Goal: Task Accomplishment & Management: Manage account settings

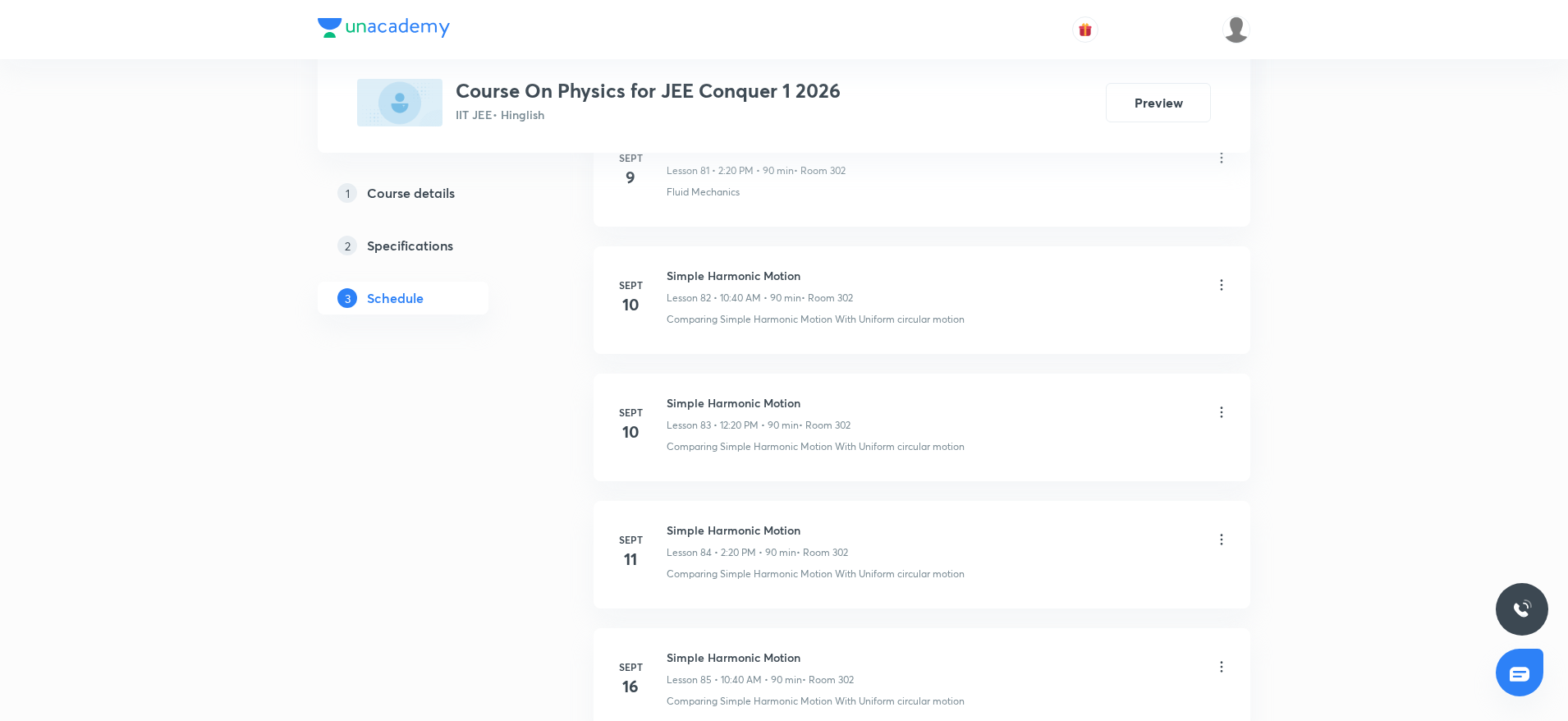
scroll to position [13213, 0]
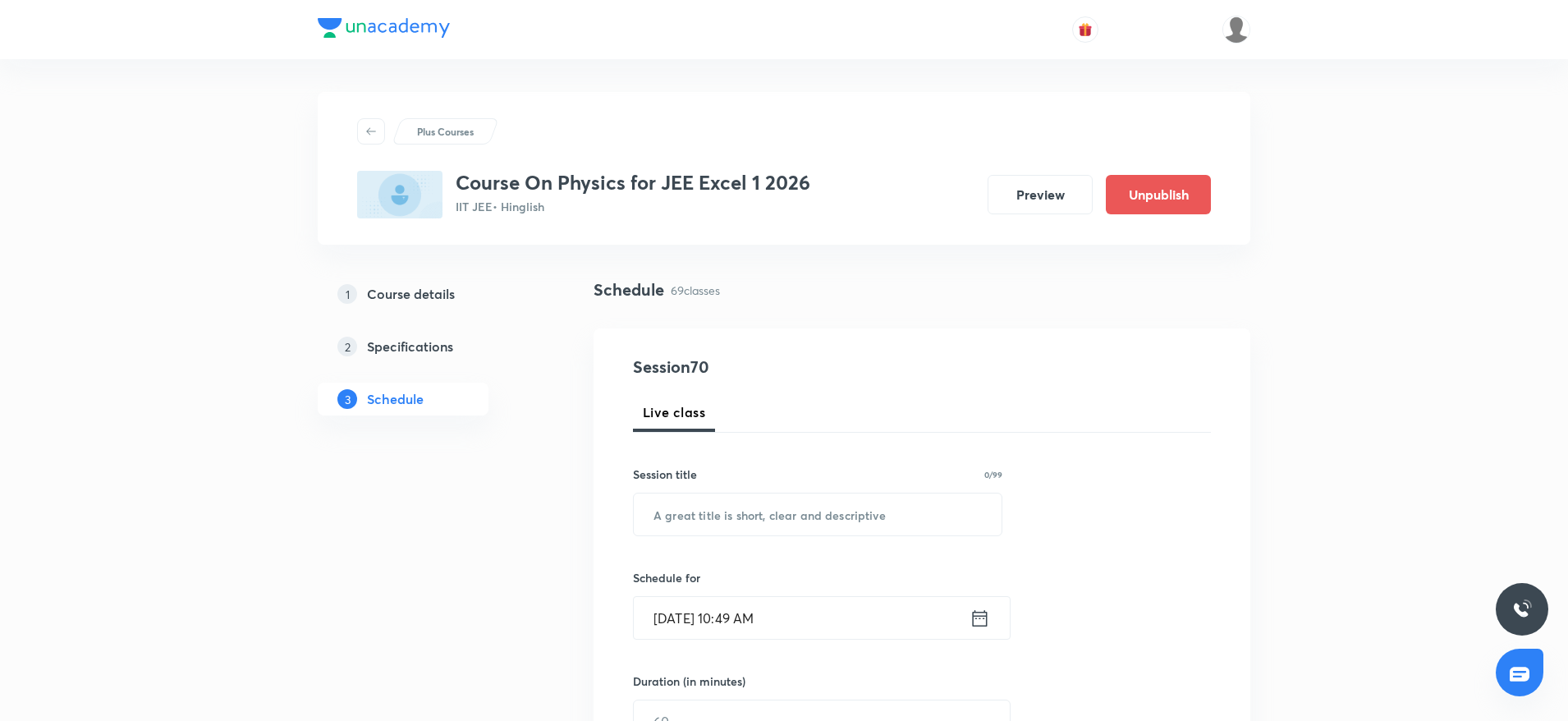
scroll to position [9376, 0]
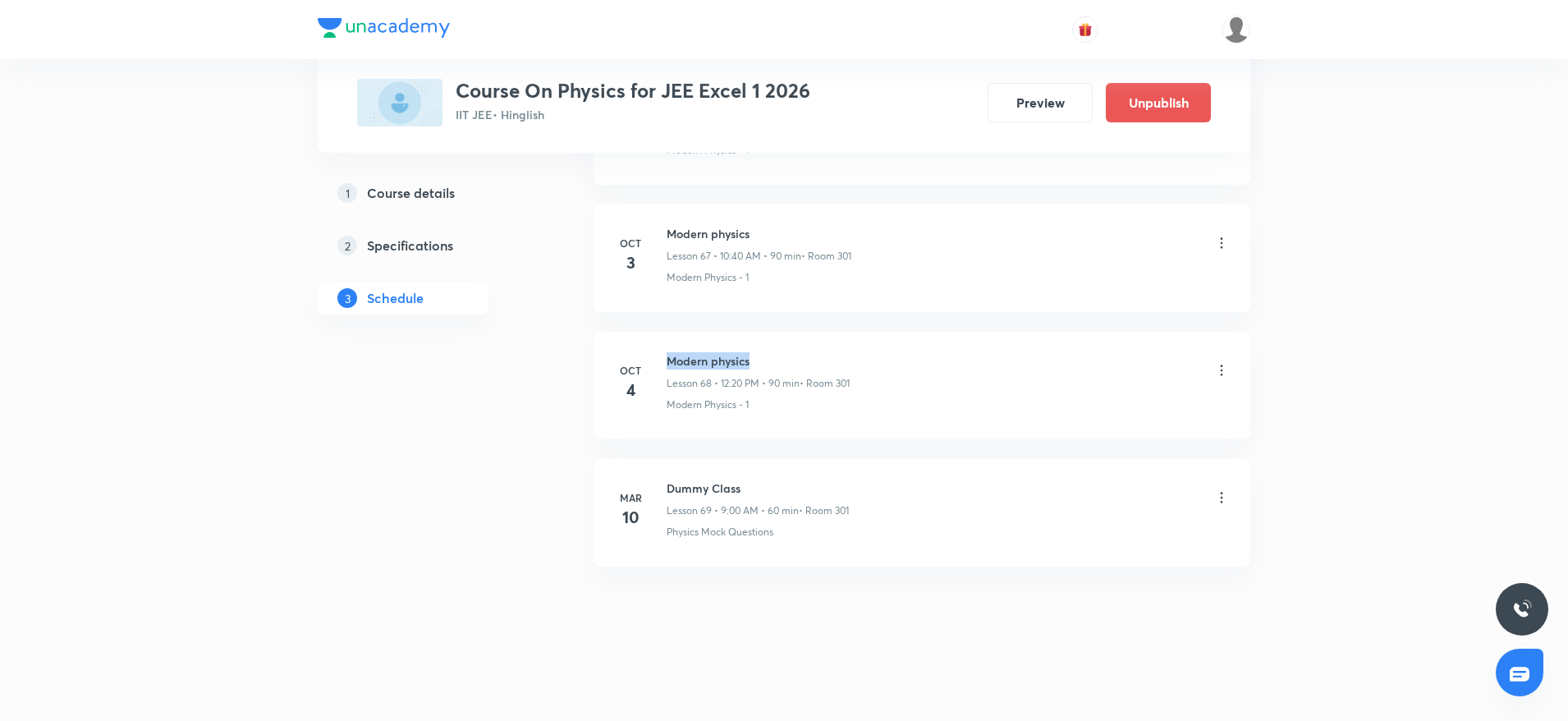
drag, startPoint x: 664, startPoint y: 352, endPoint x: 880, endPoint y: 366, distance: 216.5
click at [880, 366] on div "Oct 4 Modern physics Lesson 68 • 12:20 PM • 90 min • Room 301 Modern Physics - 1" at bounding box center [922, 382] width 616 height 60
copy h6 "Modern physics"
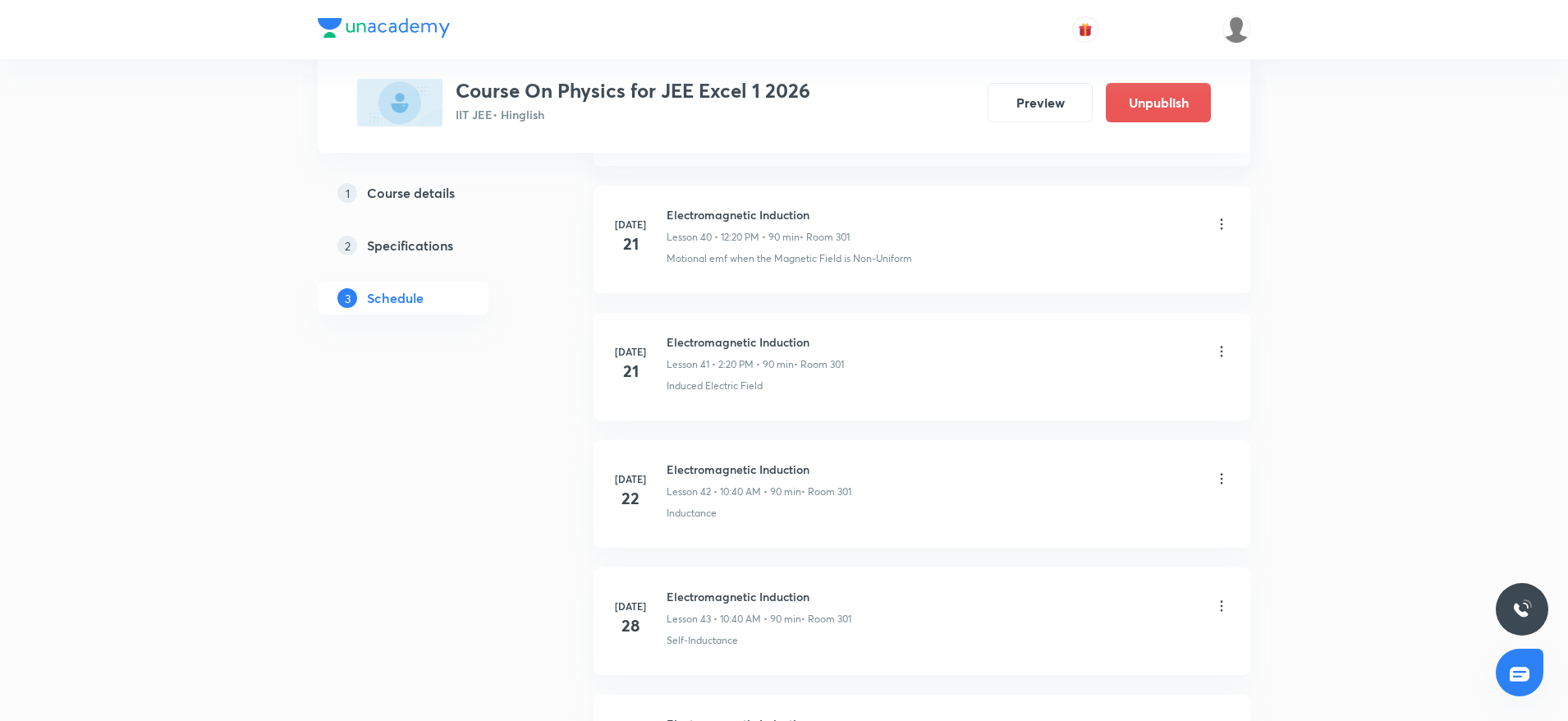
scroll to position [0, 0]
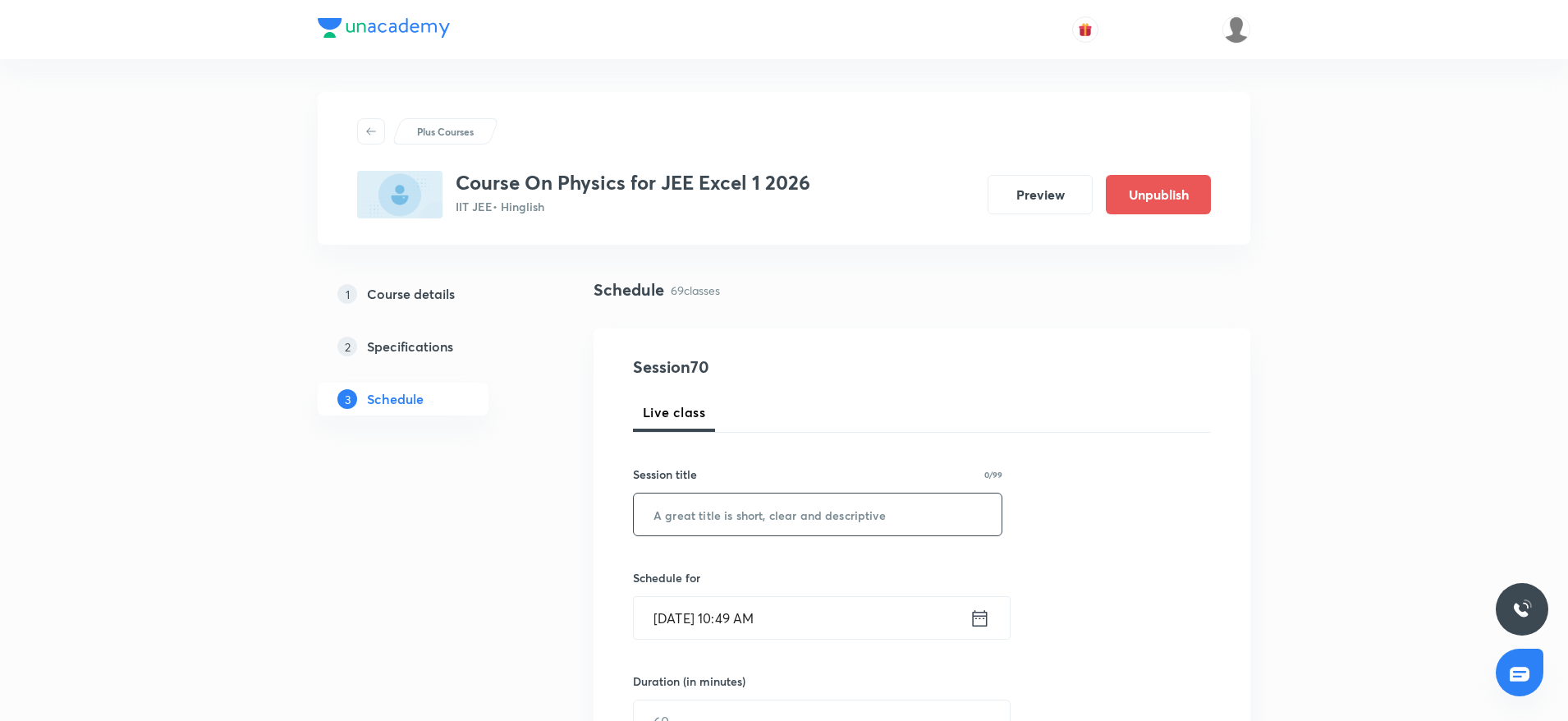
click at [705, 513] on input "text" at bounding box center [818, 514] width 368 height 42
paste input "Modern physics"
type input "Modern physics"
click at [752, 632] on input "Oct 6, 2025, 10:49 AM" at bounding box center [802, 618] width 336 height 42
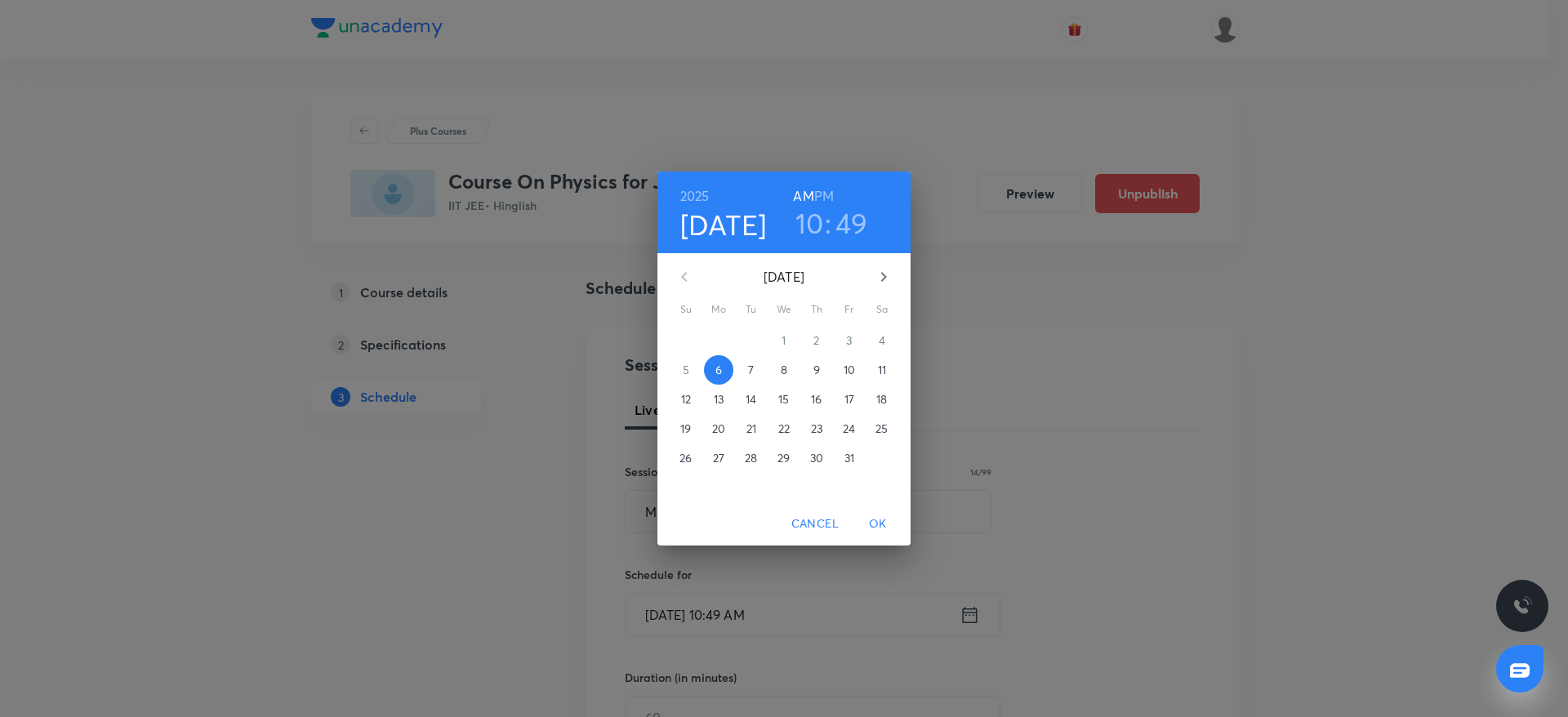
click at [863, 219] on h3 "49" at bounding box center [852, 222] width 33 height 35
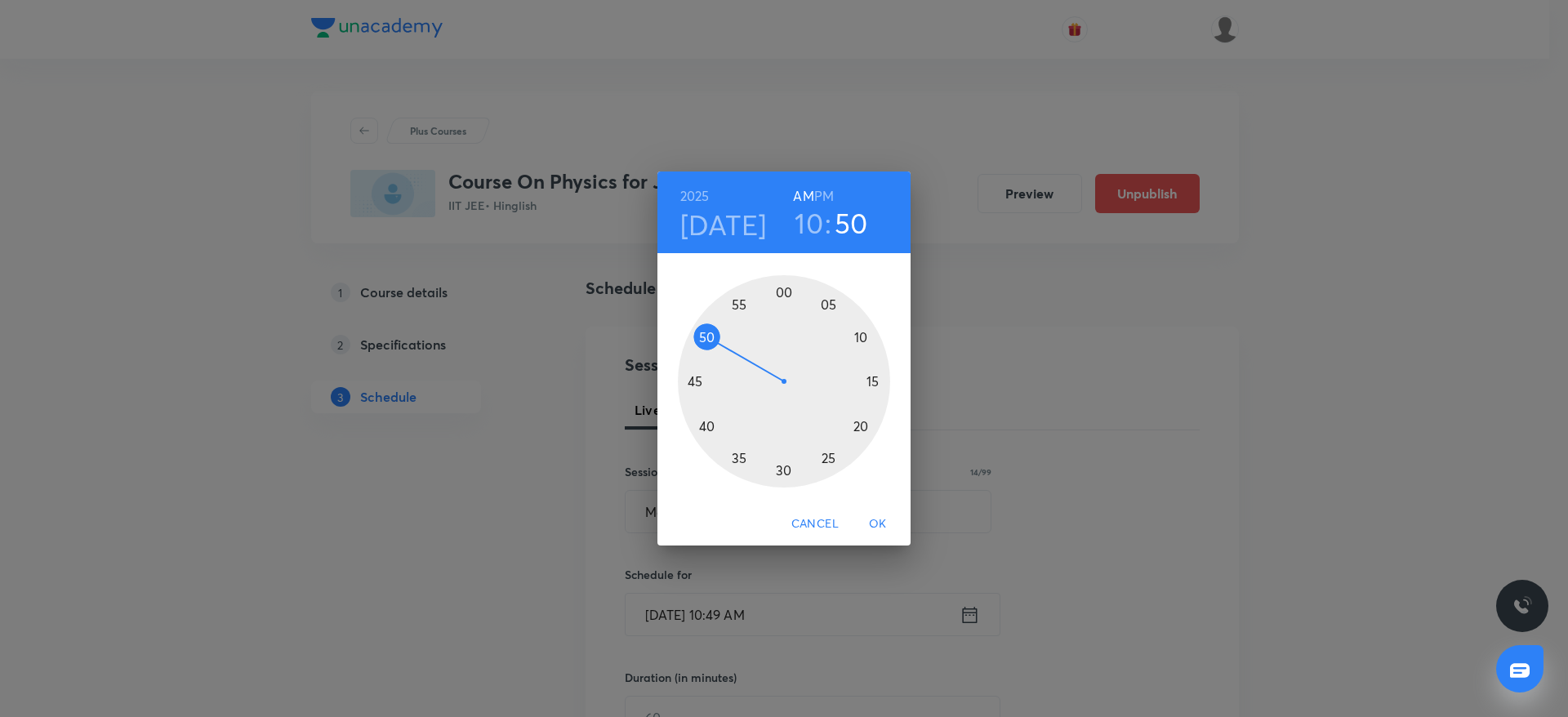
click at [712, 334] on div at bounding box center [784, 381] width 212 height 212
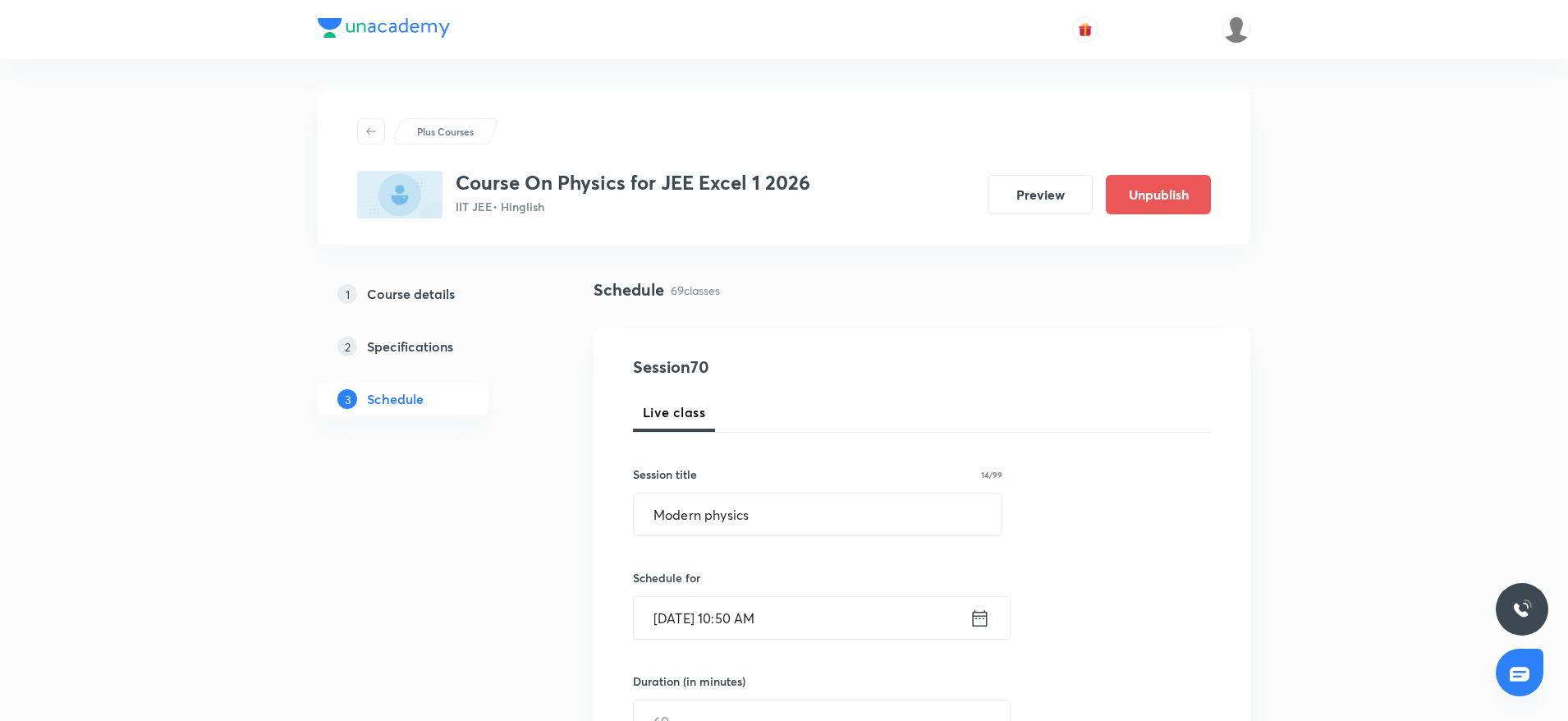
click at [756, 626] on input "Oct 6, 2025, 10:50 AM" at bounding box center [802, 618] width 336 height 42
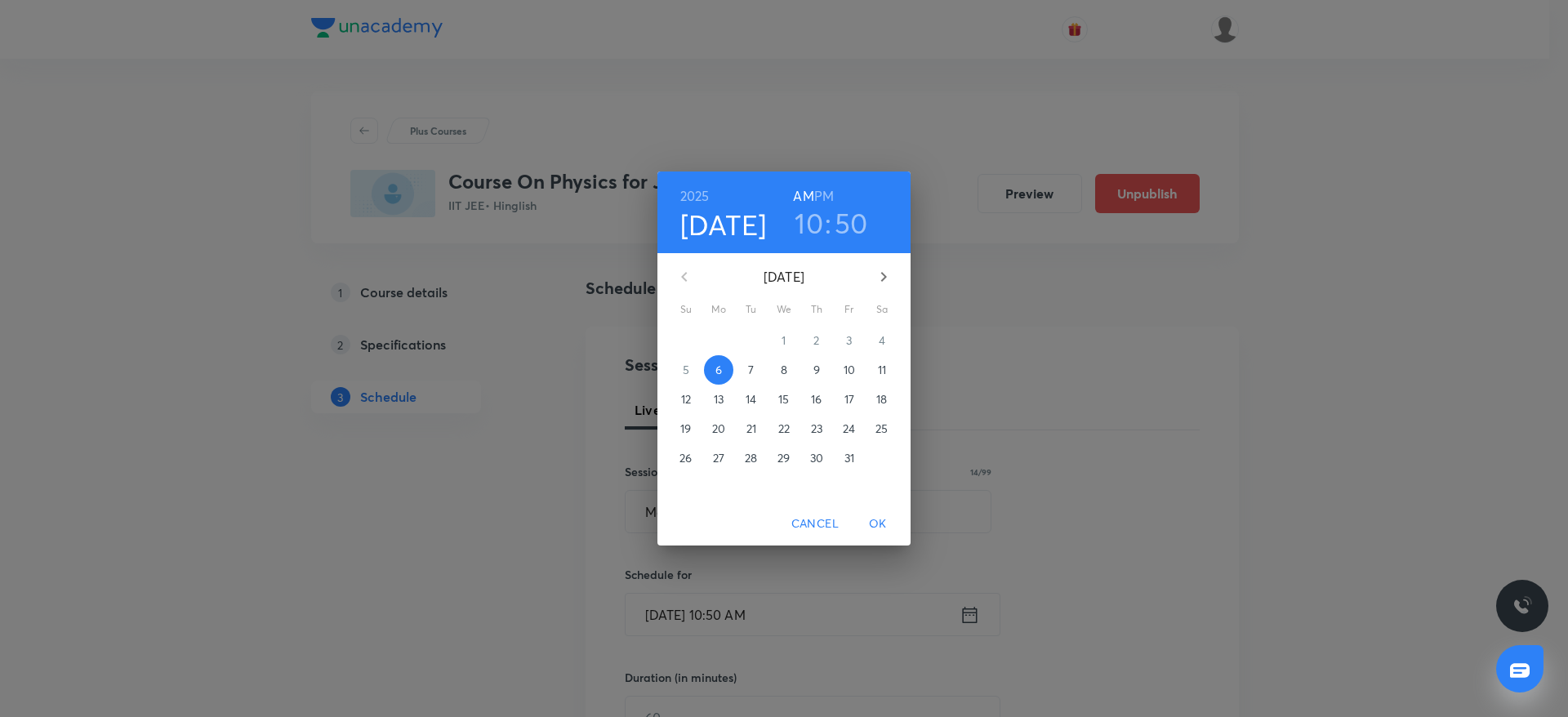
click at [848, 231] on h3 "50" at bounding box center [852, 222] width 34 height 35
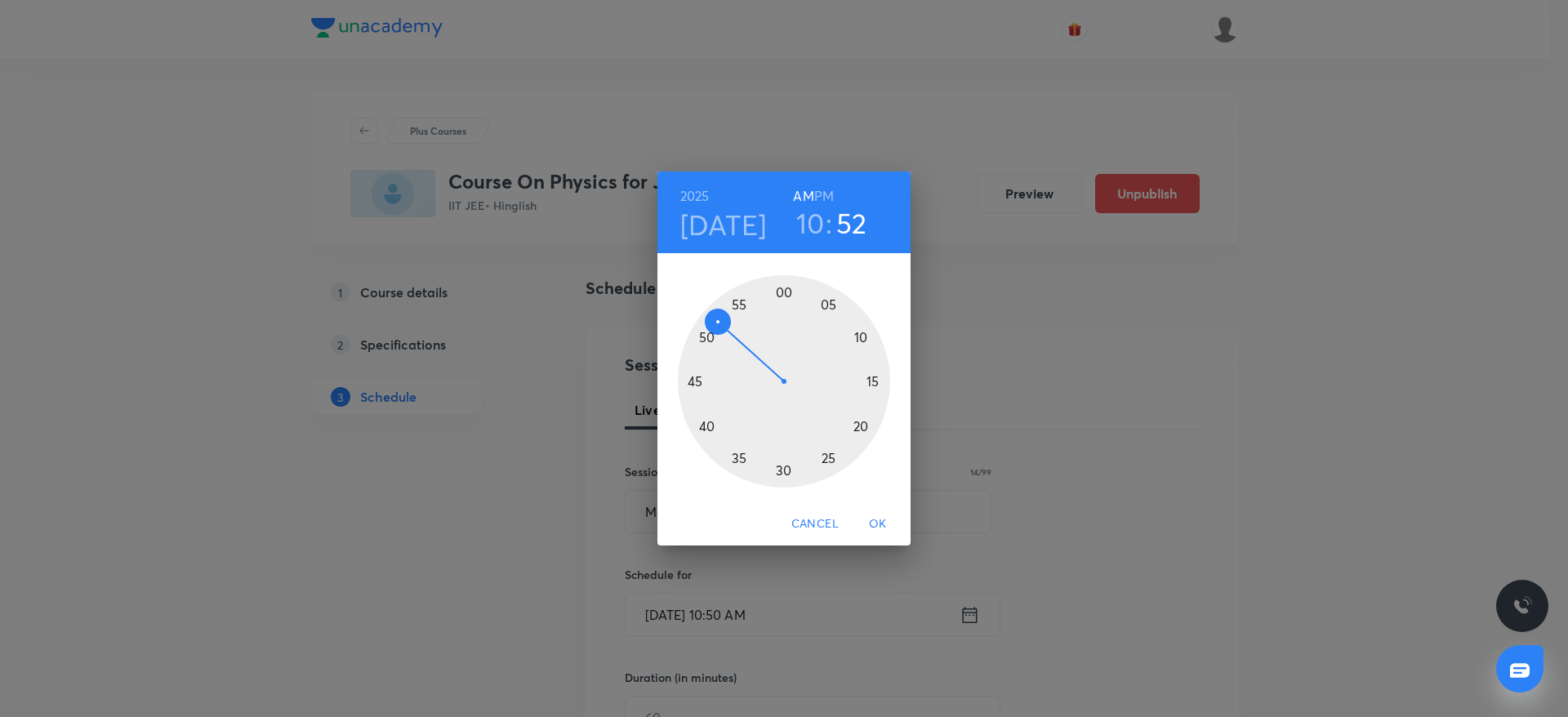
click at [719, 328] on div at bounding box center [784, 381] width 212 height 212
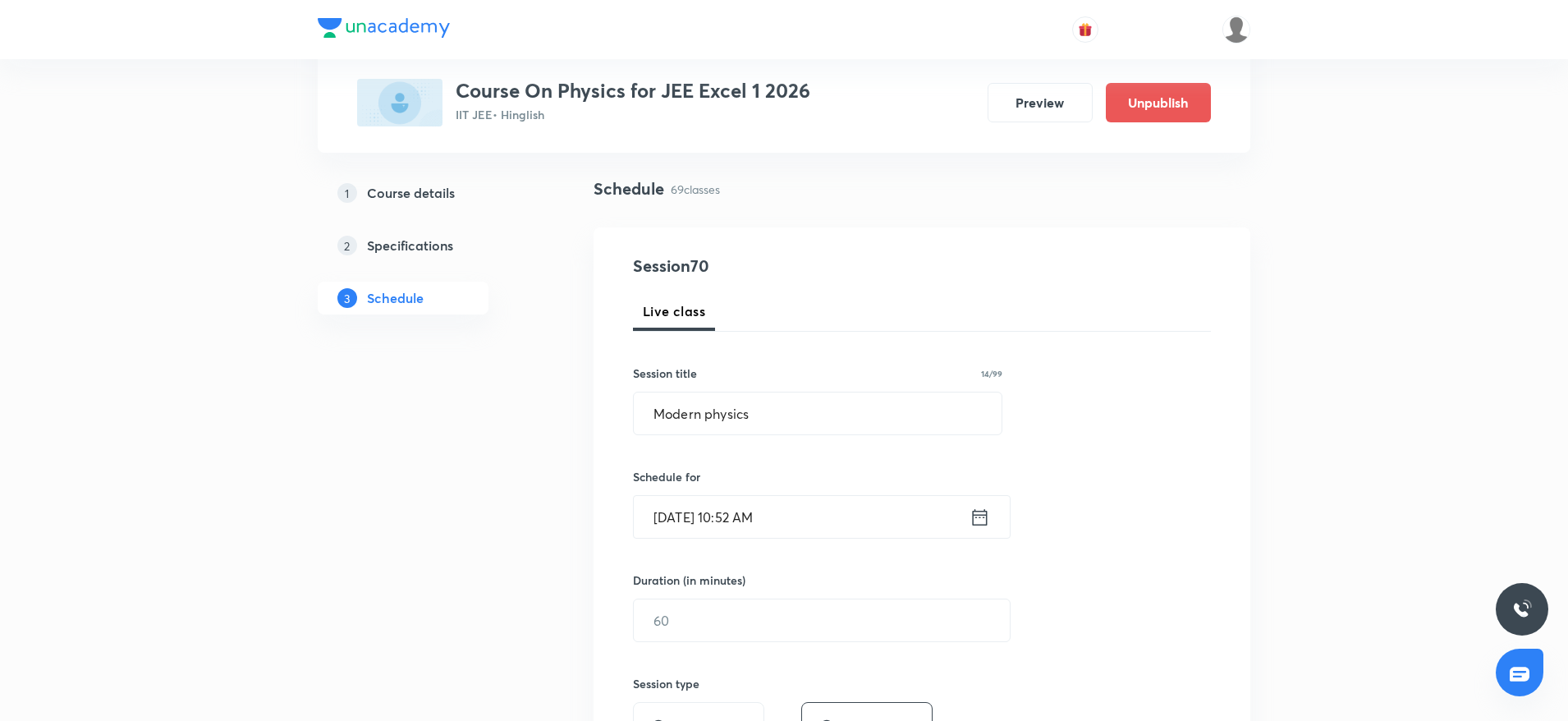
scroll to position [123, 0]
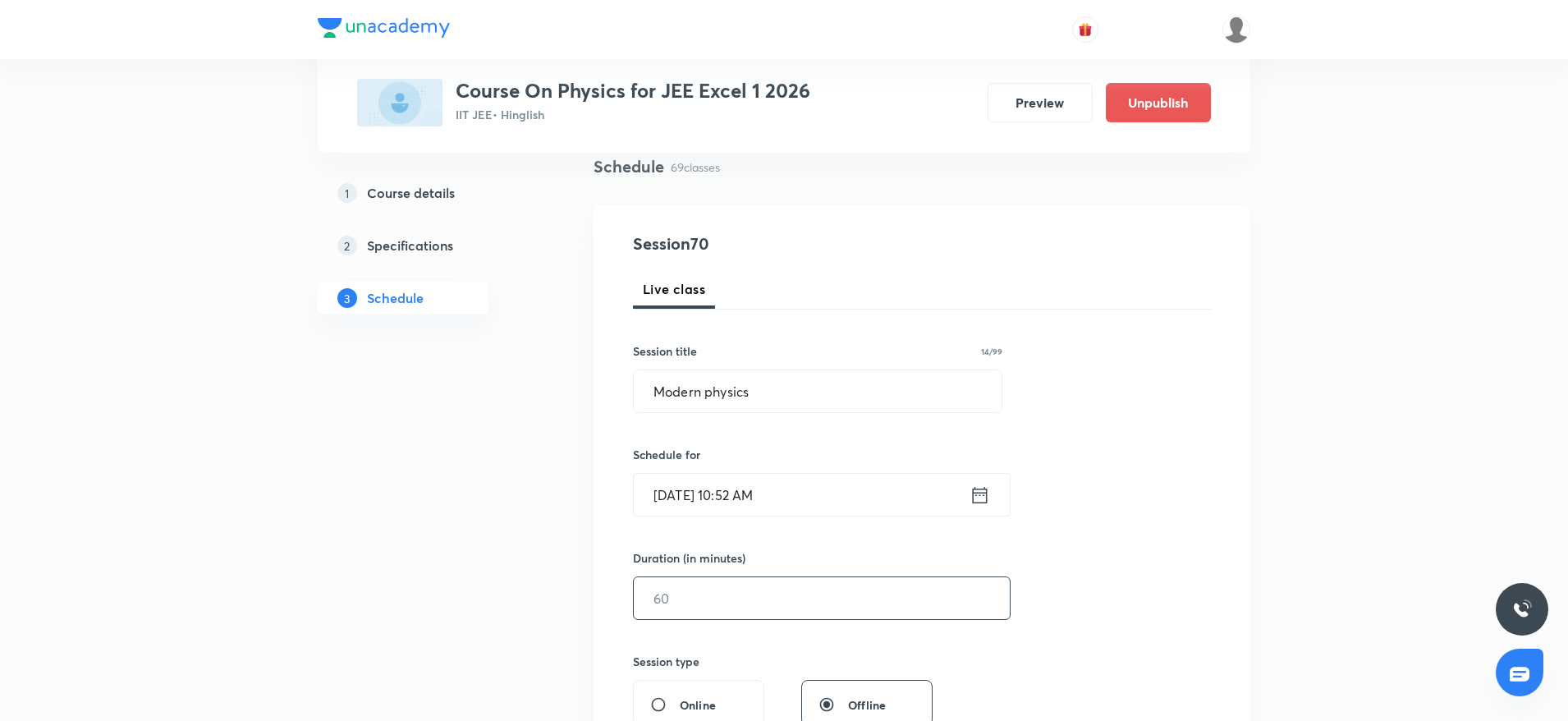
click at [710, 603] on input "text" at bounding box center [822, 598] width 377 height 42
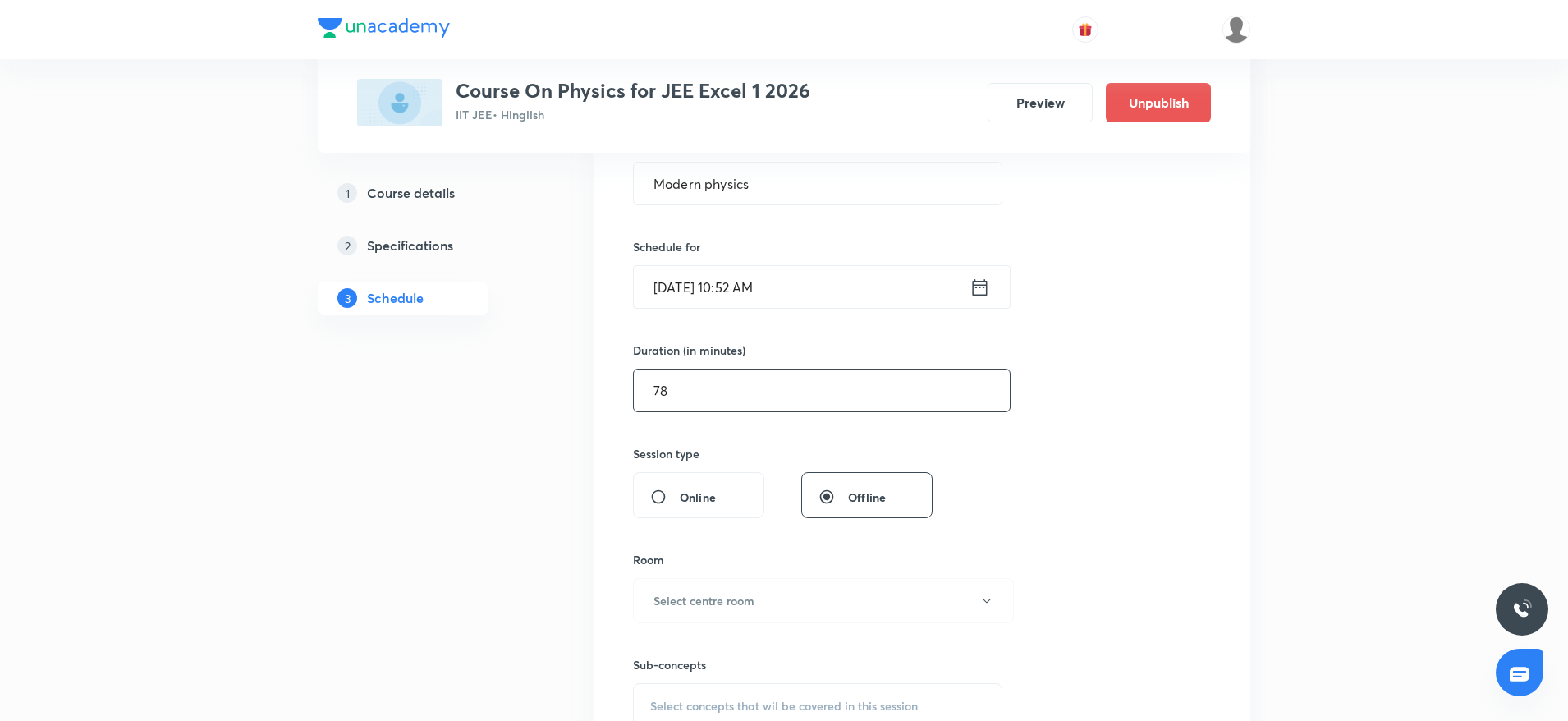
scroll to position [370, 0]
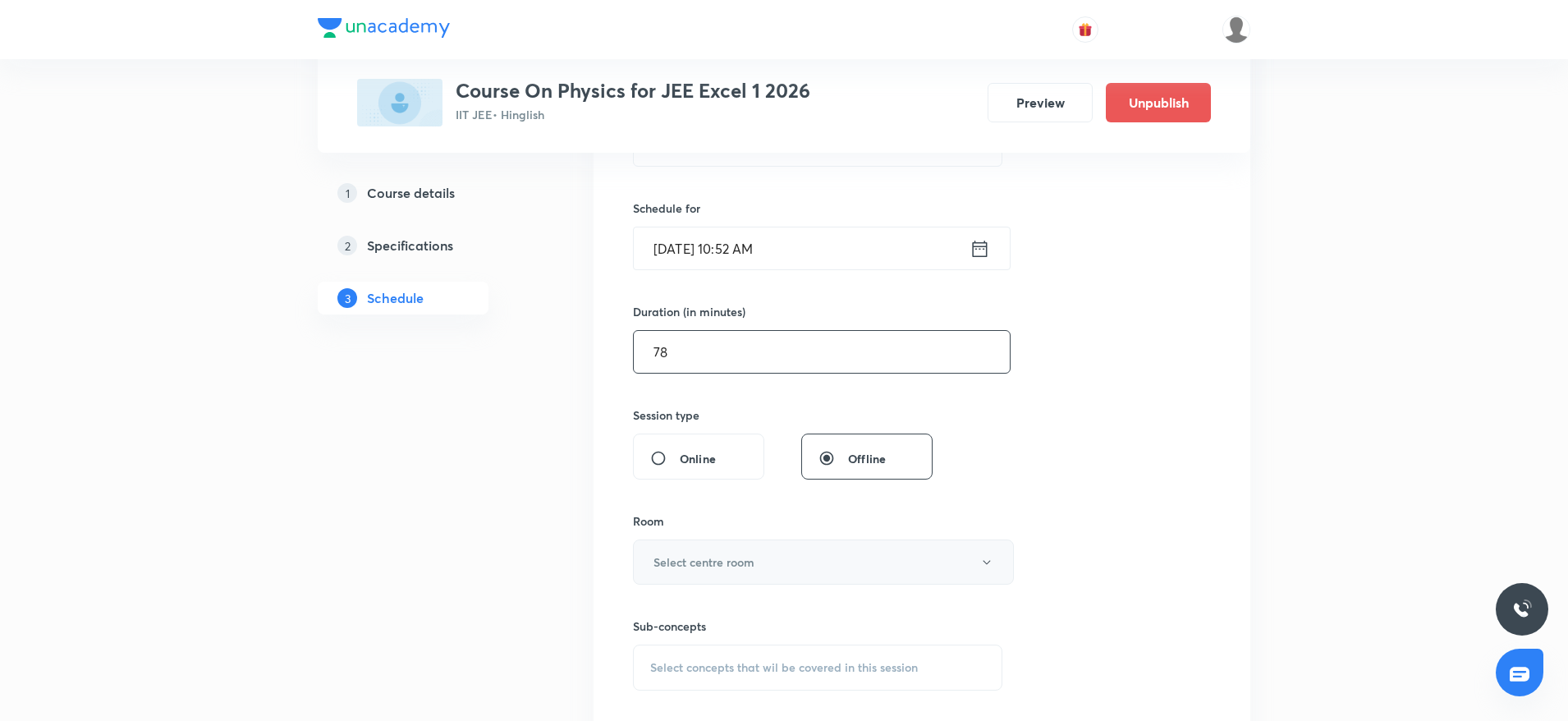
type input "78"
click at [739, 575] on button "Select centre room" at bounding box center [823, 562] width 381 height 45
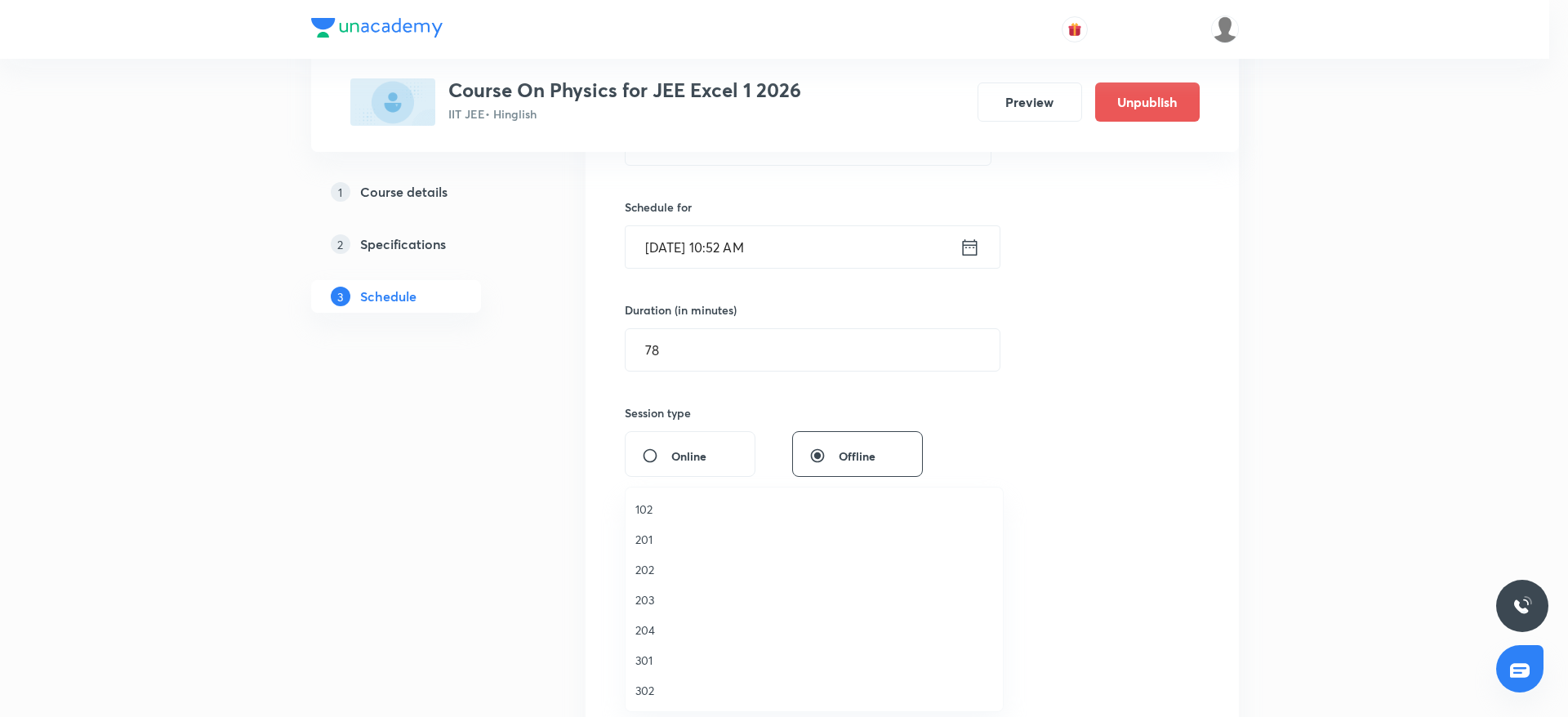
click at [660, 661] on span "301" at bounding box center [813, 660] width 358 height 17
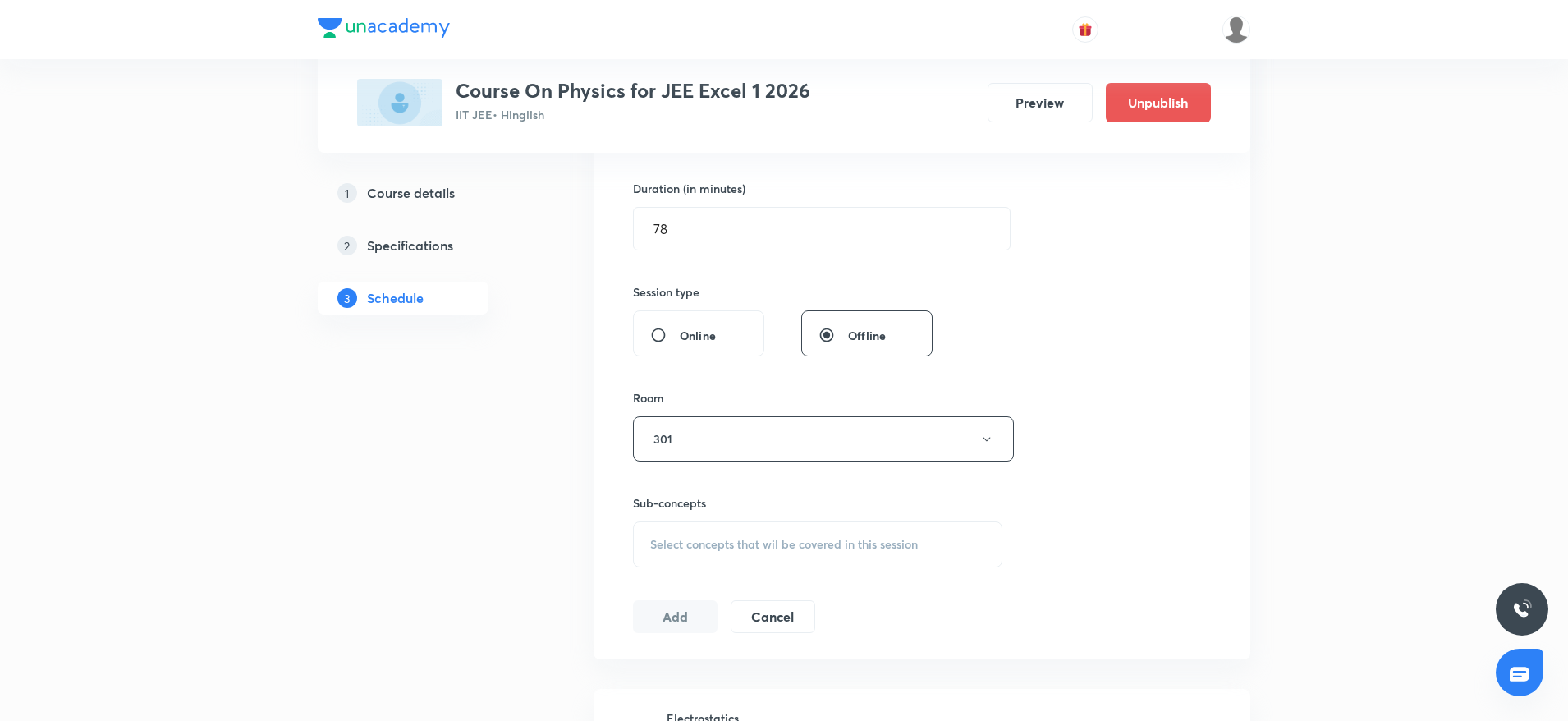
click at [834, 549] on span "Select concepts that wil be covered in this session" at bounding box center [784, 545] width 268 height 13
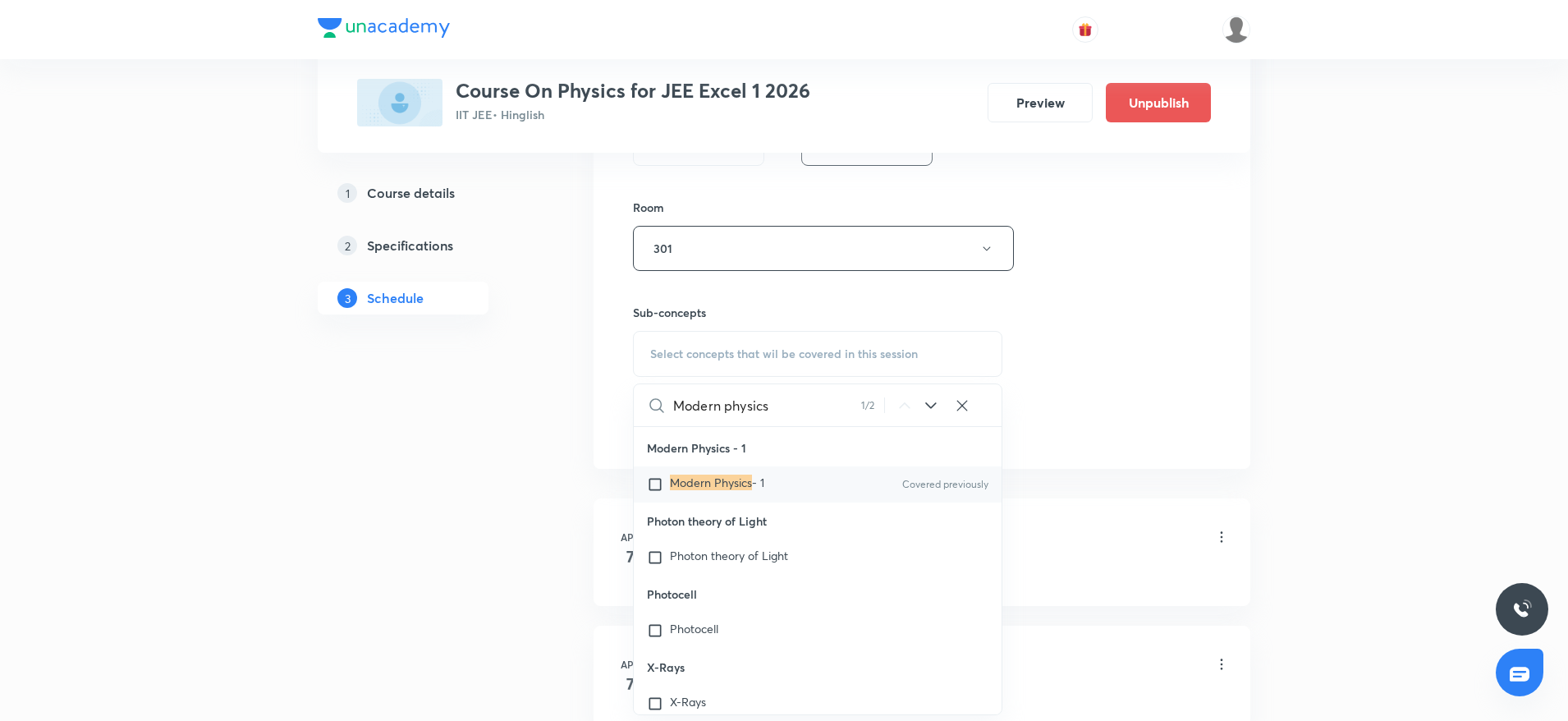
scroll to position [739, 0]
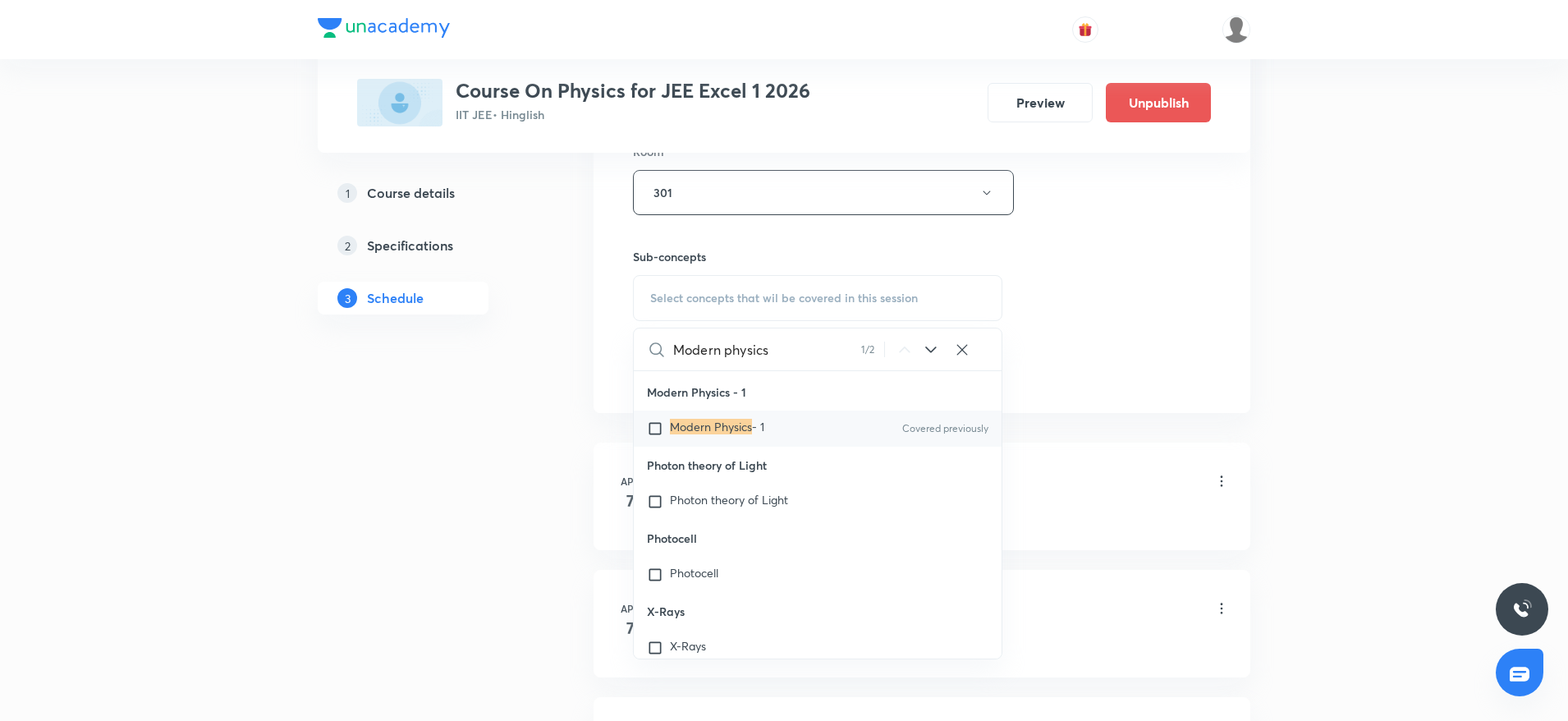
type input "Modern physics"
click at [710, 435] on mark "Modern Physics" at bounding box center [711, 426] width 82 height 16
checkbox input "true"
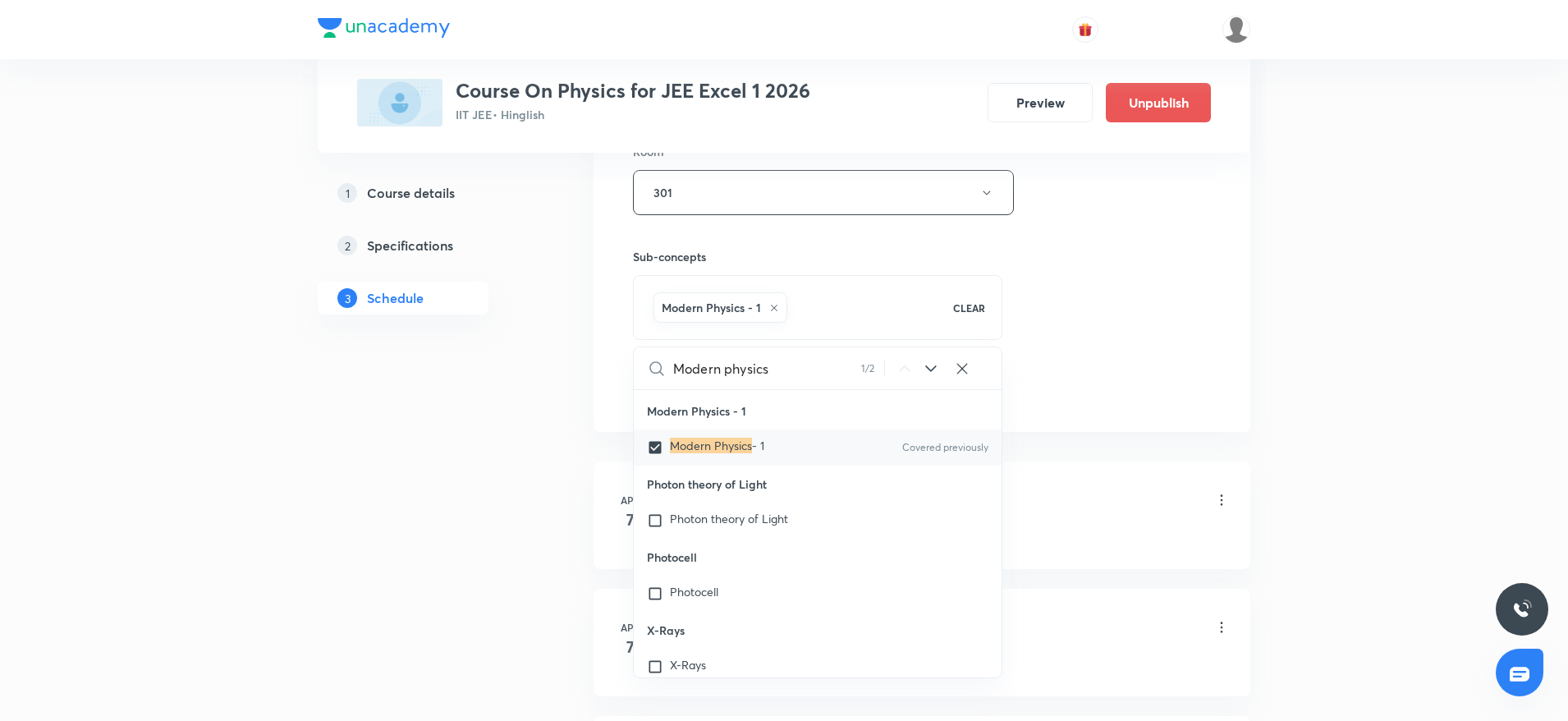
click at [1231, 217] on div "Session 70 Live class Session title 14/99 Modern physics ​ Schedule for Oct 6, …" at bounding box center [922, 10] width 657 height 842
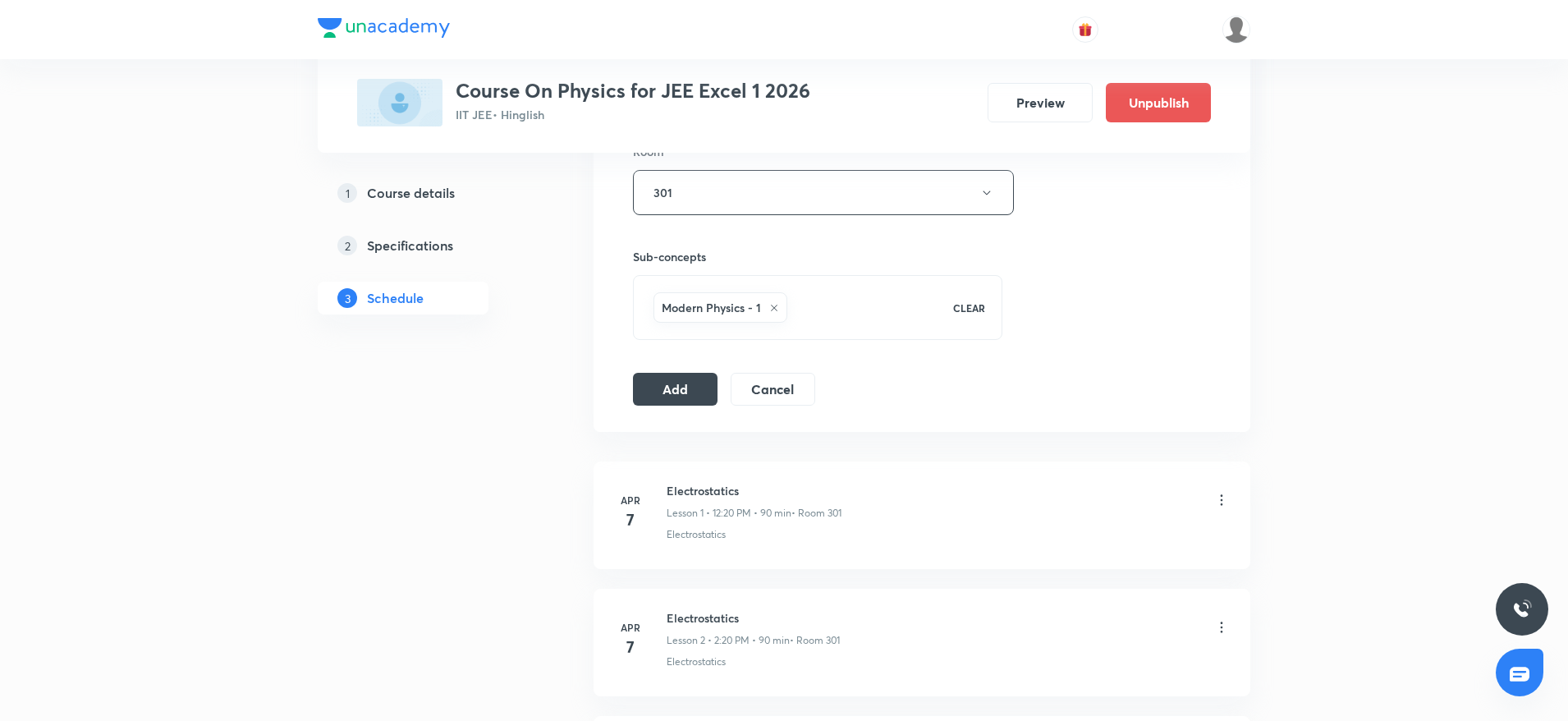
click at [681, 406] on div "Session 70 Live class Session title 14/99 Modern physics ​ Schedule for Oct 6, …" at bounding box center [922, 10] width 657 height 842
click at [681, 391] on button "Add" at bounding box center [675, 387] width 85 height 33
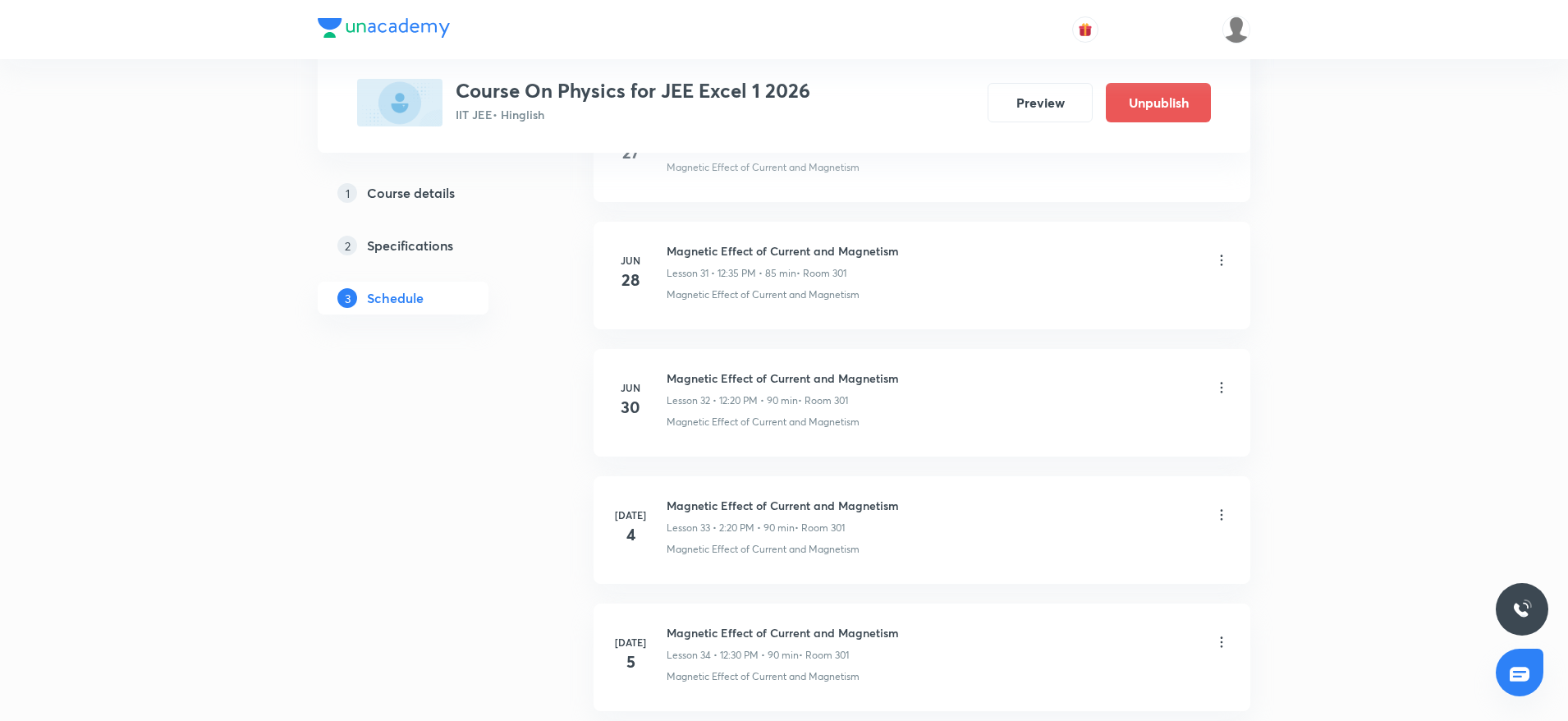
scroll to position [8621, 0]
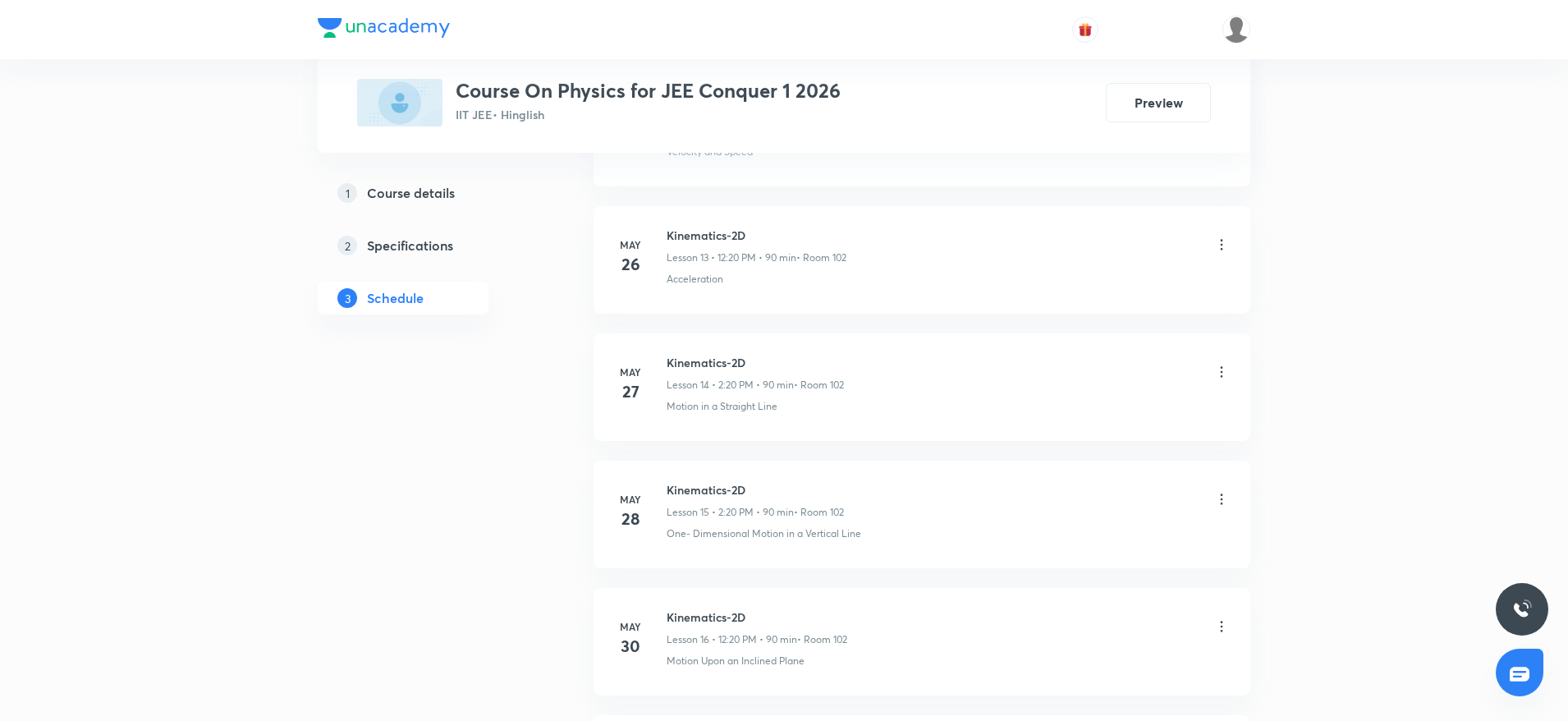
scroll to position [13194, 0]
click at [664, 492] on div "Oct 4" at bounding box center [640, 510] width 53 height 39
click at [665, 492] on div "Oct 4" at bounding box center [640, 510] width 53 height 39
click at [670, 484] on h6 "Electrostatics" at bounding box center [760, 488] width 187 height 17
click at [671, 483] on h6 "Electrostatics" at bounding box center [760, 488] width 187 height 17
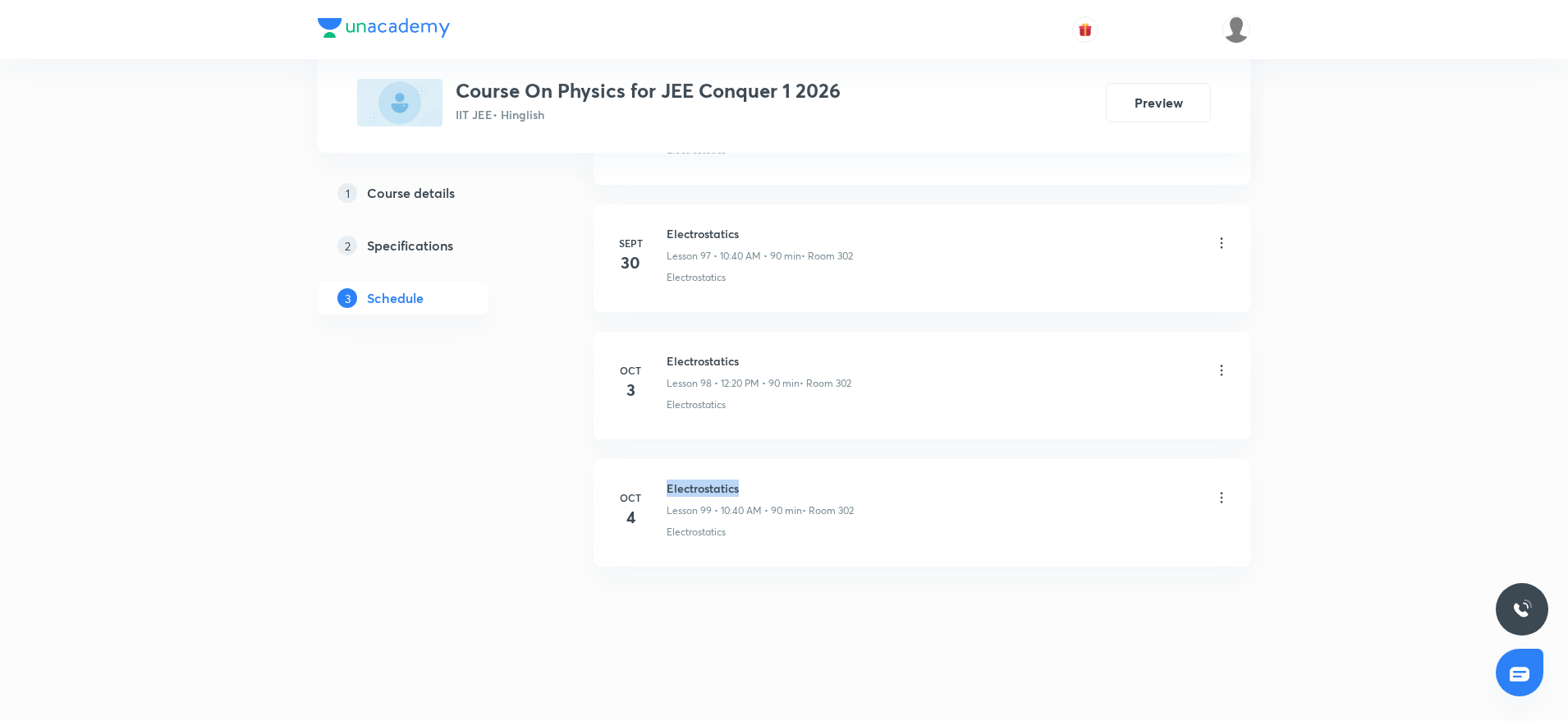
copy h6 "Electrostatics"
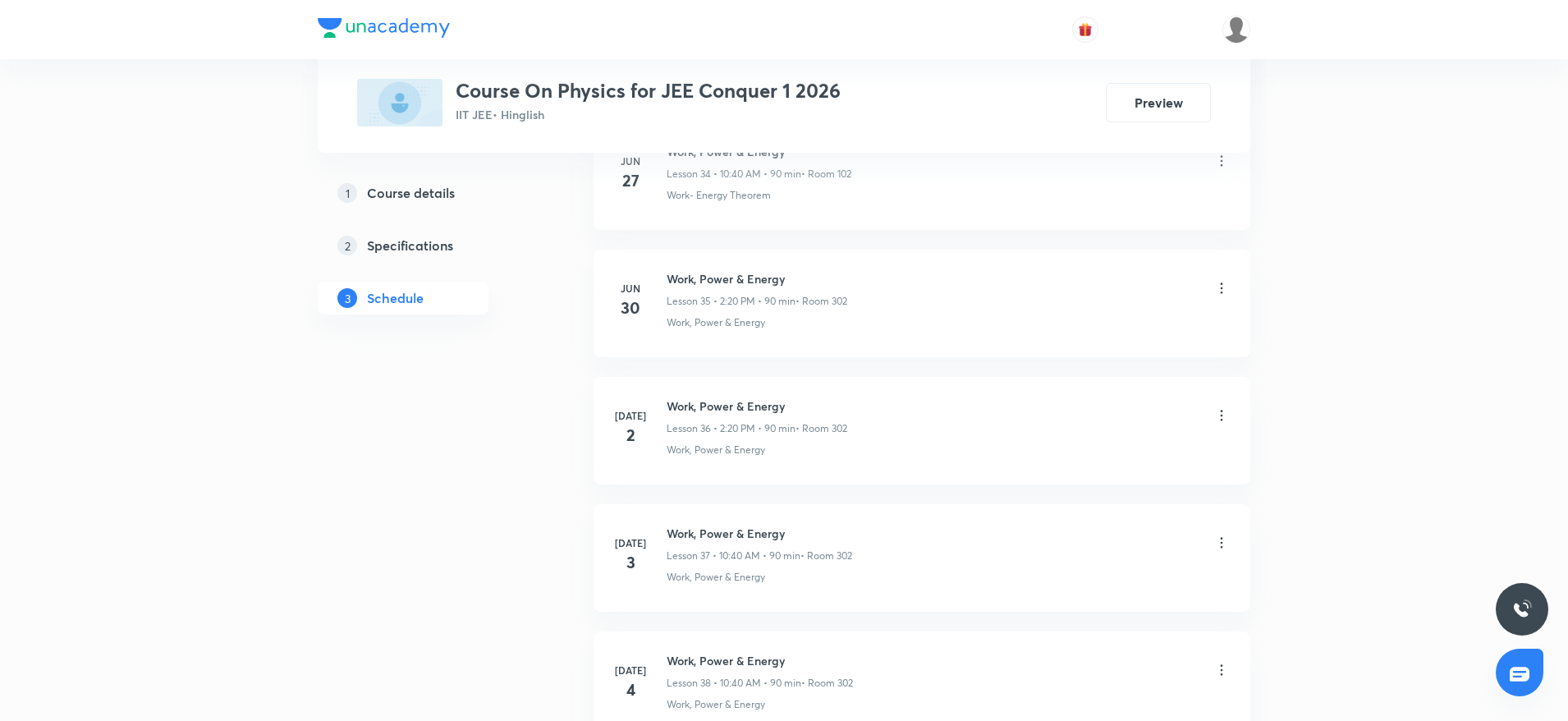
scroll to position [0, 0]
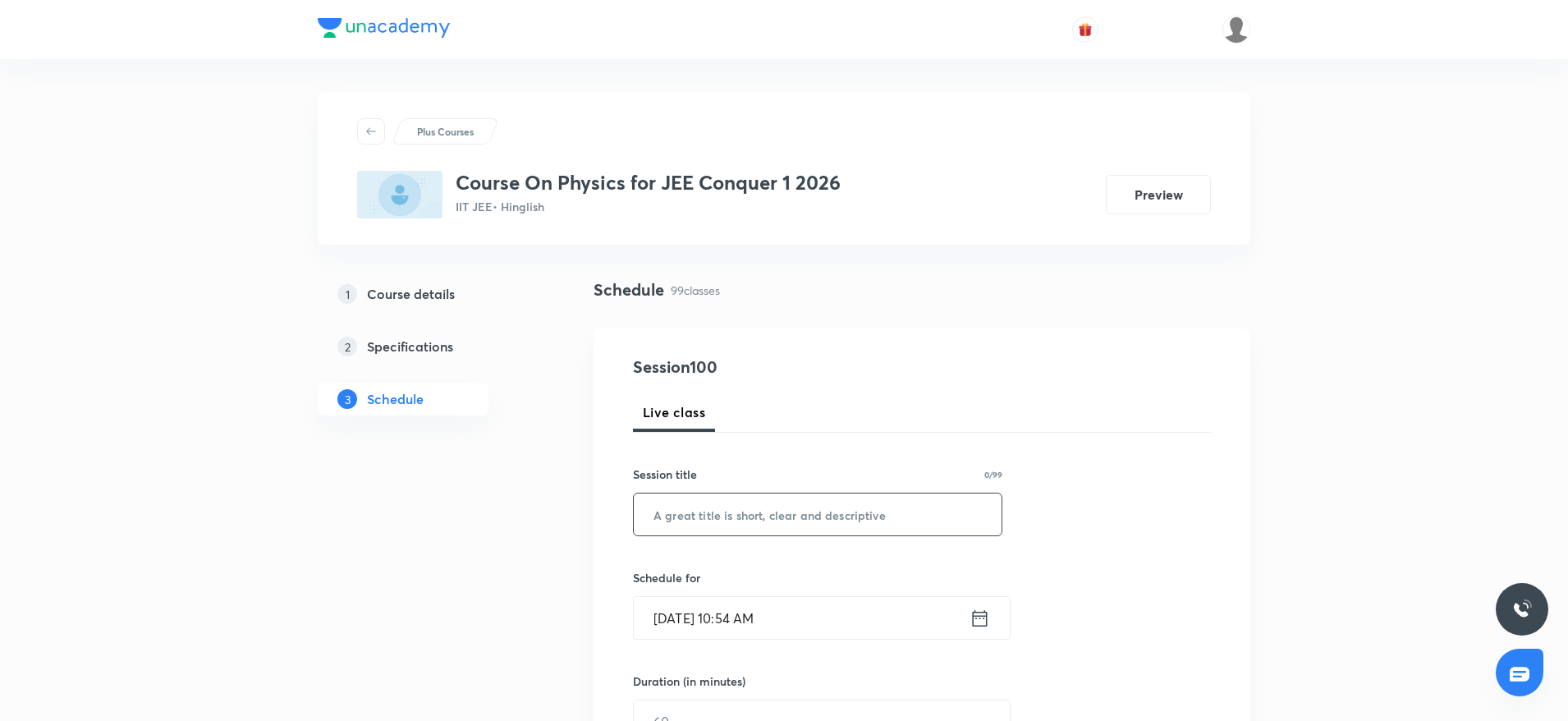
click at [794, 523] on input "text" at bounding box center [818, 514] width 368 height 42
paste input "Electrostatics"
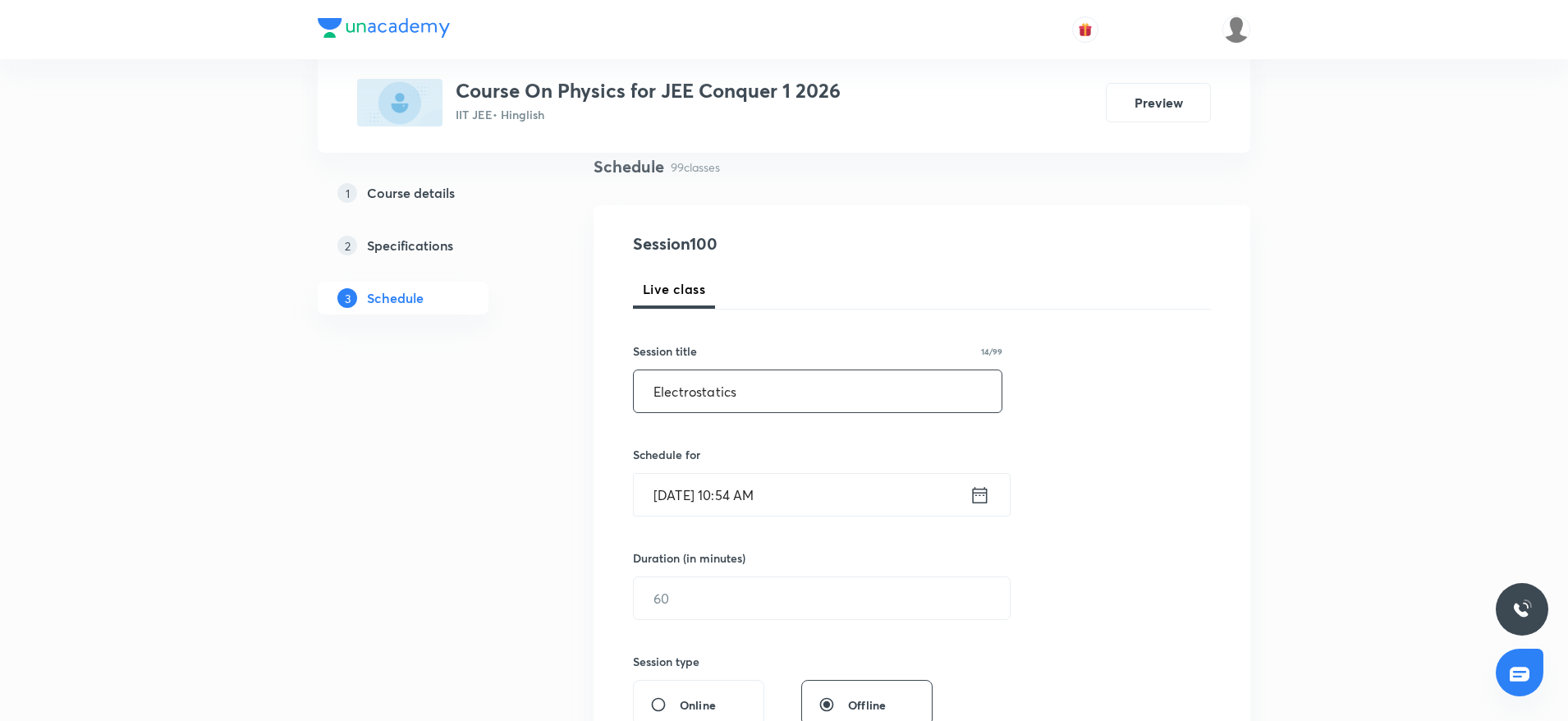
type input "Electrostatics"
click at [742, 483] on input "Oct 6, 2025, 10:54 AM" at bounding box center [802, 495] width 336 height 42
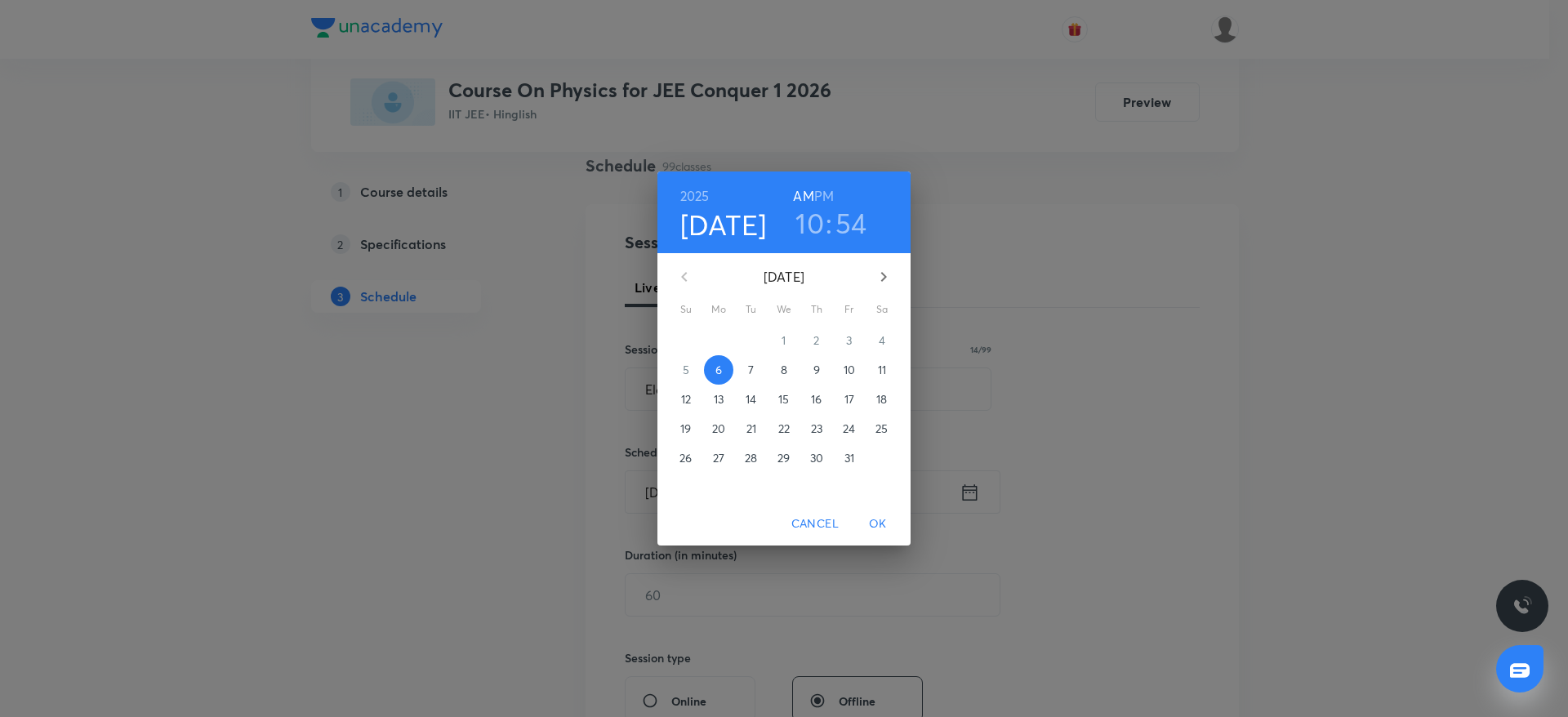
click at [833, 194] on h6 "PM" at bounding box center [824, 196] width 20 height 22
click at [805, 236] on h3 "10" at bounding box center [810, 222] width 29 height 35
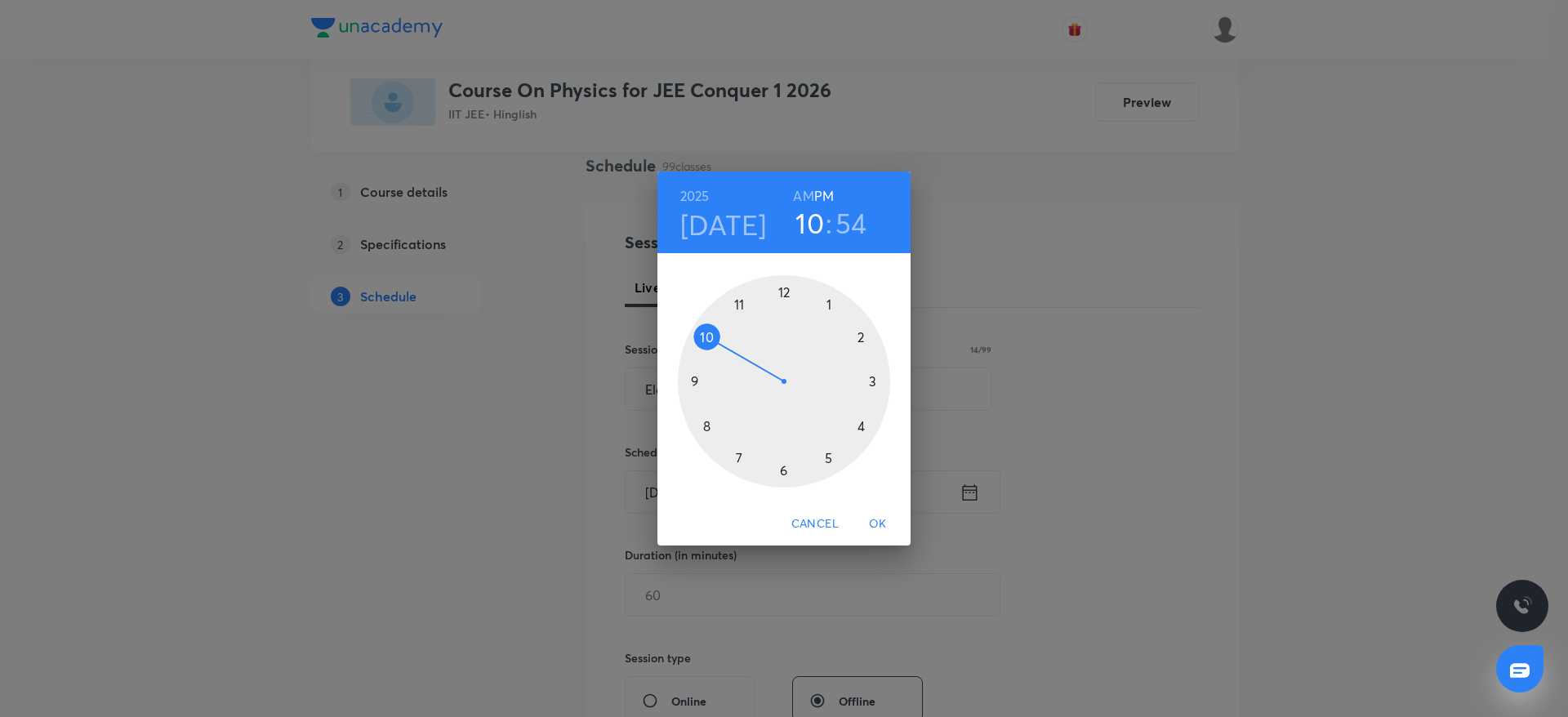
click at [783, 281] on div at bounding box center [784, 381] width 212 height 212
click at [872, 429] on div at bounding box center [784, 381] width 212 height 212
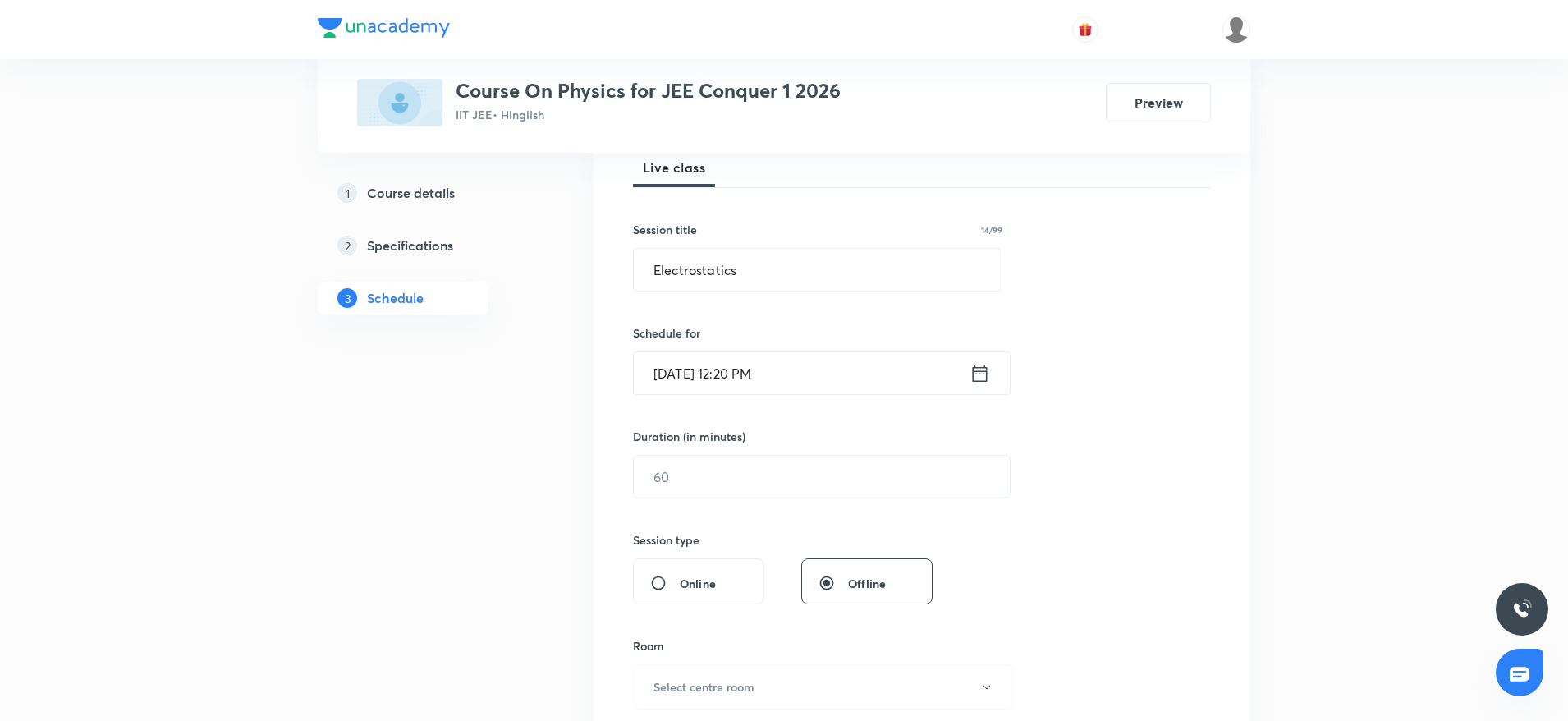
scroll to position [246, 0]
click at [780, 484] on input "text" at bounding box center [822, 475] width 377 height 42
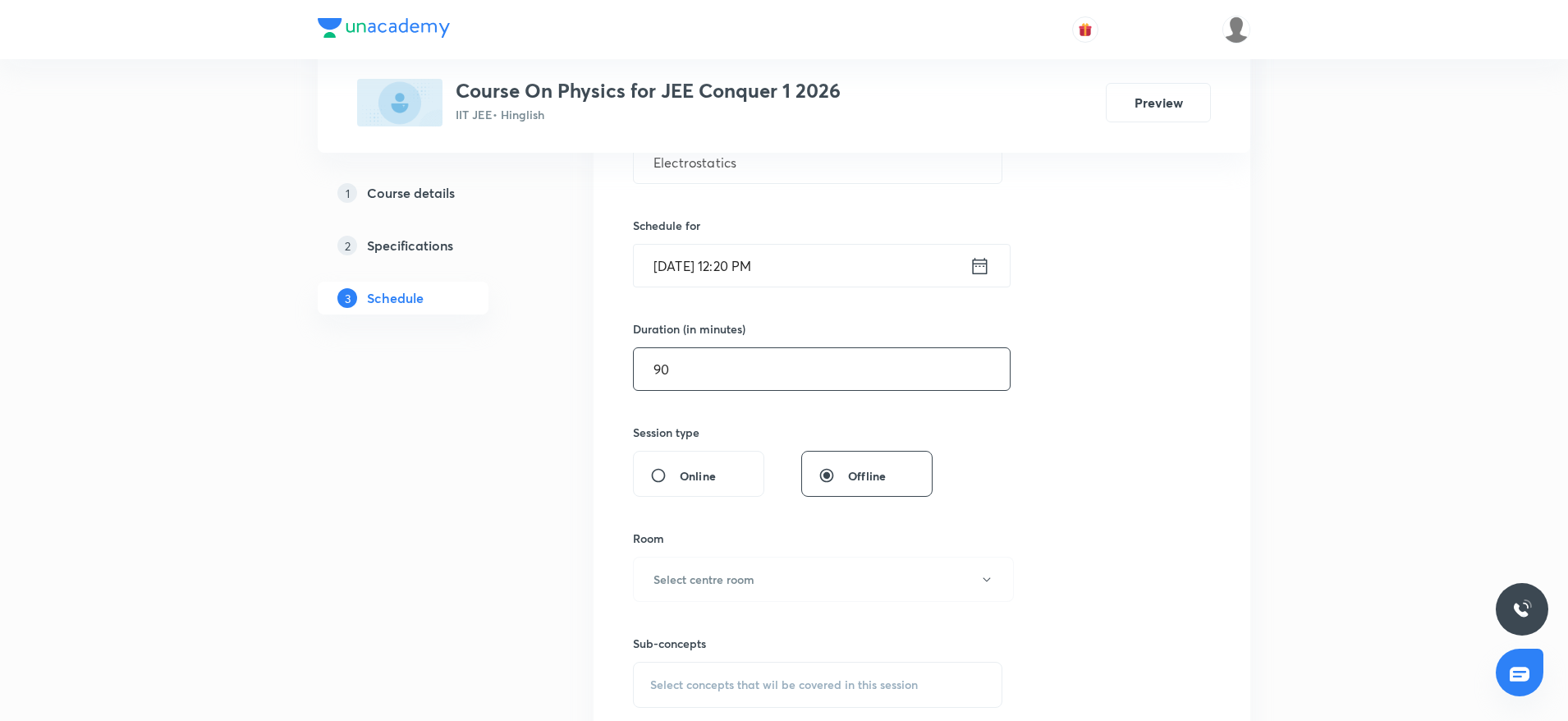
scroll to position [370, 0]
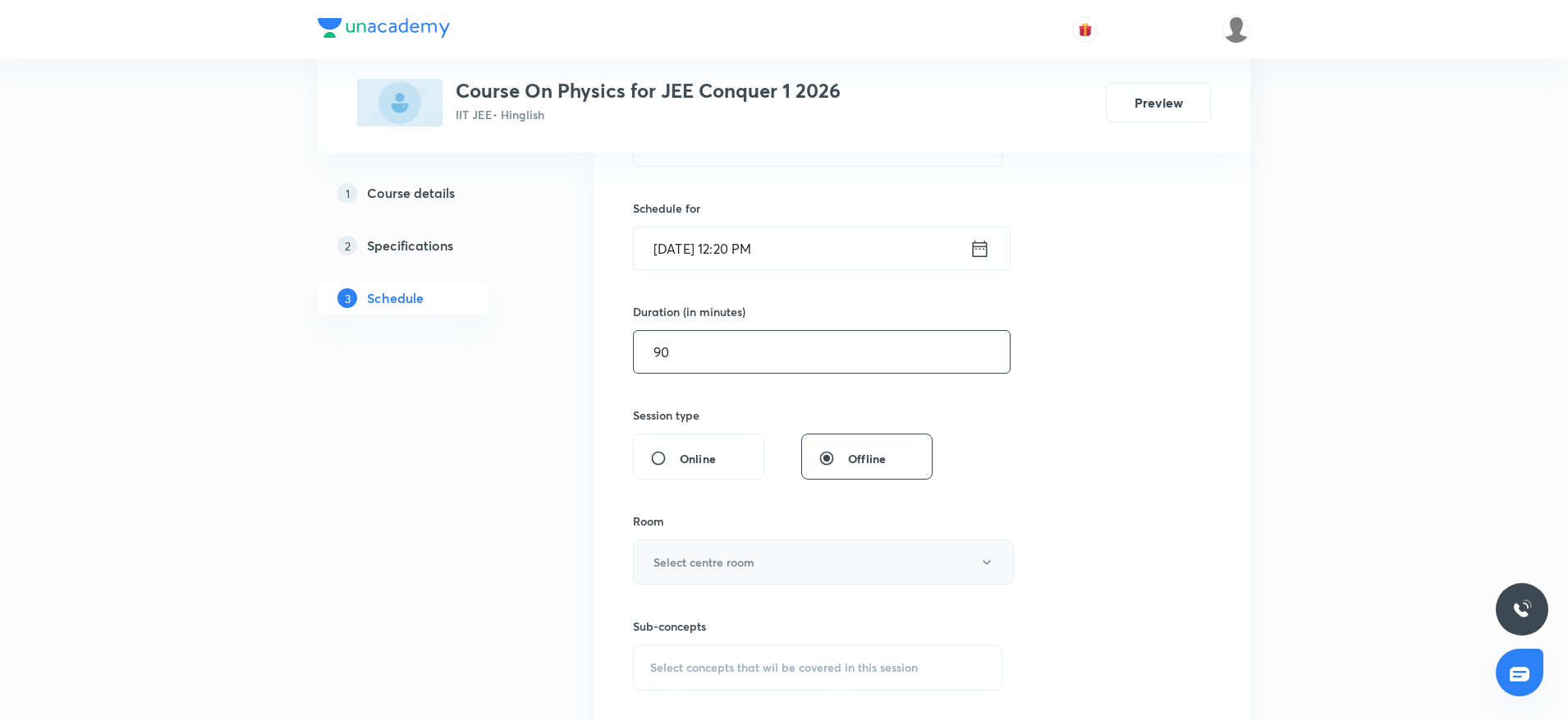
type input "90"
click at [712, 560] on h6 "Select centre room" at bounding box center [704, 561] width 101 height 17
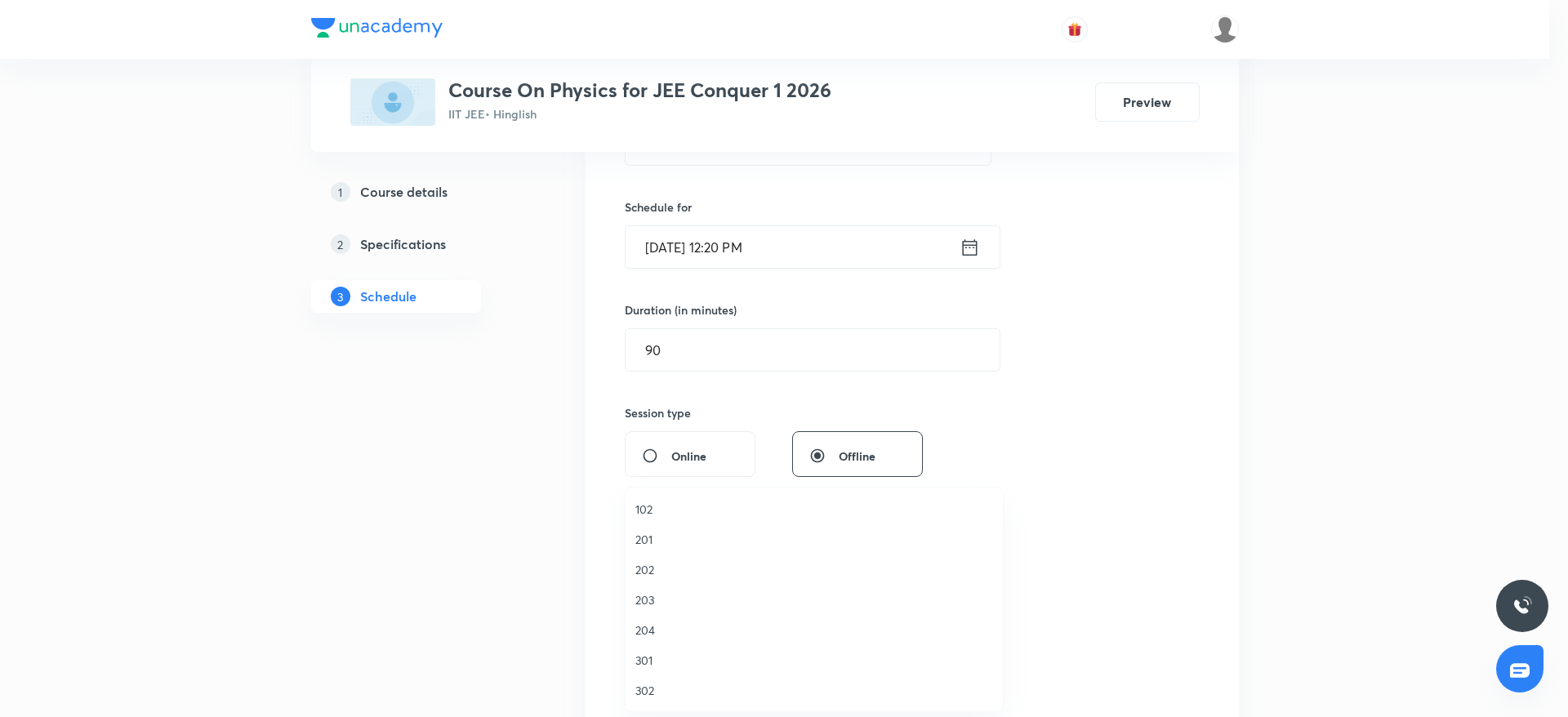
click at [655, 686] on span "302" at bounding box center [813, 690] width 358 height 17
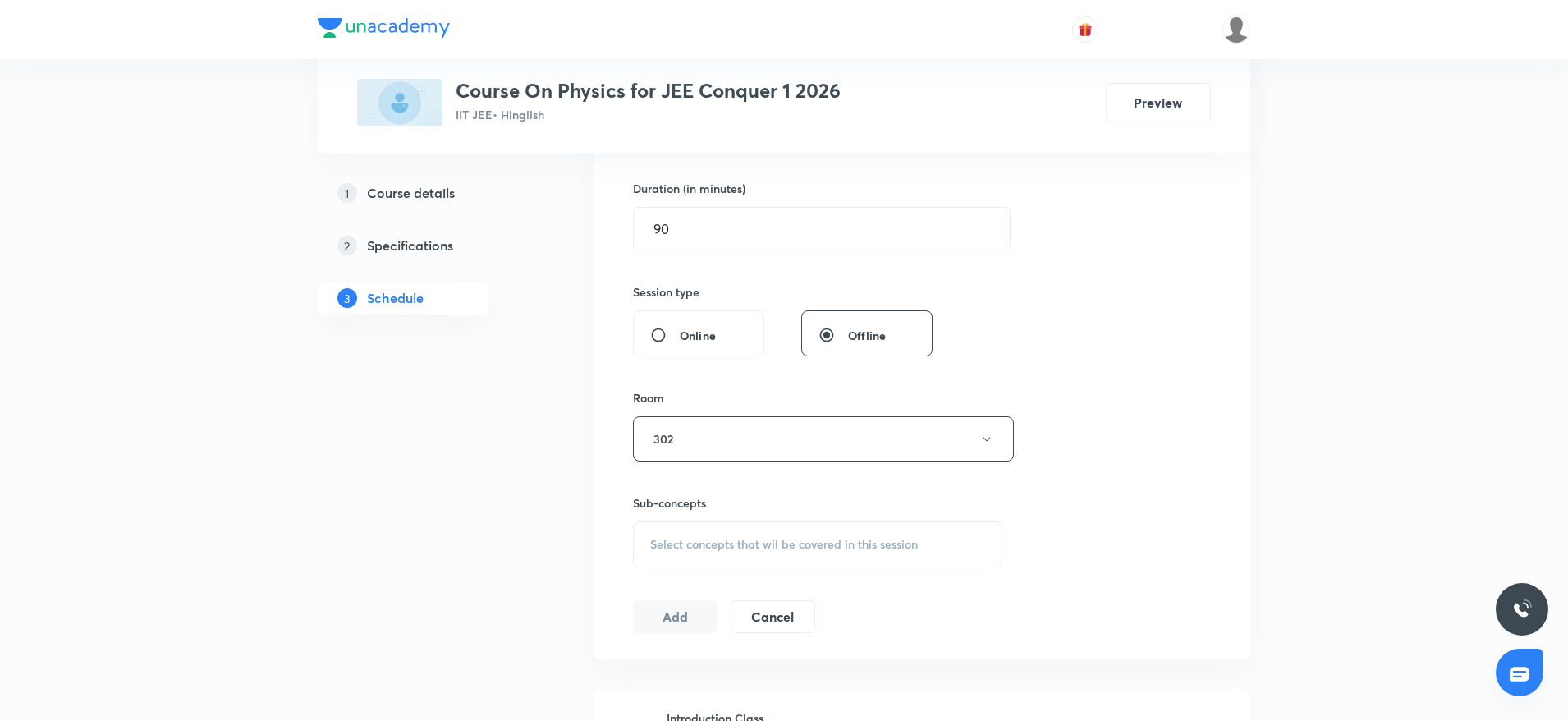
click at [822, 545] on span "Select concepts that wil be covered in this session" at bounding box center [784, 545] width 268 height 13
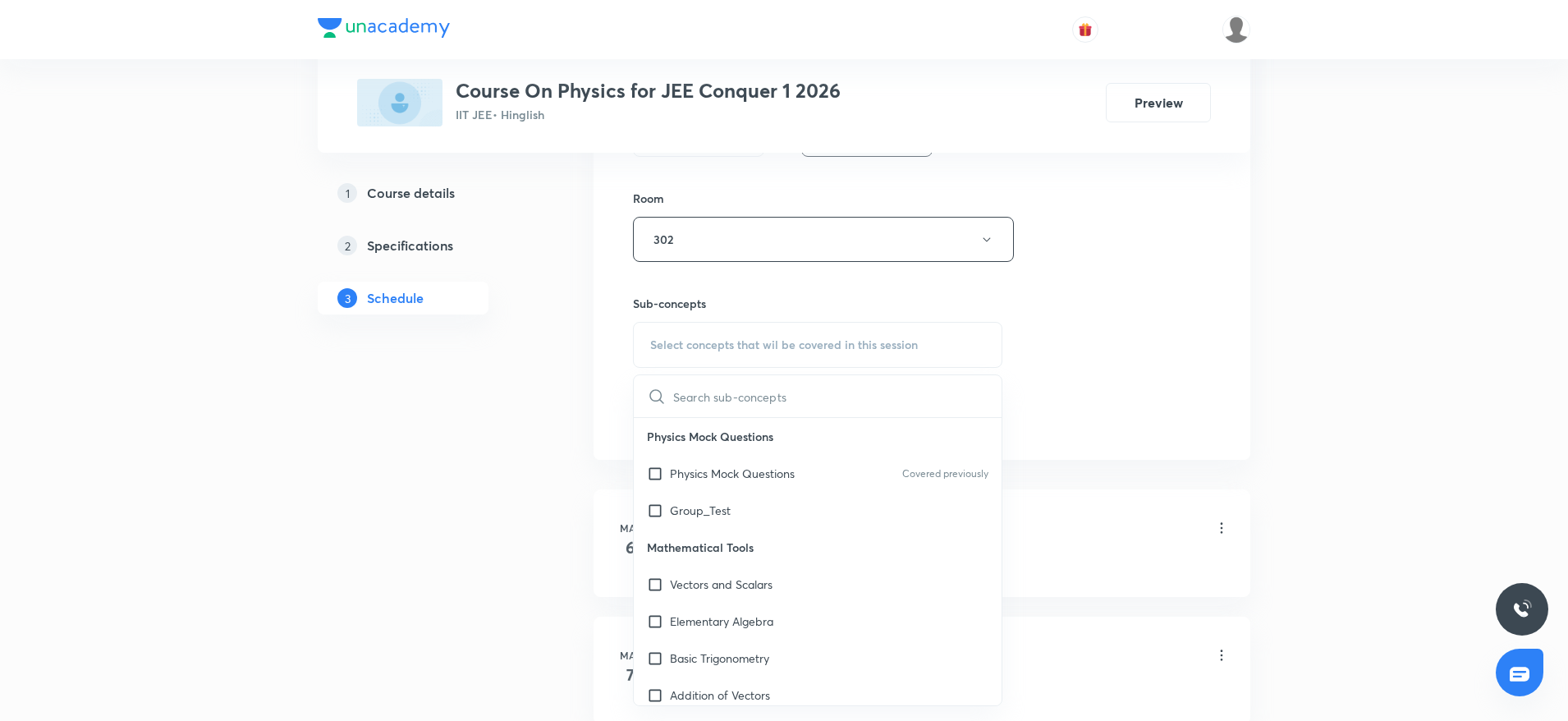
scroll to position [739, 0]
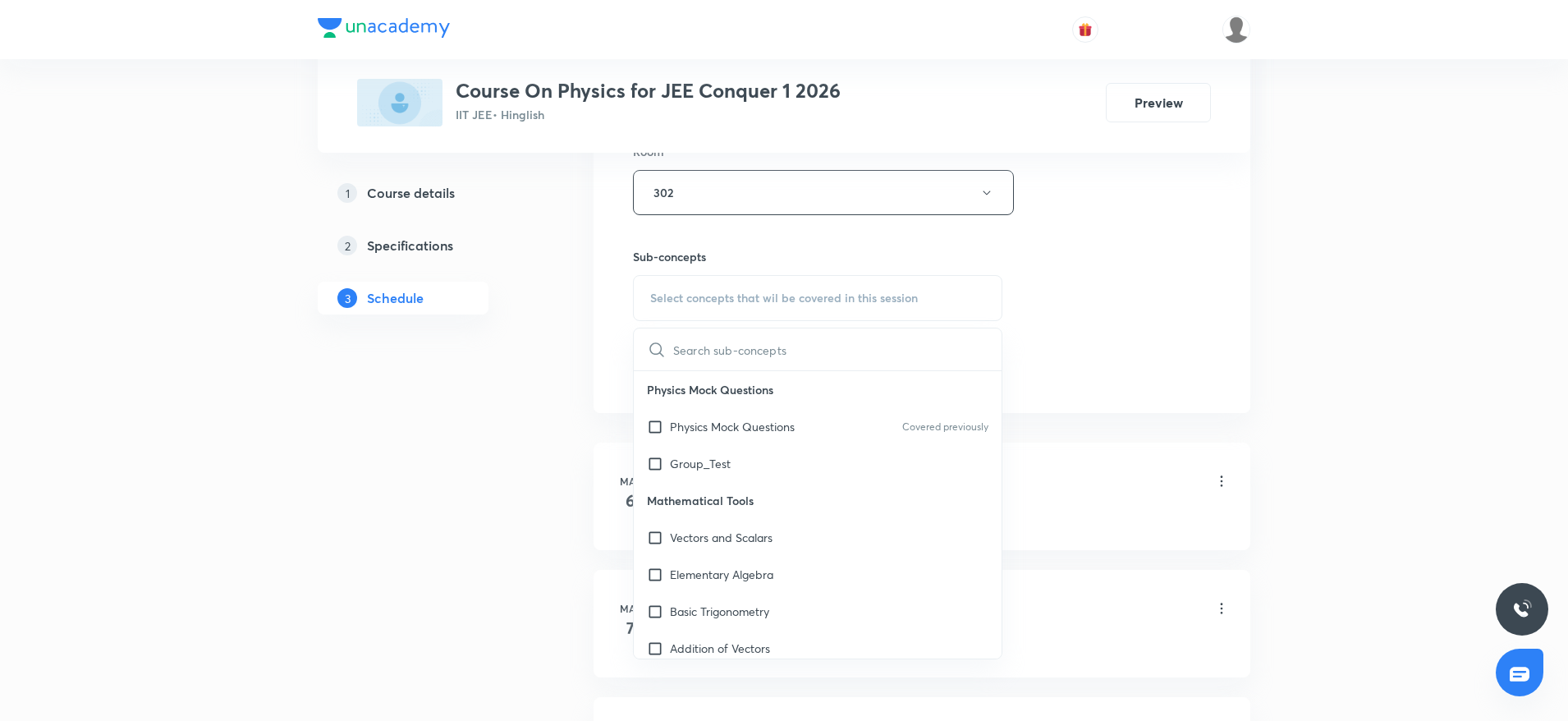
type input "Electrostatics"
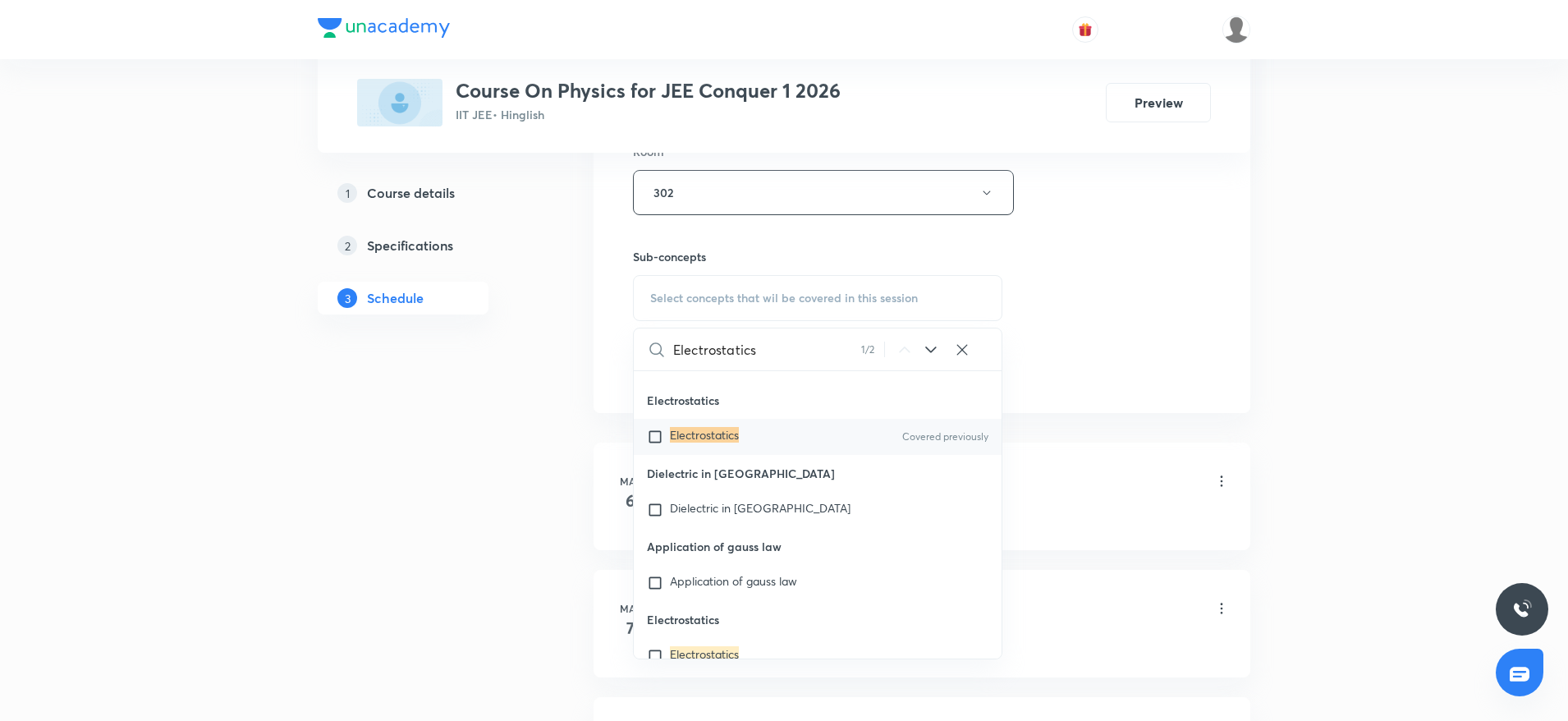
scroll to position [40629, 0]
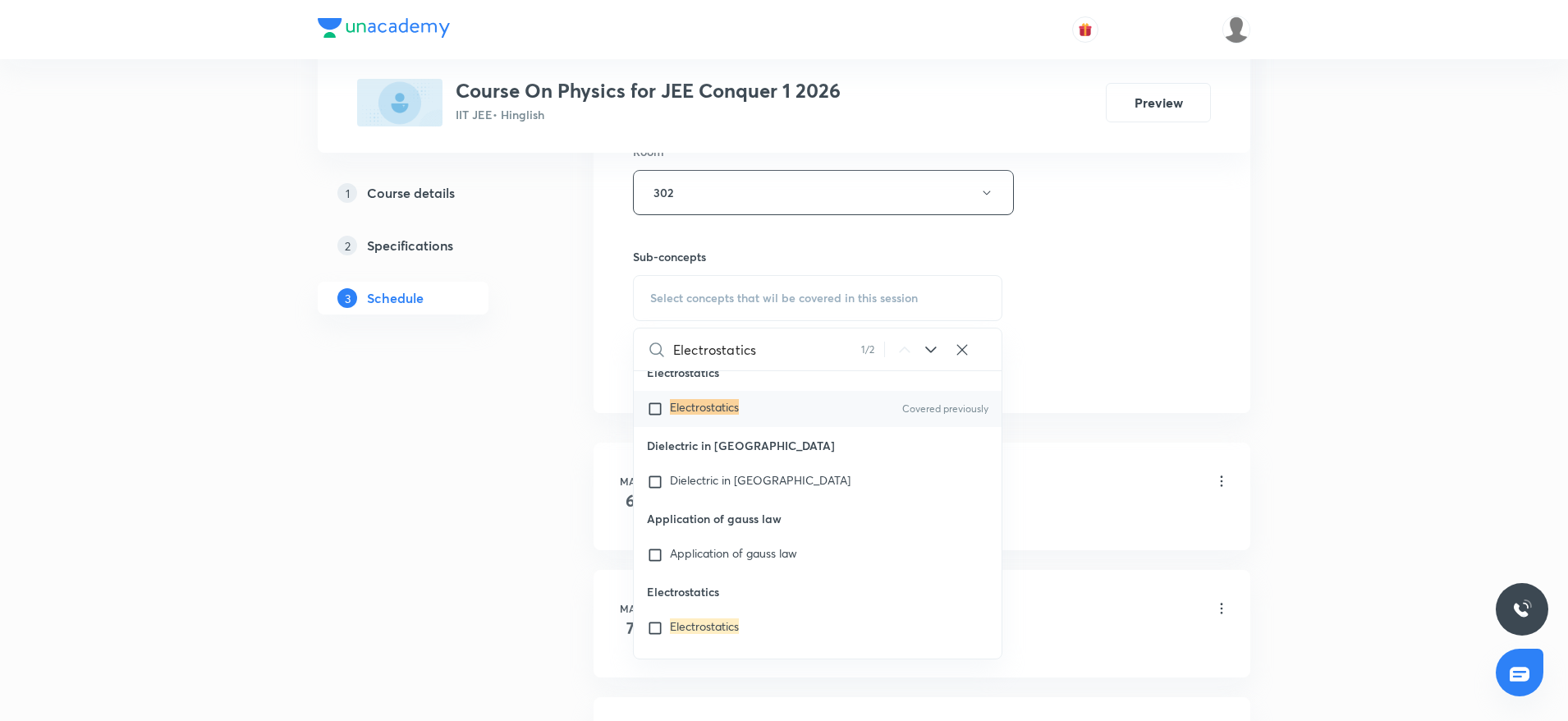
click at [694, 415] on mark "Electrostatics" at bounding box center [704, 407] width 69 height 16
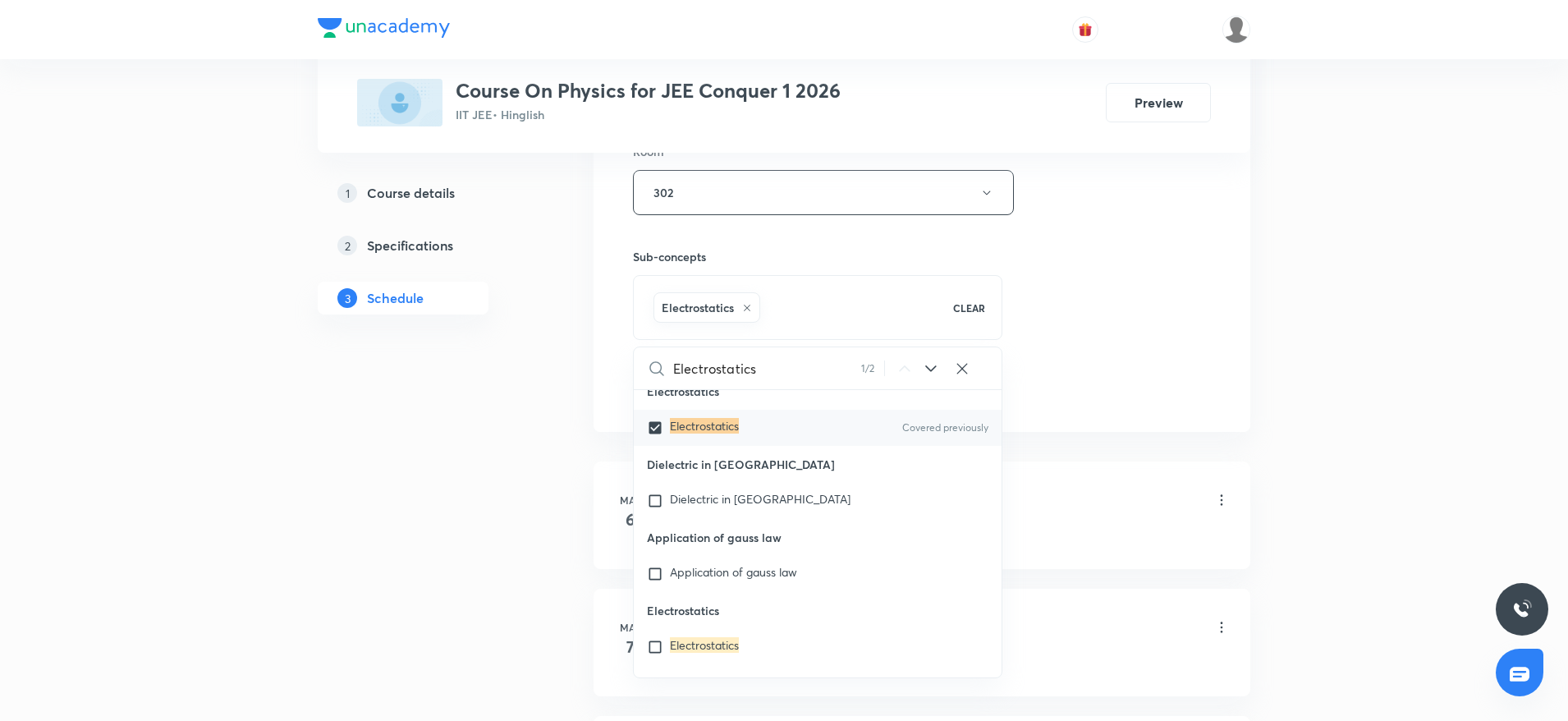
click at [1077, 344] on div "Session 100 Live class Session title 14/99 Electrostatics ​ Schedule for Oct 6,…" at bounding box center [922, 10] width 578 height 790
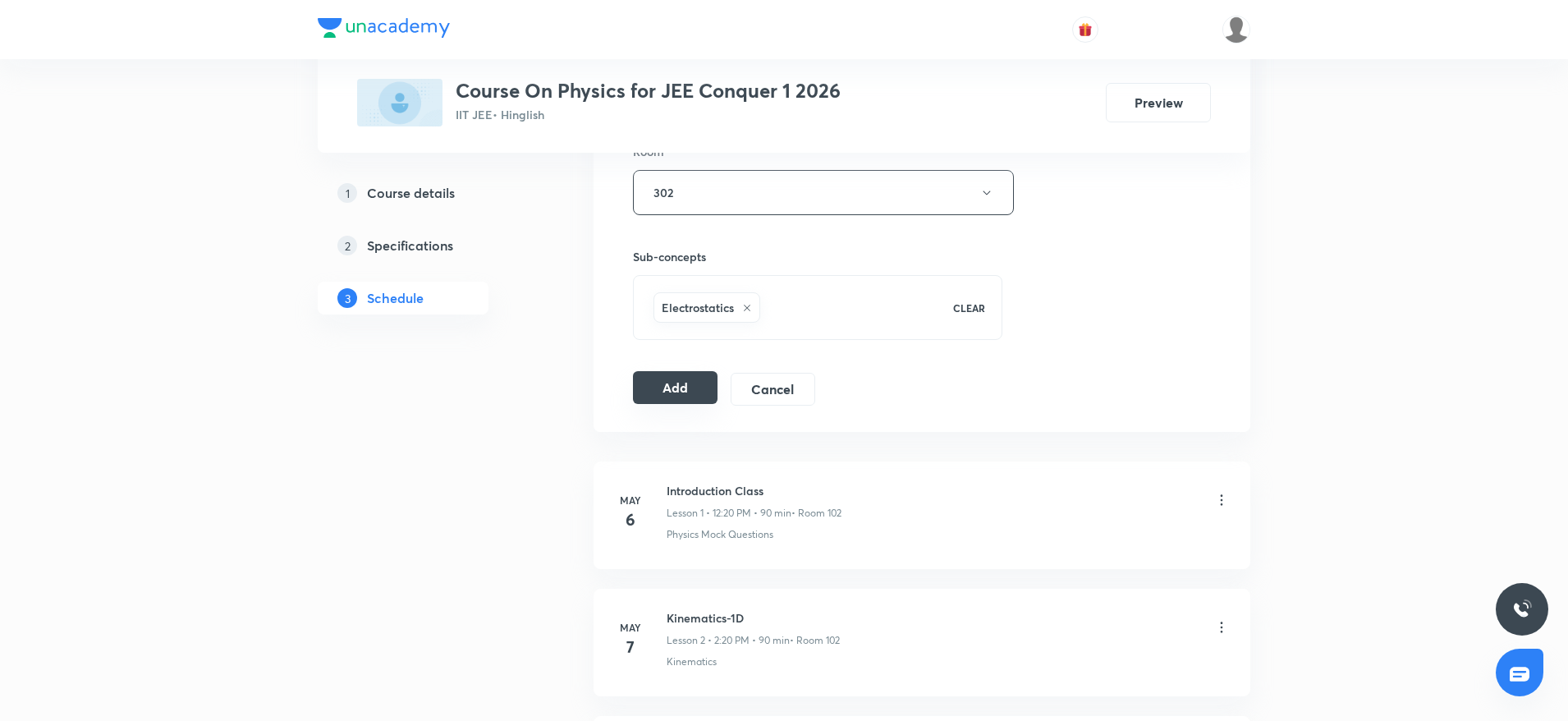
click at [659, 385] on button "Add" at bounding box center [675, 387] width 85 height 33
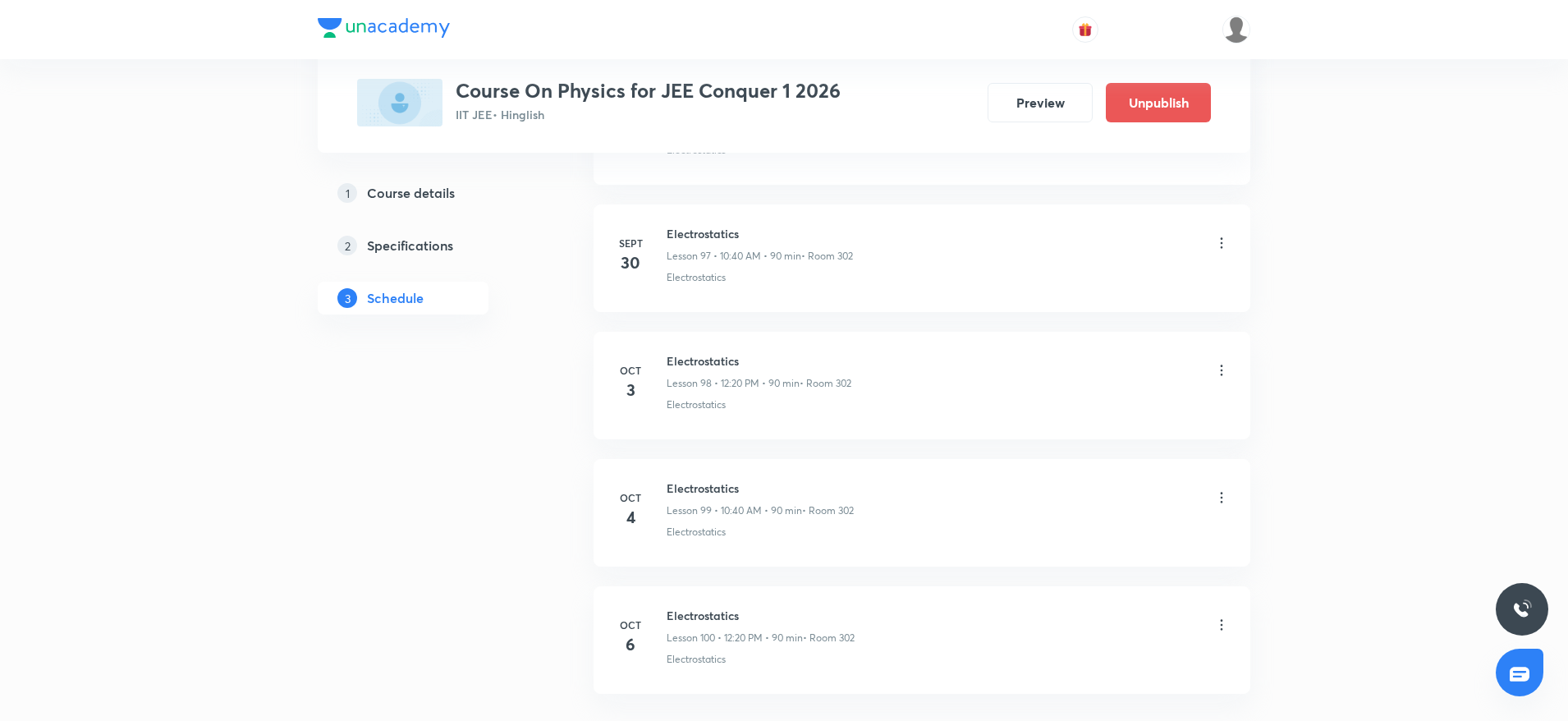
scroll to position [12566, 0]
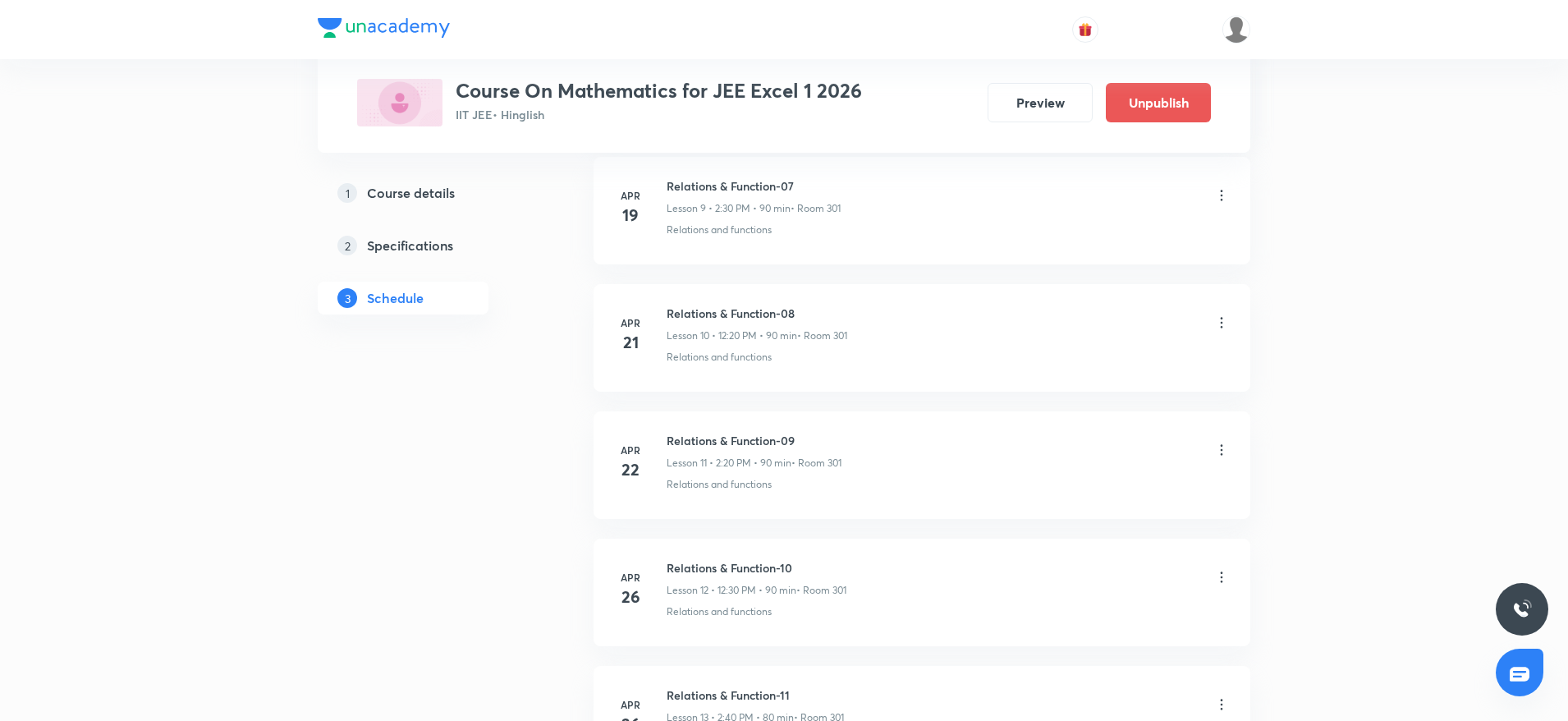
scroll to position [9249, 0]
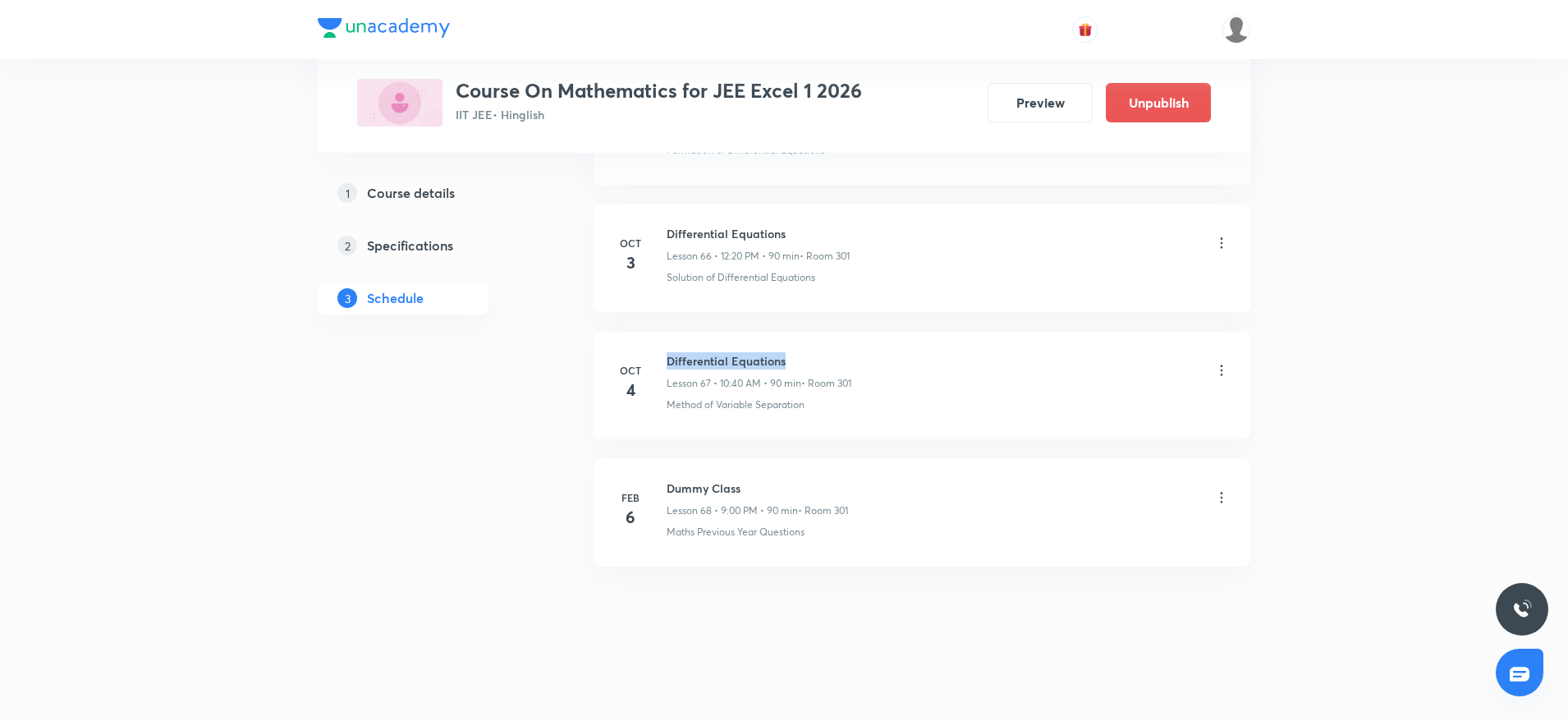
drag, startPoint x: 664, startPoint y: 346, endPoint x: 842, endPoint y: 357, distance: 178.3
click at [842, 357] on li "[DATE] Differential Equations Lesson 67 • 10:40 AM • 90 min • Room 301 Method o…" at bounding box center [922, 385] width 657 height 108
copy h6 "Differential Equations"
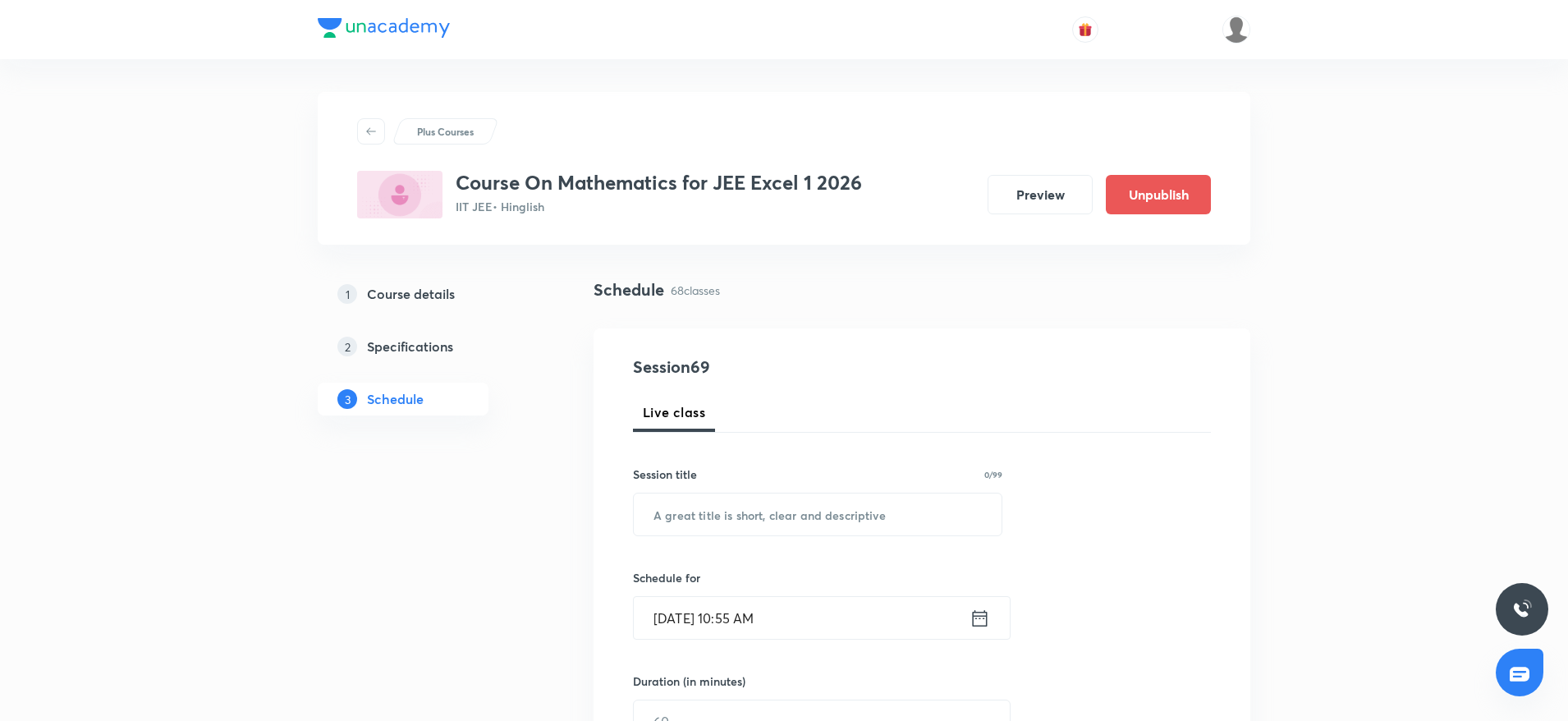
click at [737, 511] on input "text" at bounding box center [818, 514] width 368 height 42
paste input "Differential Equations"
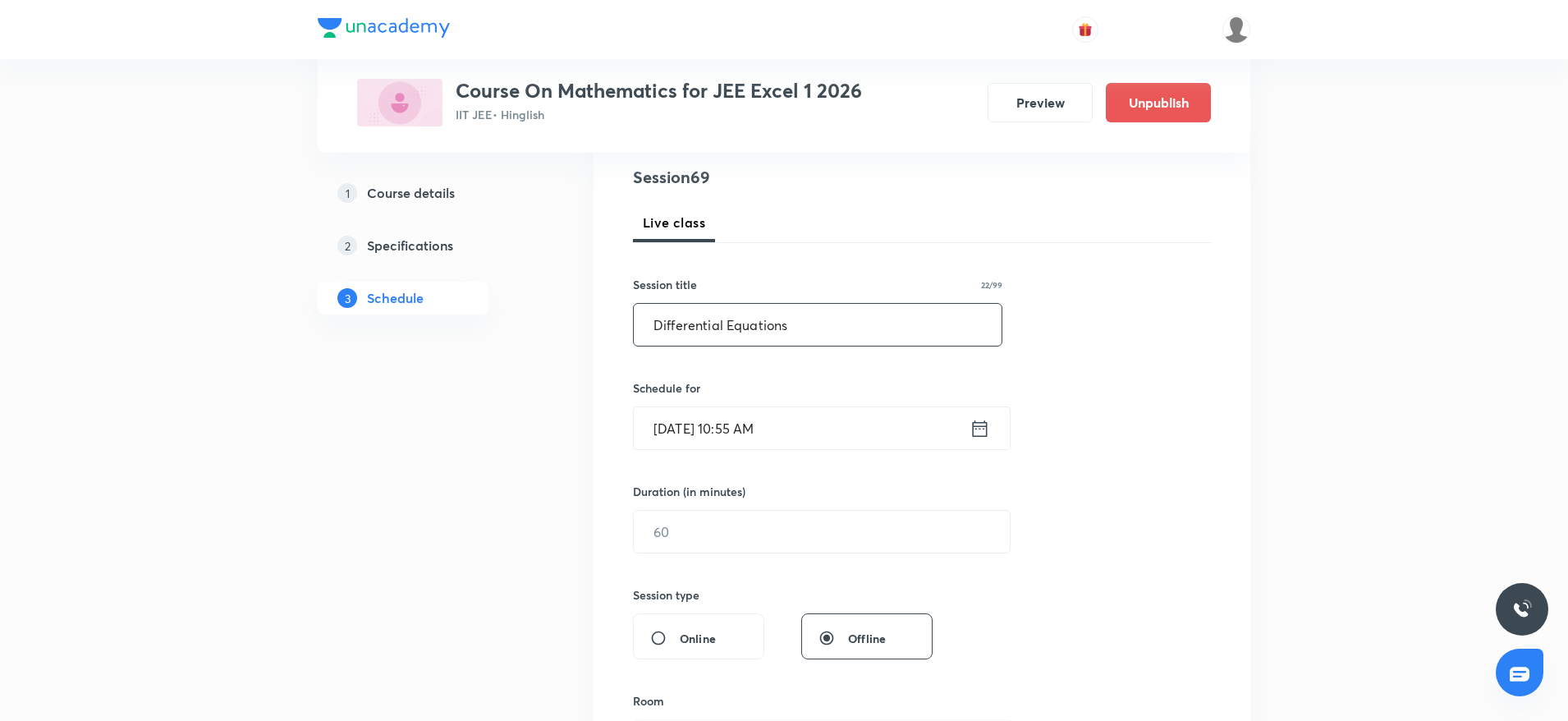
scroll to position [246, 0]
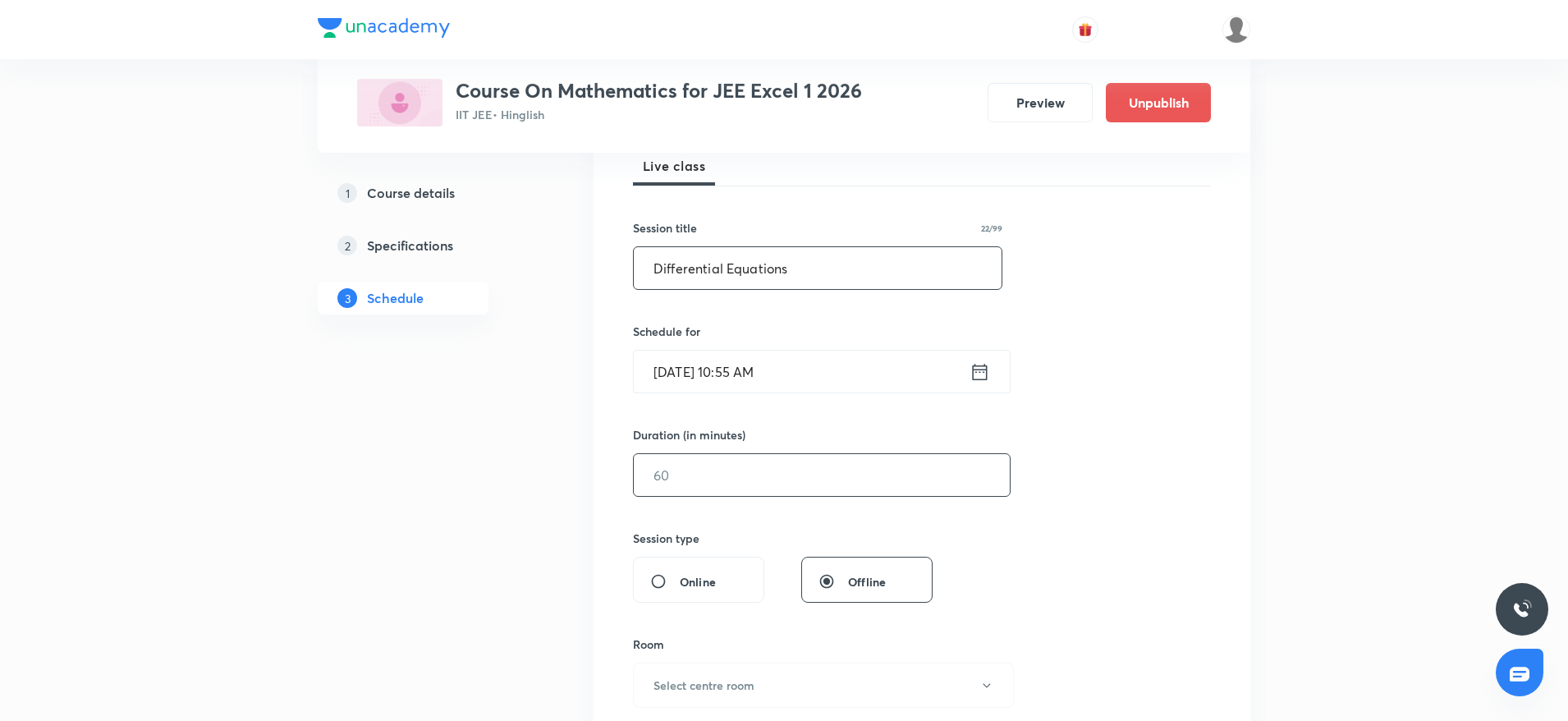
type input "Differential Equations"
click at [739, 474] on input "text" at bounding box center [822, 475] width 377 height 42
type input "90"
click at [776, 362] on input "[DATE] 10:55 AM" at bounding box center [802, 371] width 336 height 42
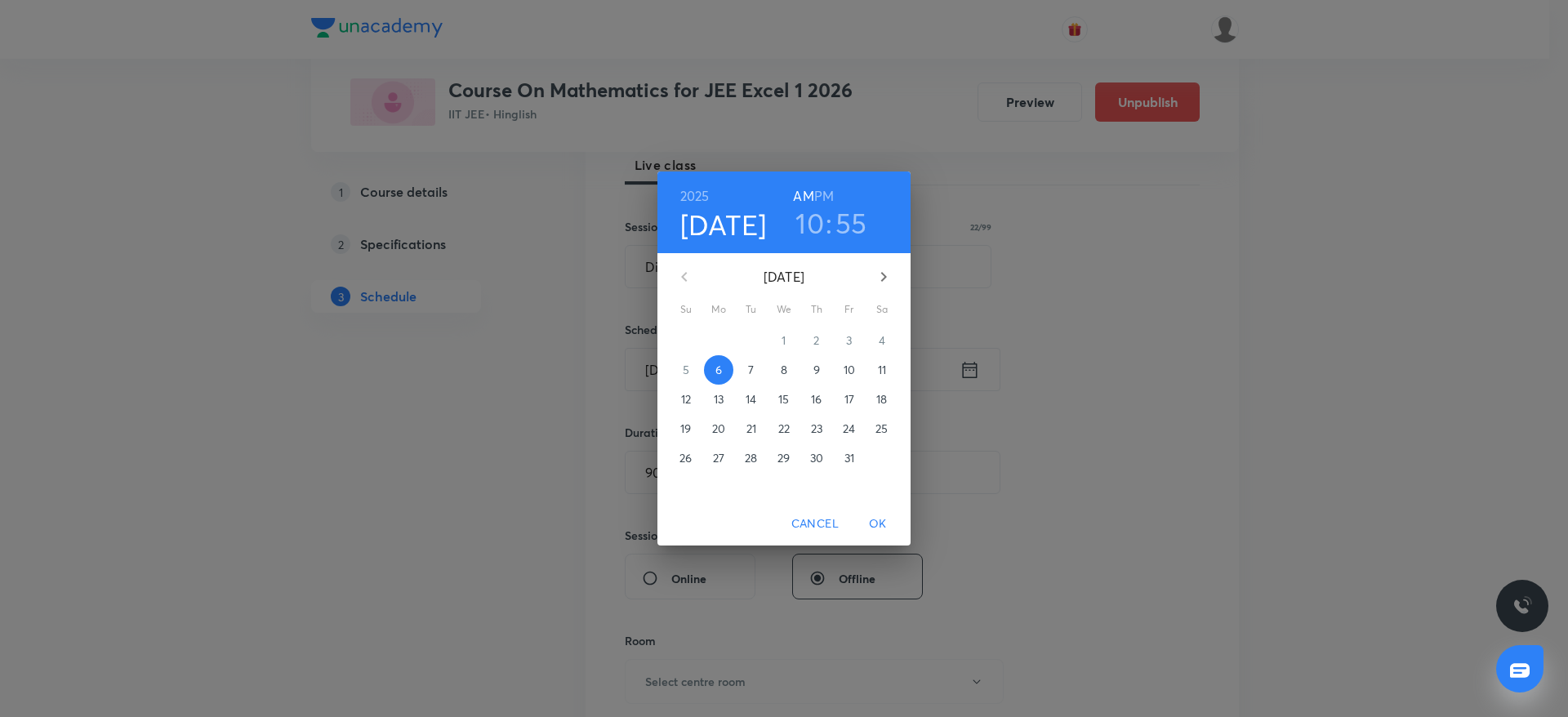
click at [824, 188] on h6 "PM" at bounding box center [824, 196] width 20 height 22
drag, startPoint x: 807, startPoint y: 223, endPoint x: 807, endPoint y: 235, distance: 12.0
click at [807, 224] on h3 "10" at bounding box center [810, 222] width 29 height 35
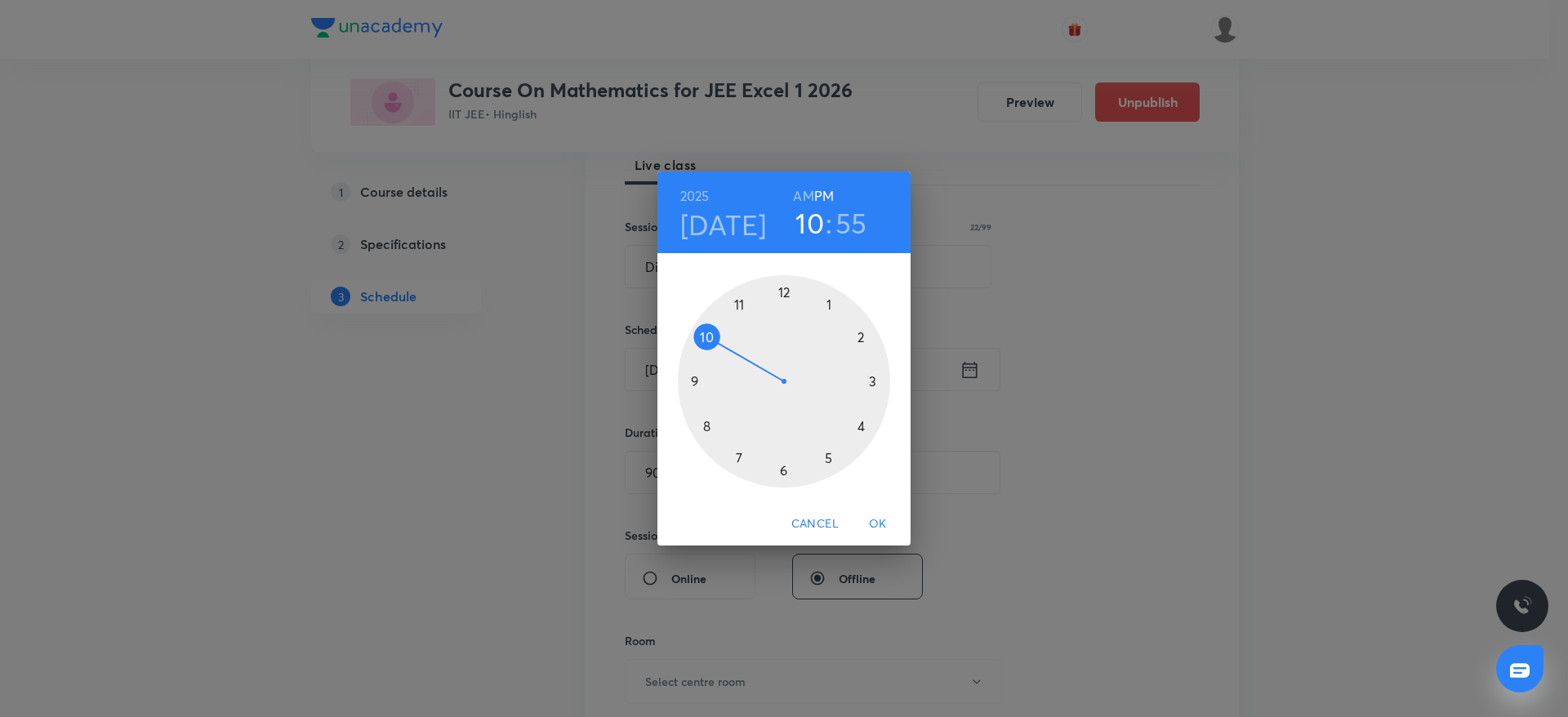
click at [785, 283] on div at bounding box center [784, 381] width 212 height 212
click at [871, 426] on div at bounding box center [784, 381] width 212 height 212
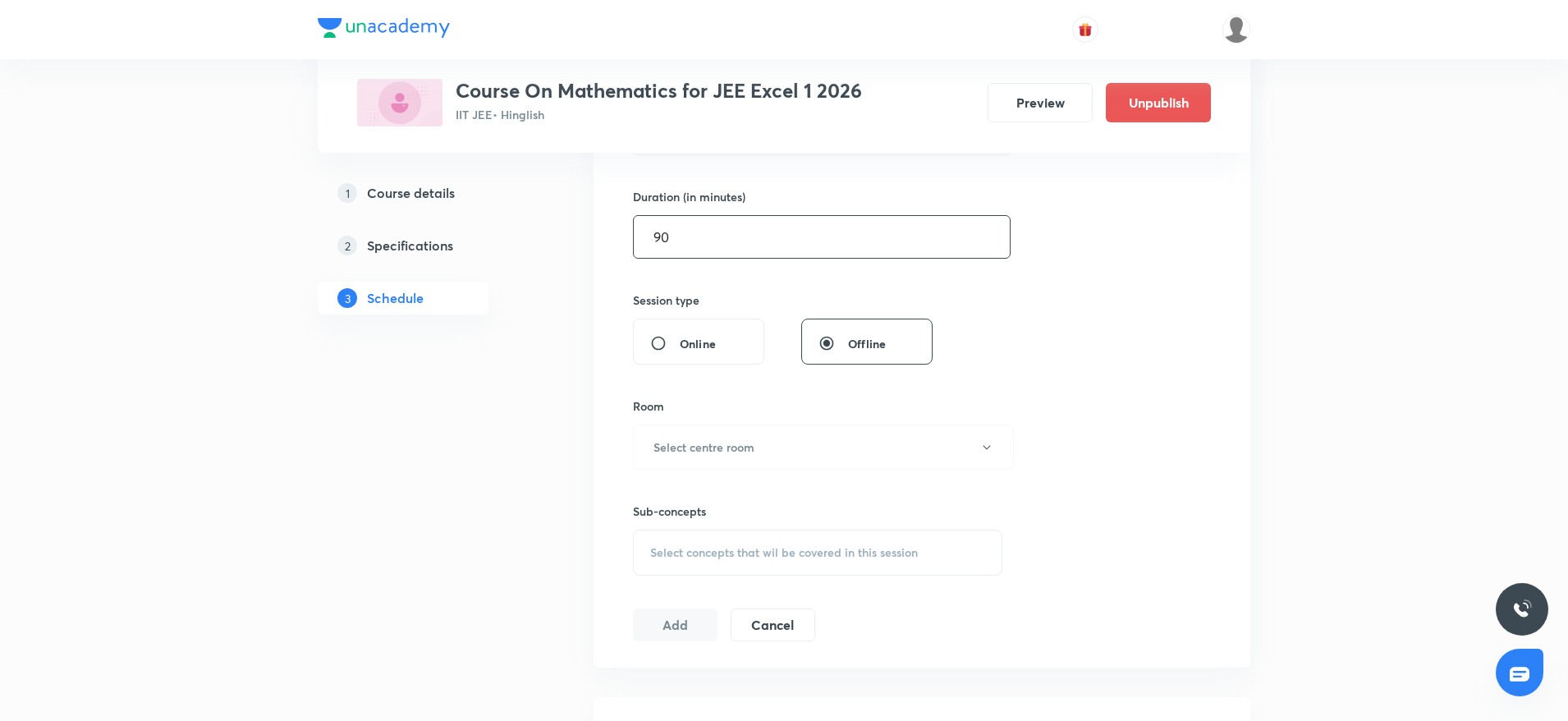
scroll to position [493, 0]
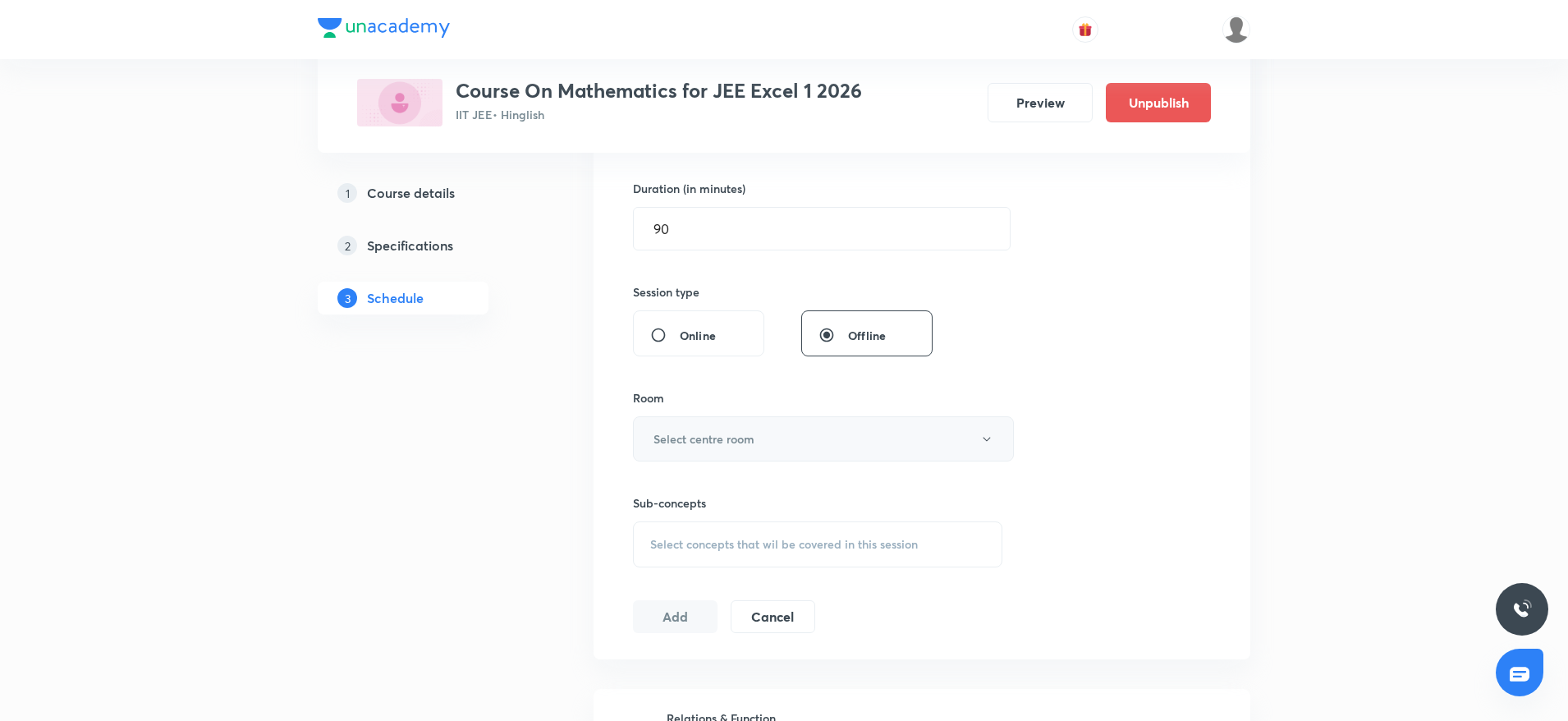
click at [753, 453] on button "Select centre room" at bounding box center [823, 438] width 381 height 45
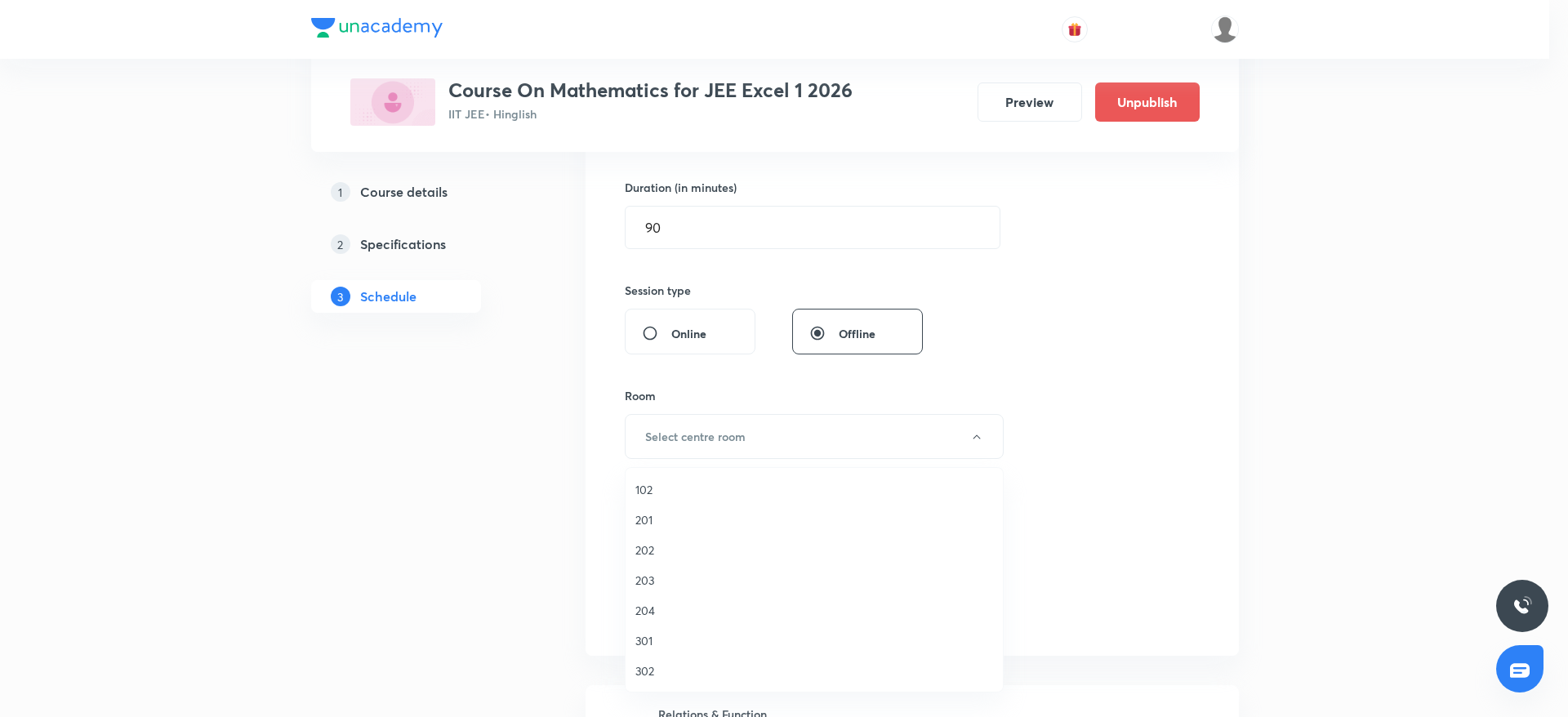
click at [655, 641] on span "301" at bounding box center [813, 640] width 358 height 17
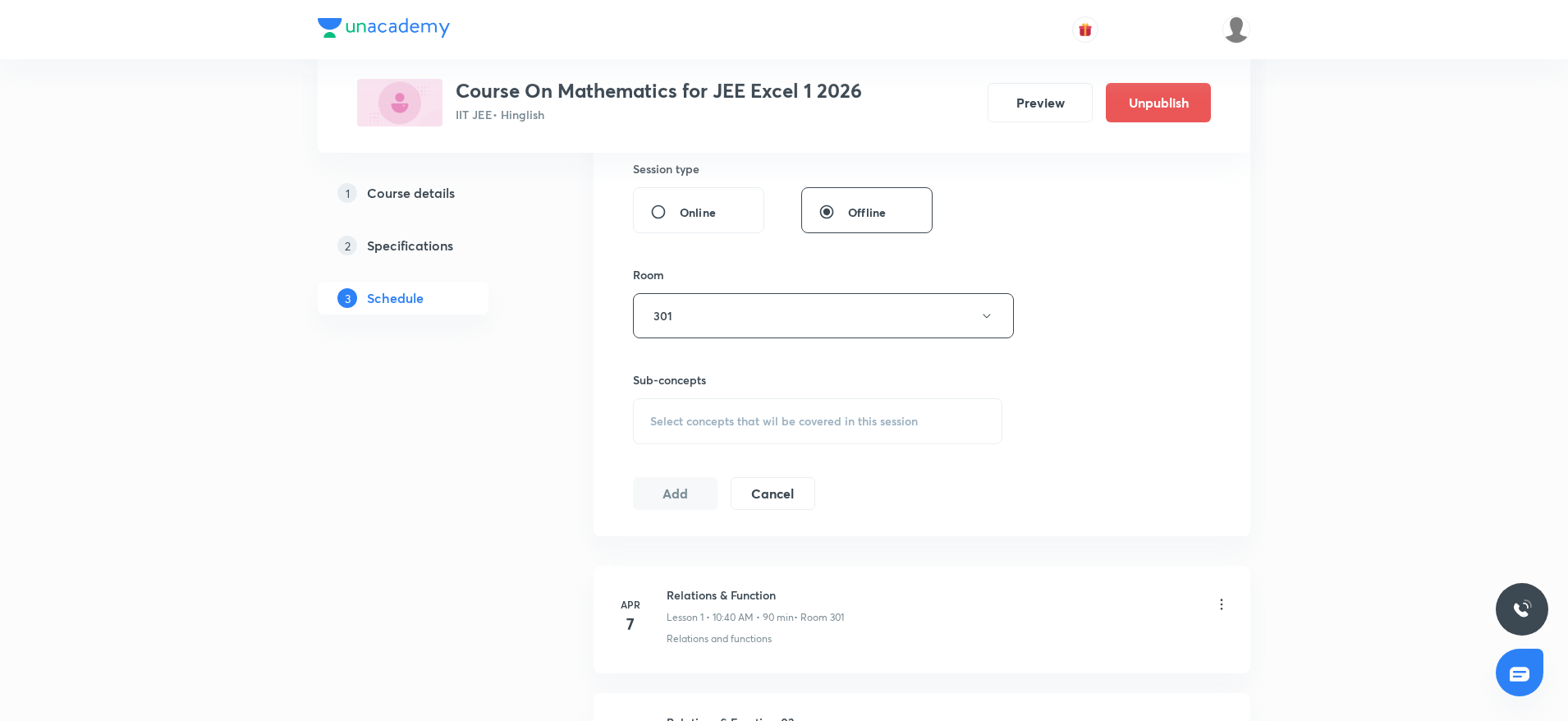
click at [915, 430] on div "Select concepts that wil be covered in this session" at bounding box center [818, 421] width 370 height 46
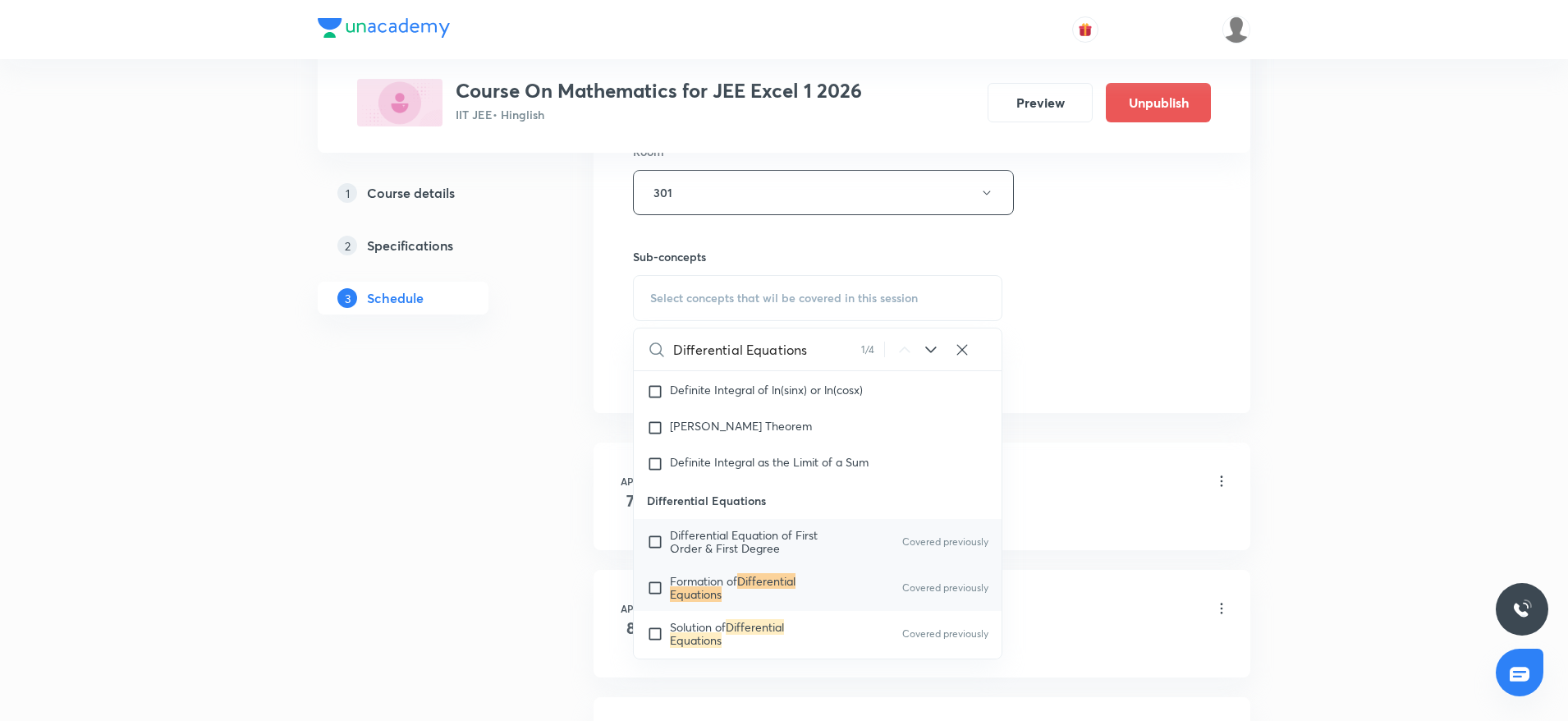
scroll to position [14713, 0]
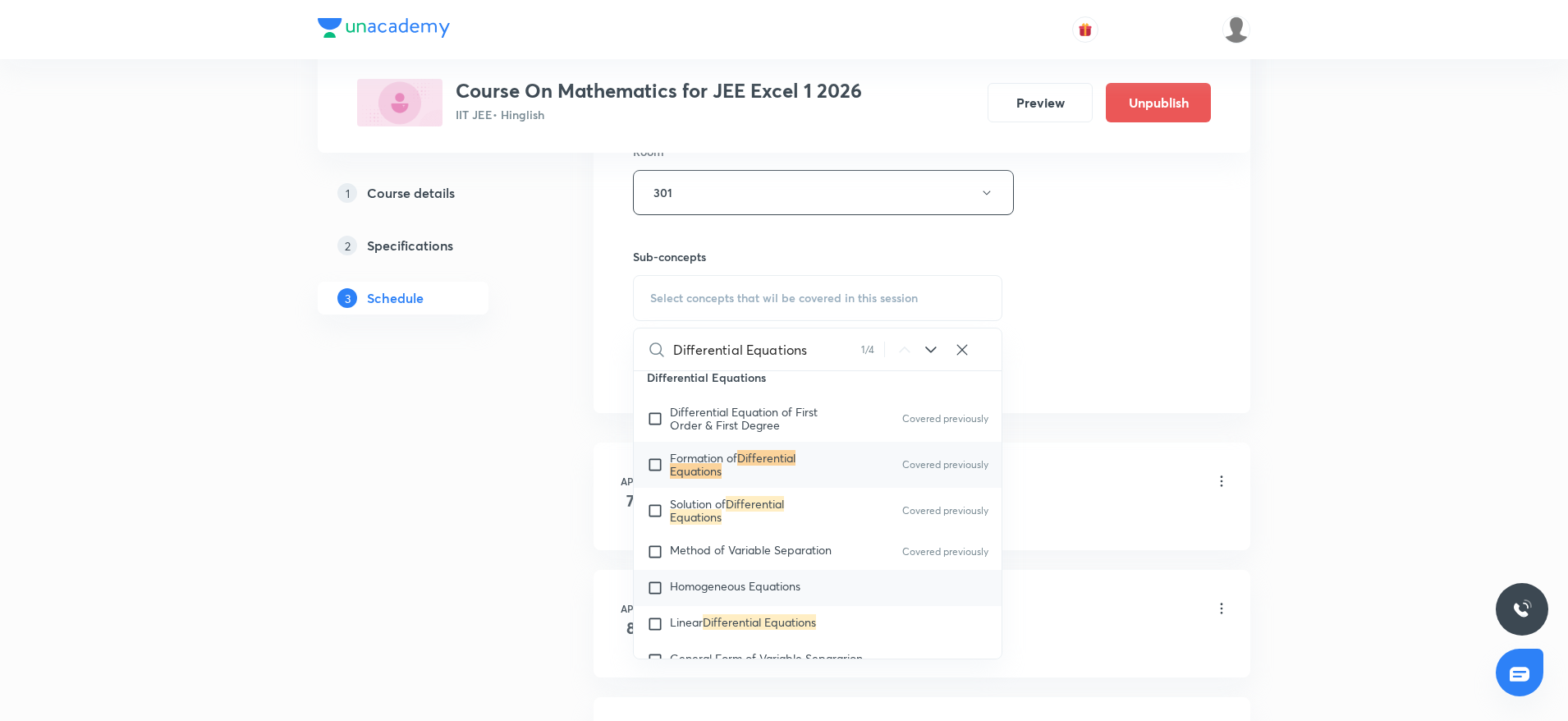
type input "Differential Equations"
click at [747, 589] on span "Homogeneous Equations" at bounding box center [735, 586] width 131 height 16
checkbox input "true"
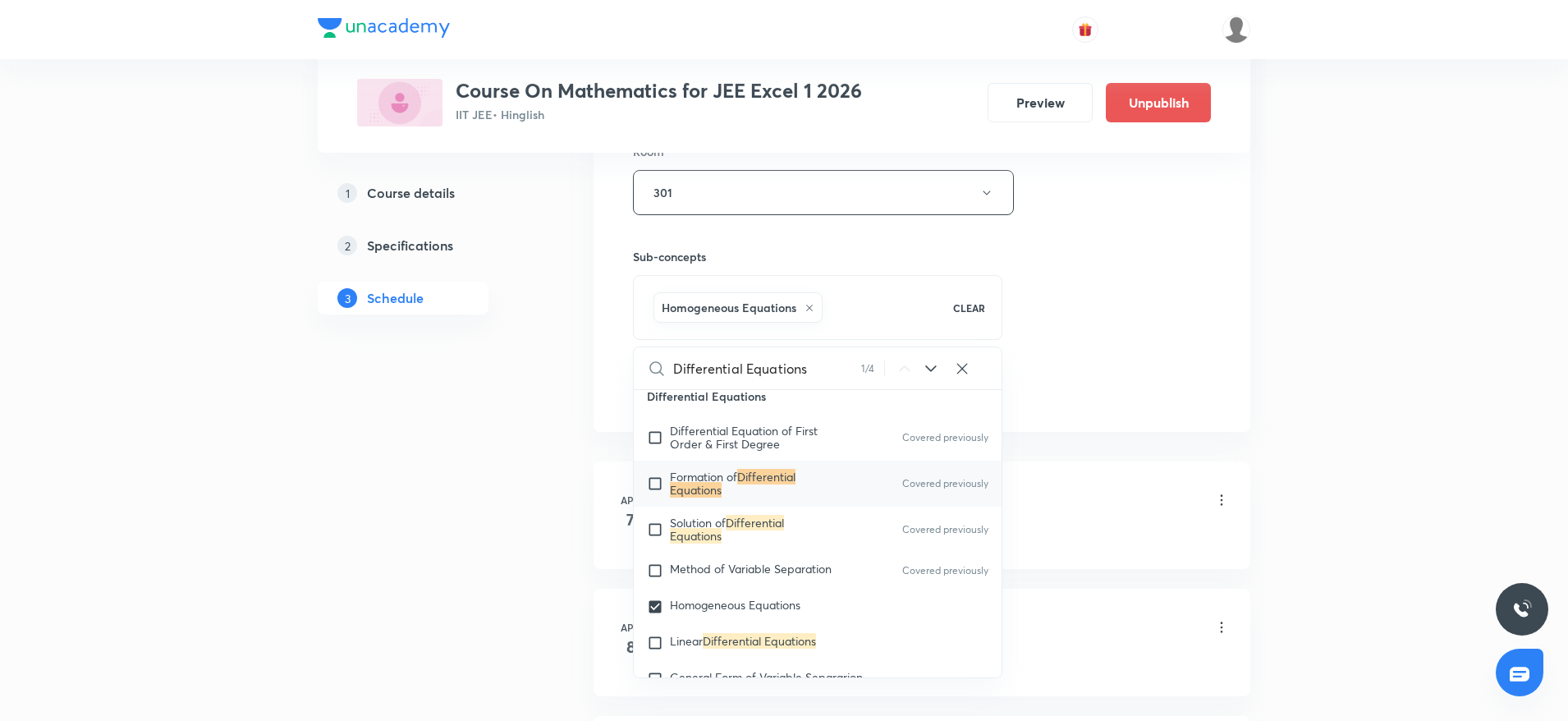
click at [1189, 264] on div "Session 69 Live class Session title 22/99 Differential Equations ​ Schedule for…" at bounding box center [922, 10] width 578 height 790
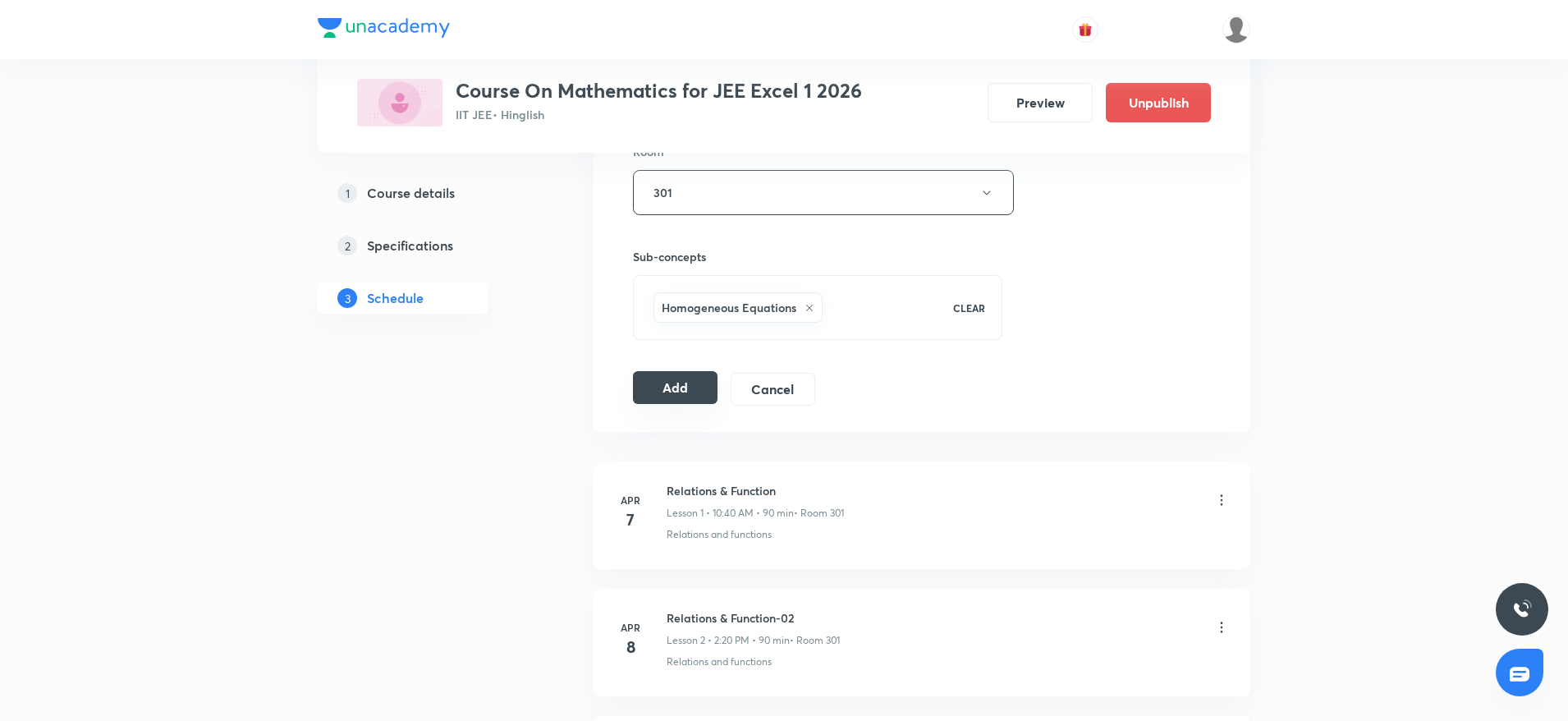
click at [684, 388] on button "Add" at bounding box center [675, 387] width 85 height 33
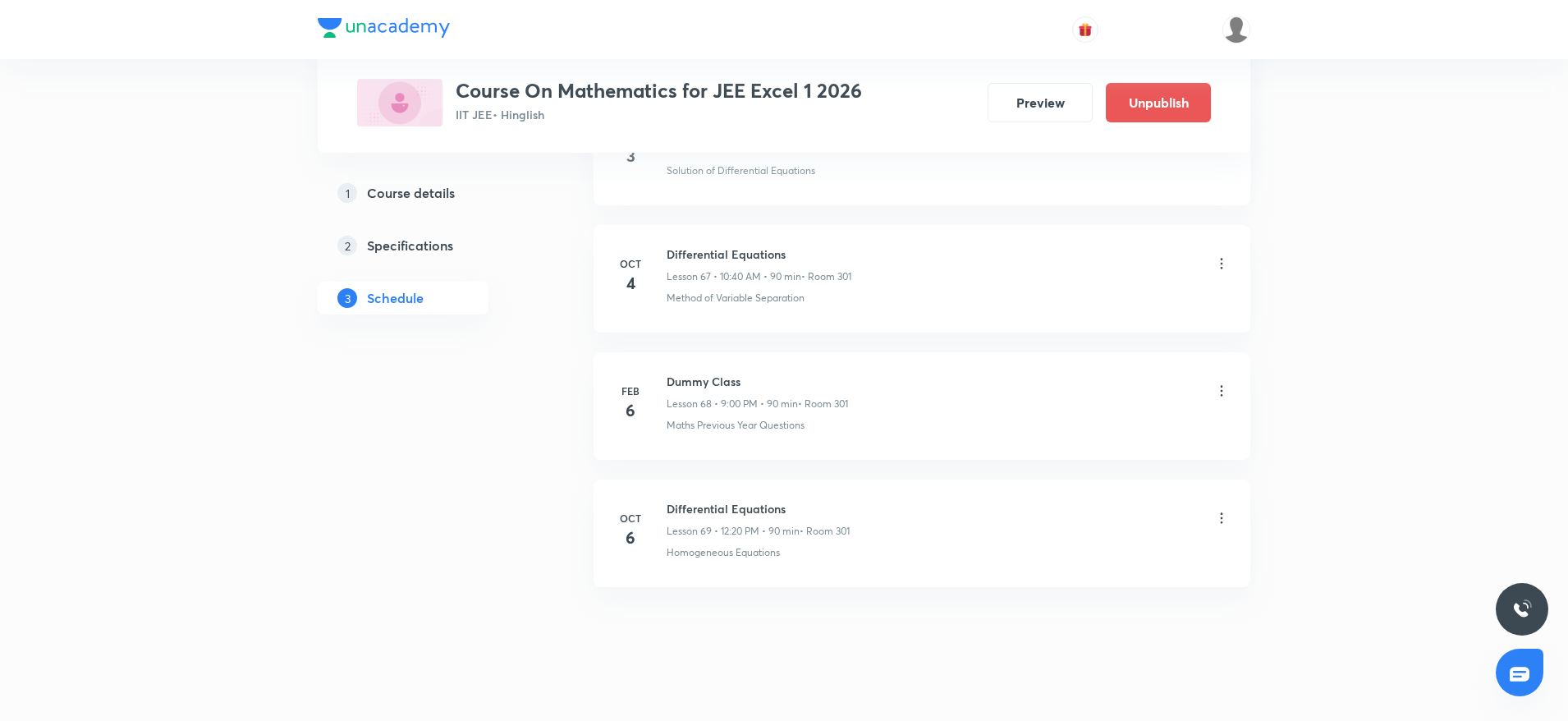
scroll to position [8621, 0]
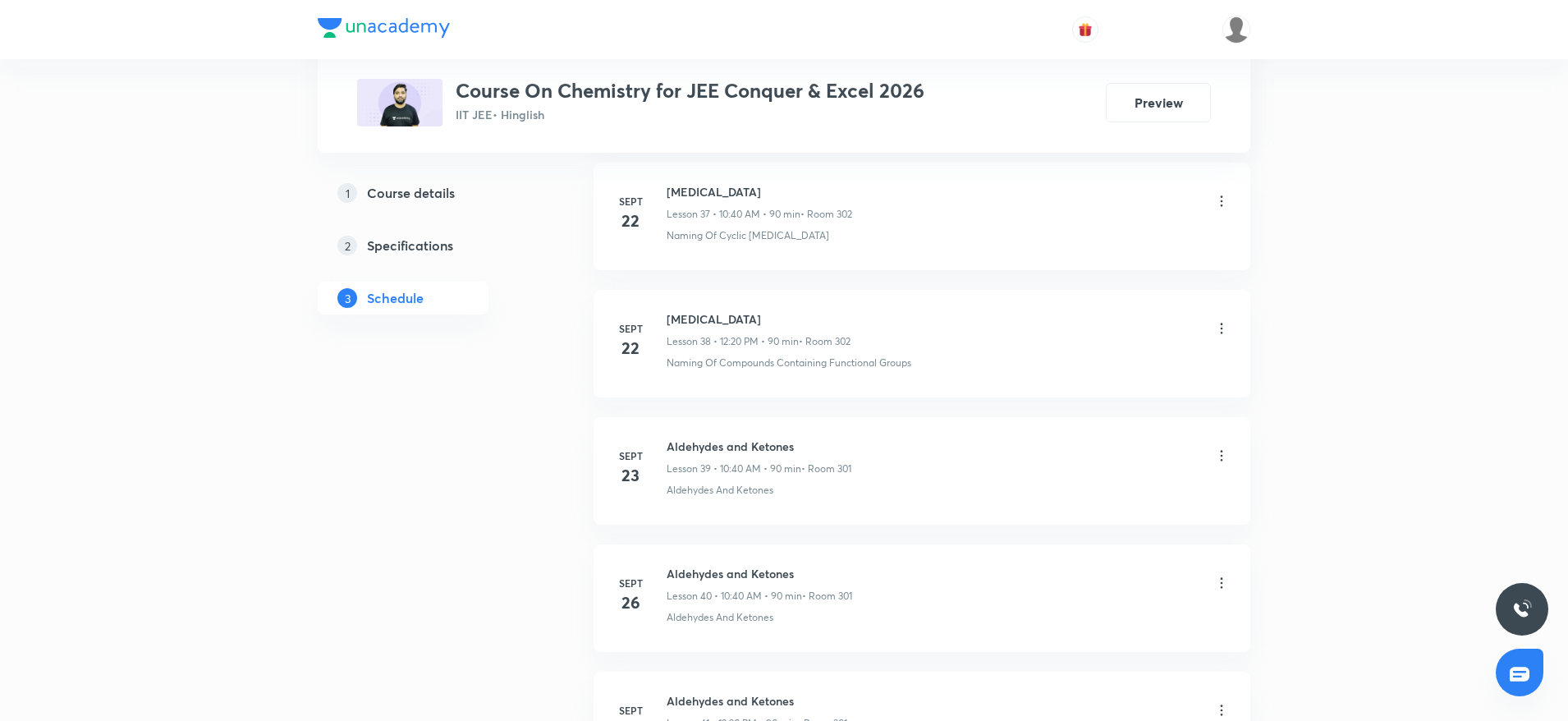
scroll to position [6322, 0]
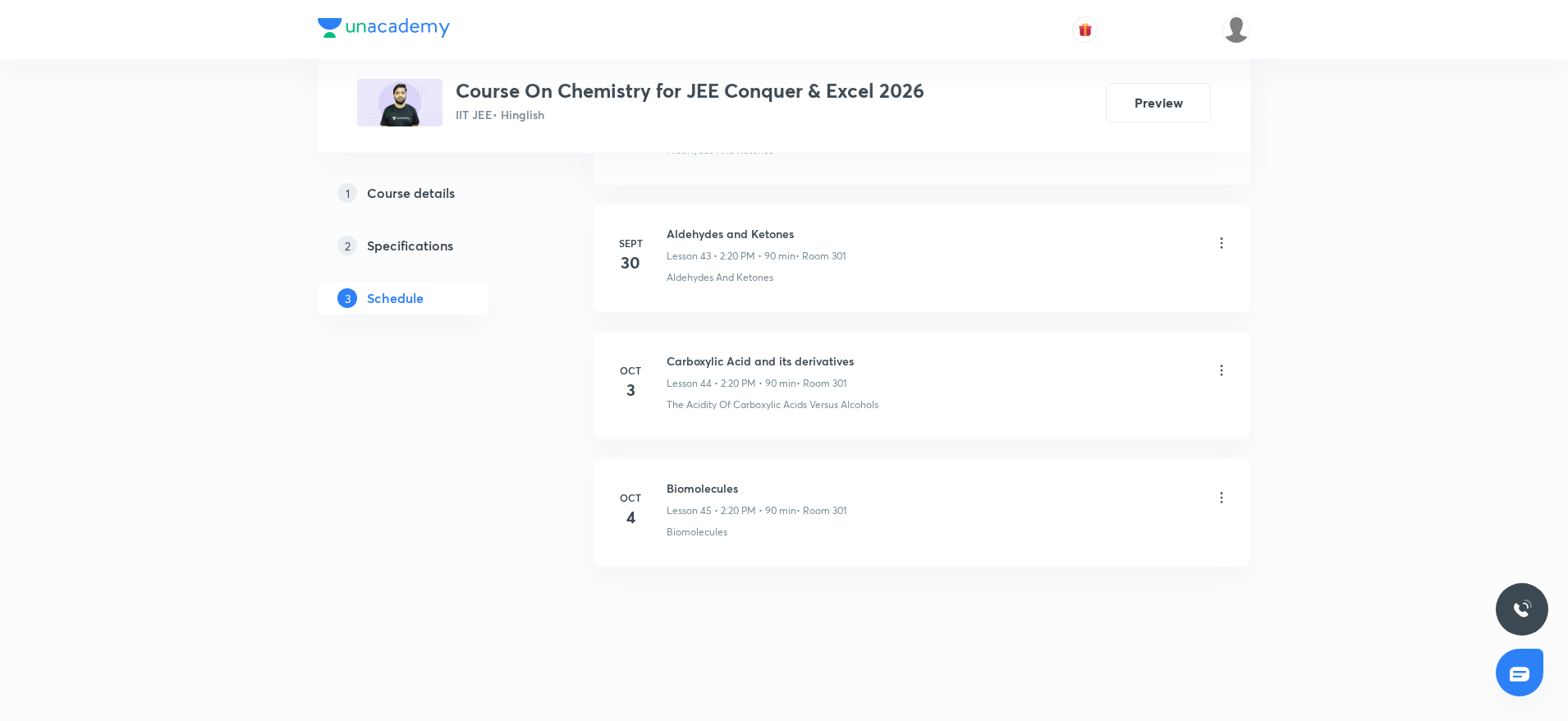
click at [697, 483] on h6 "Biomolecules" at bounding box center [757, 488] width 180 height 17
copy h6 "Biomolecules"
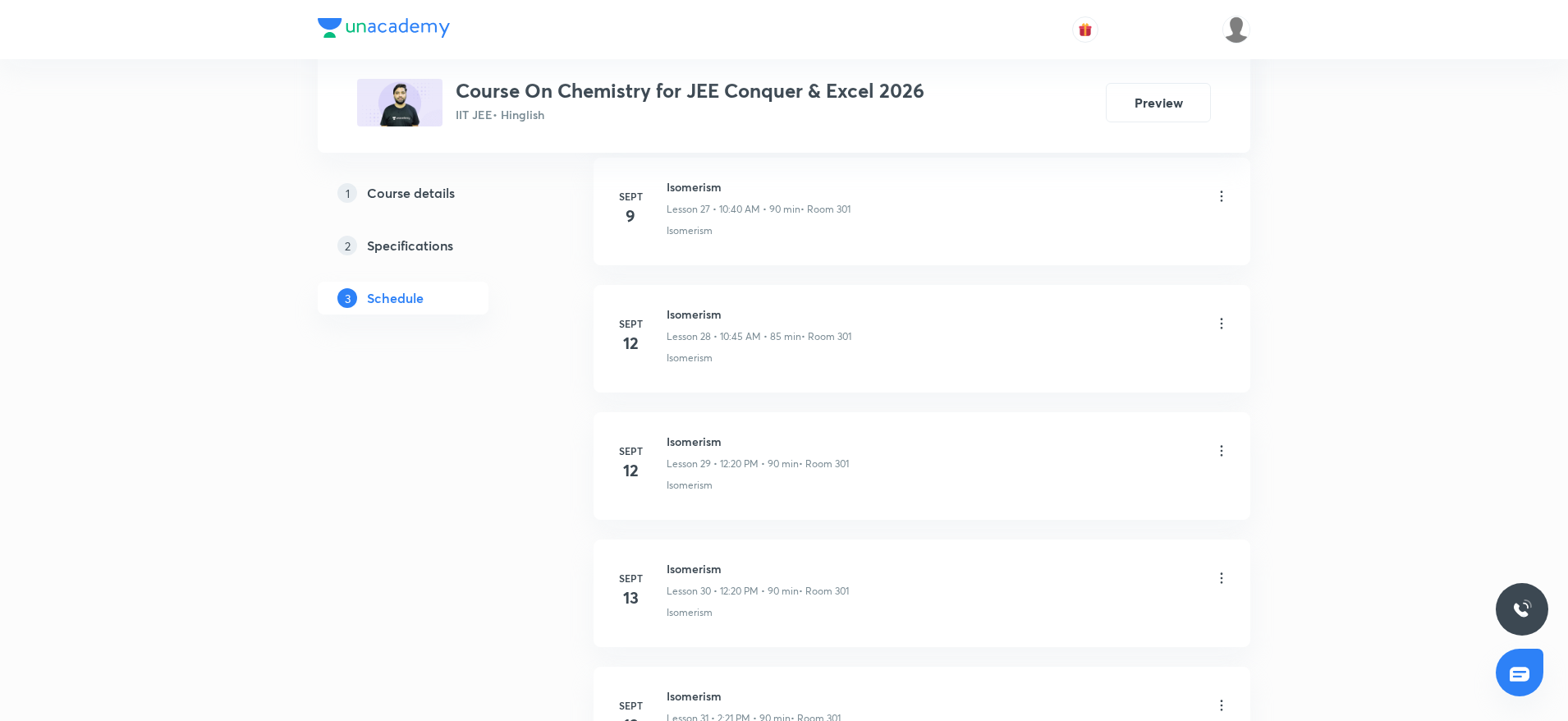
scroll to position [0, 0]
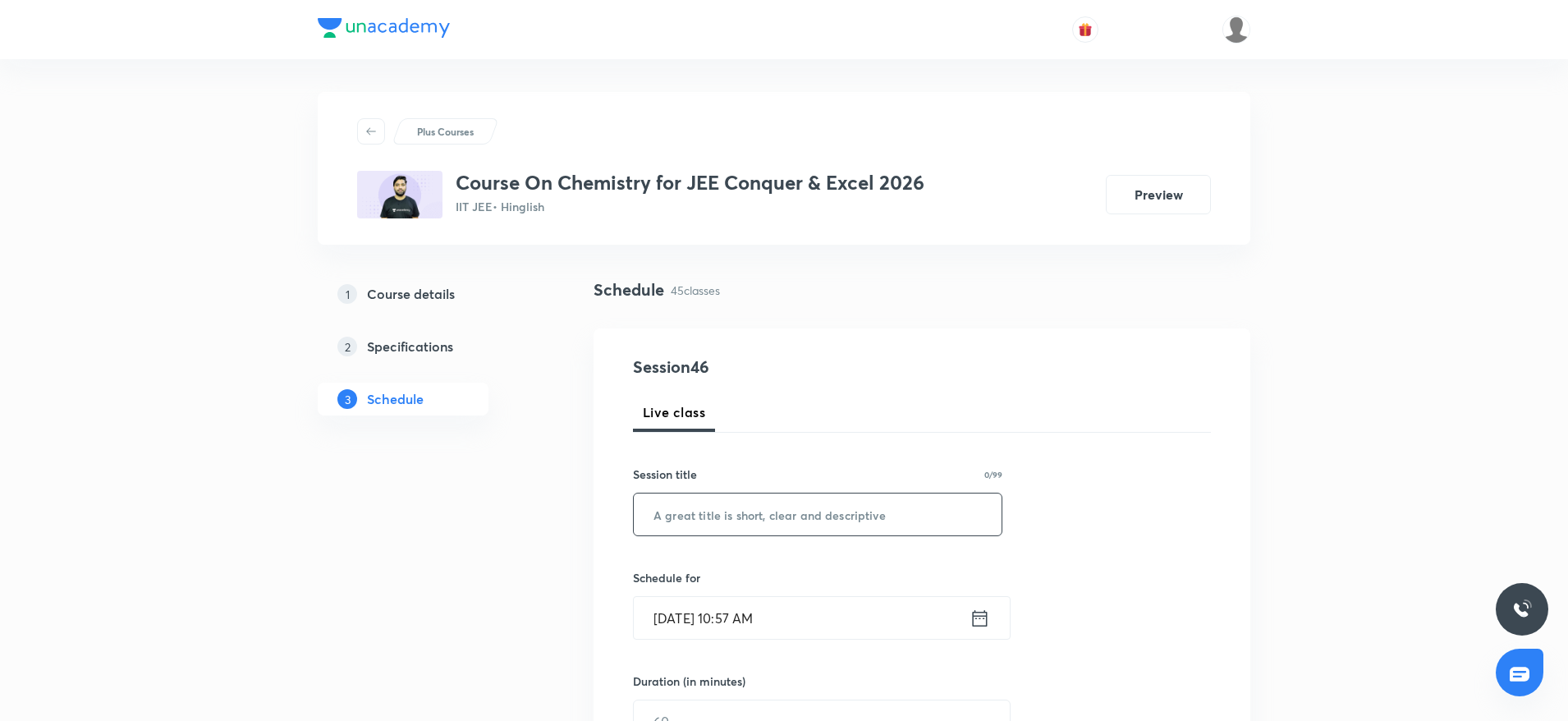
click at [707, 527] on input "text" at bounding box center [818, 514] width 368 height 42
paste input "Biomolecules"
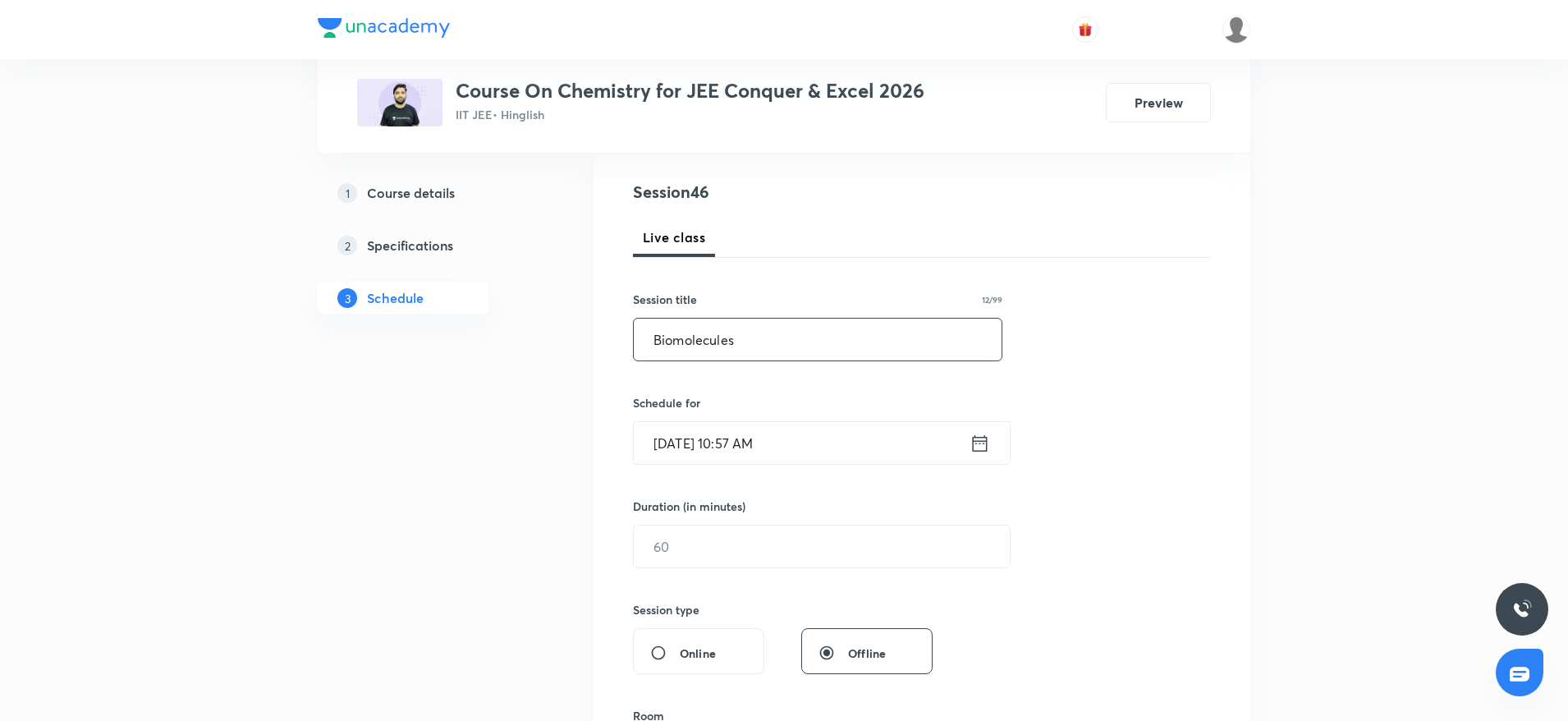
scroll to position [246, 0]
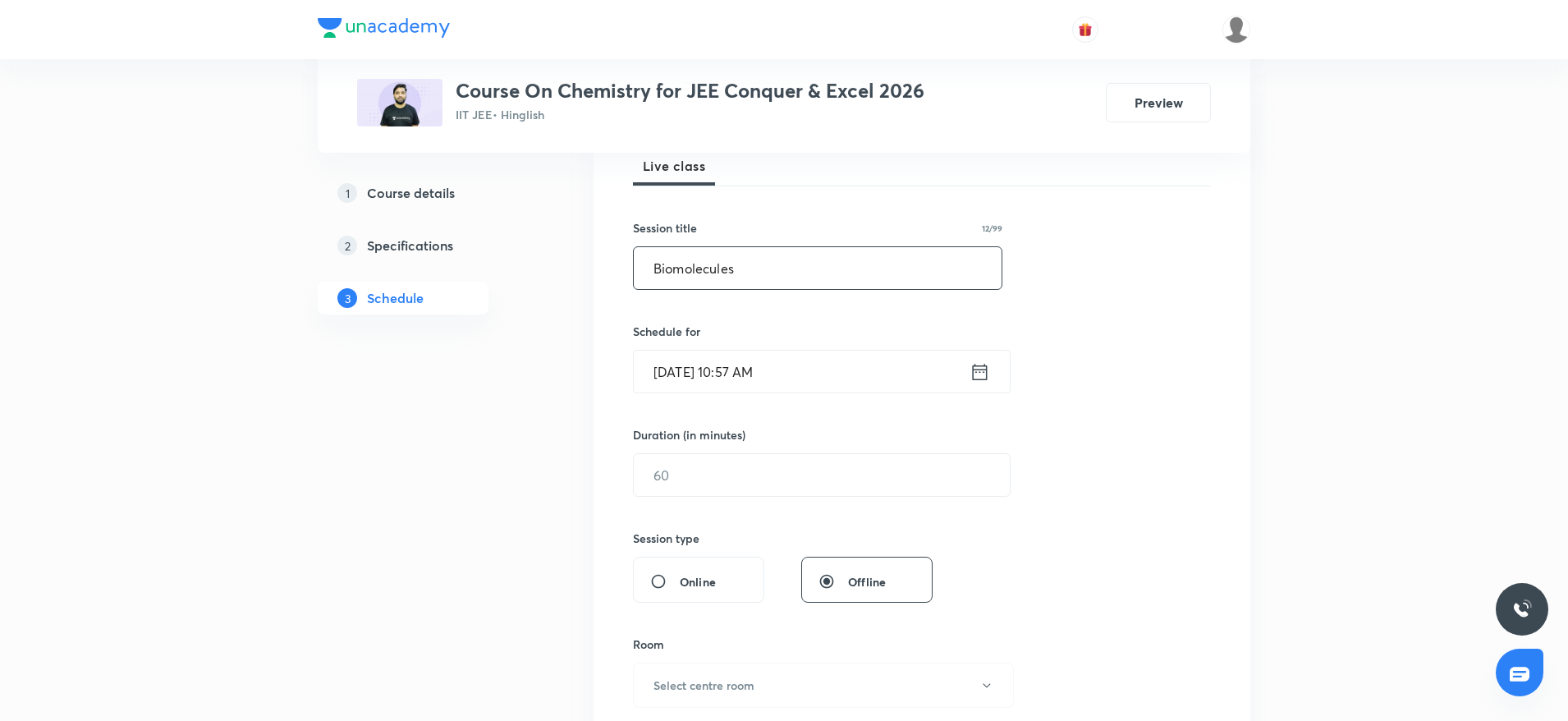
type input "Biomolecules"
click at [776, 365] on input "Oct 6, 2025, 10:57 AM" at bounding box center [802, 371] width 336 height 42
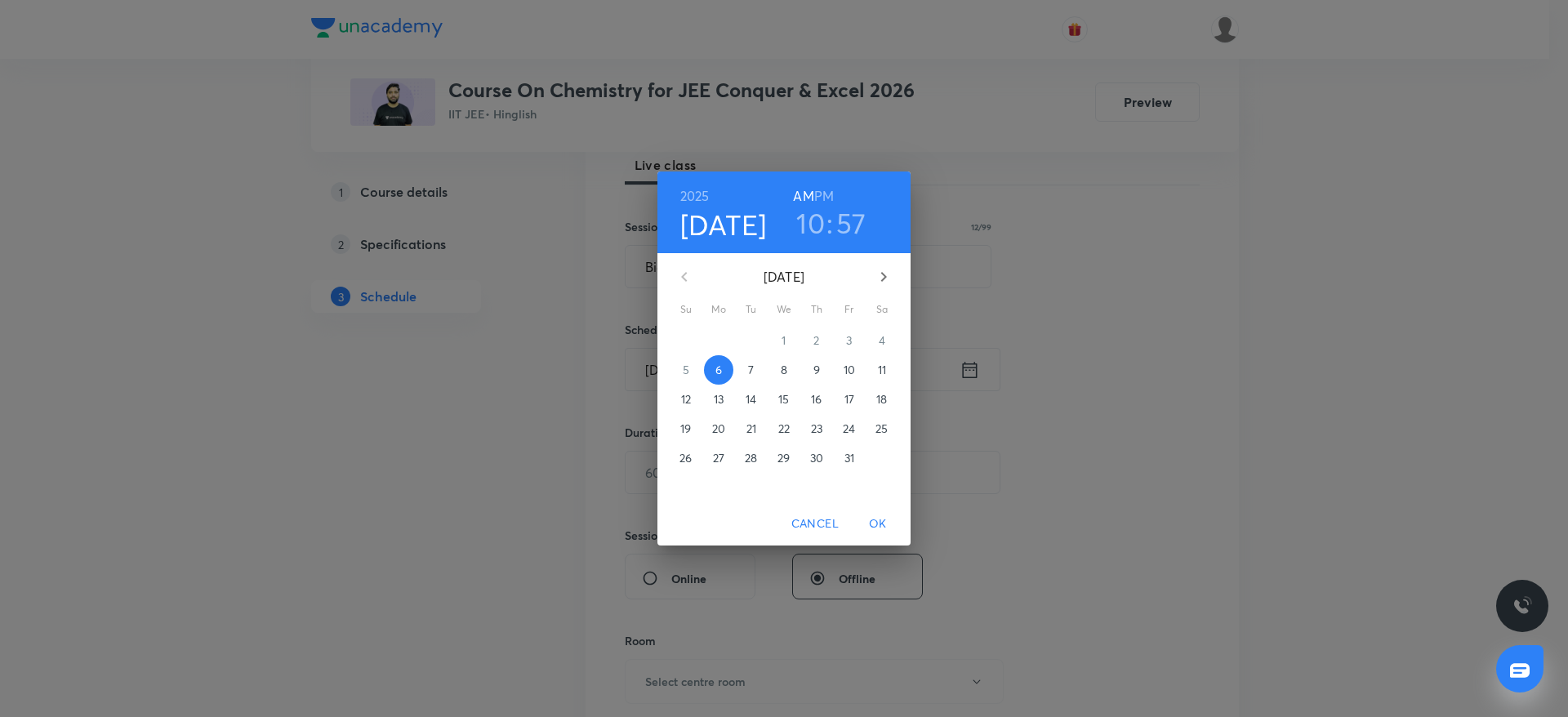
click at [830, 190] on h6 "PM" at bounding box center [824, 196] width 20 height 22
click at [815, 221] on h3 "10" at bounding box center [811, 222] width 29 height 35
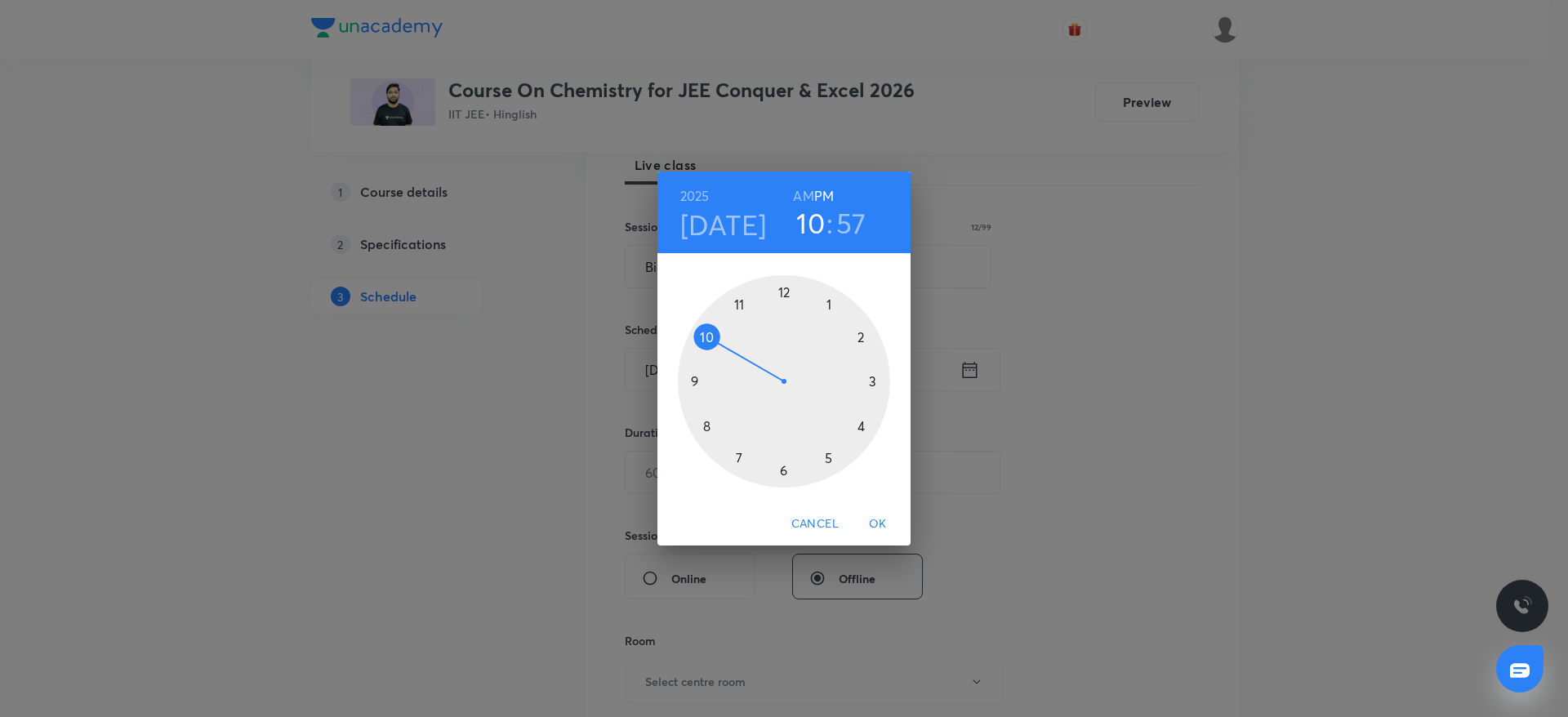
click at [867, 331] on div at bounding box center [784, 381] width 212 height 212
click at [875, 432] on div at bounding box center [784, 381] width 212 height 212
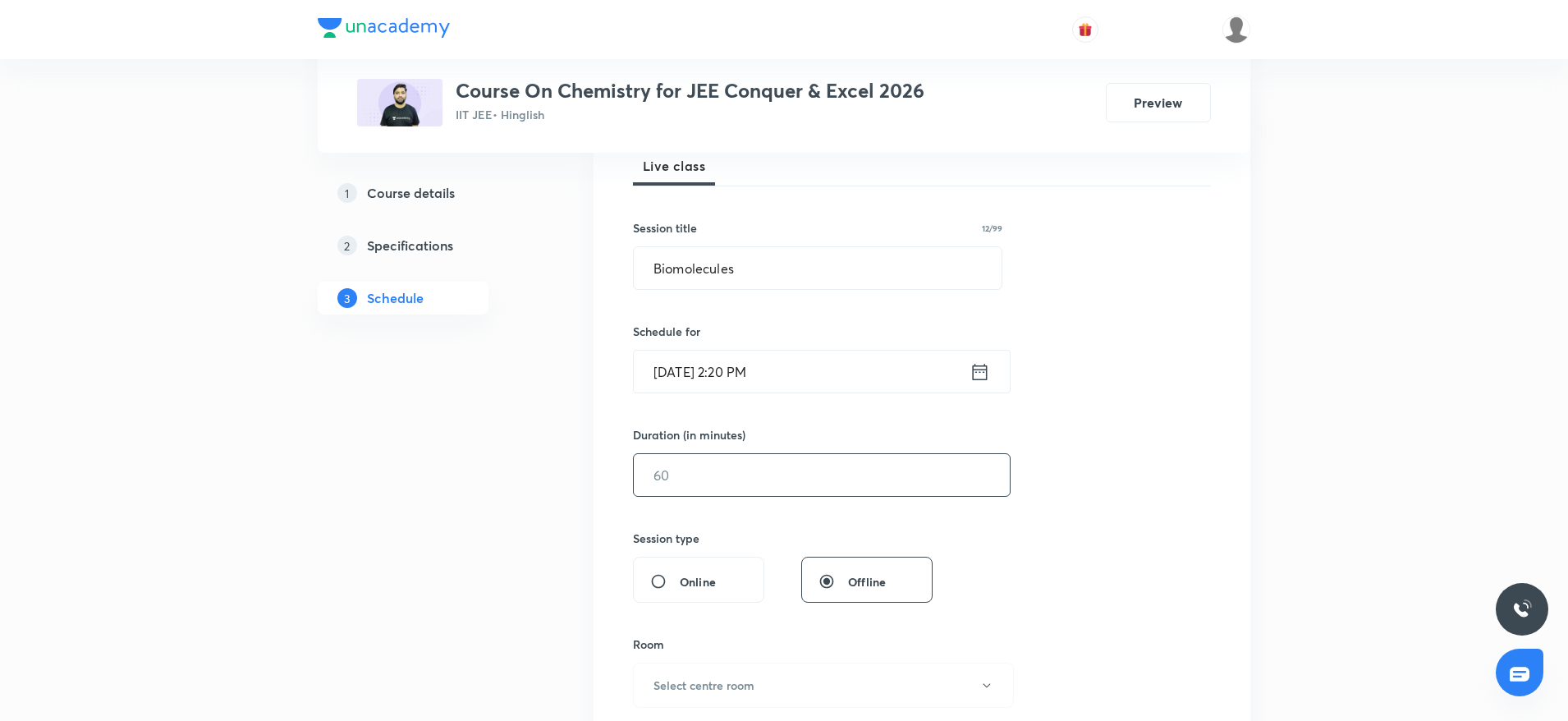
click at [810, 487] on input "text" at bounding box center [822, 475] width 377 height 42
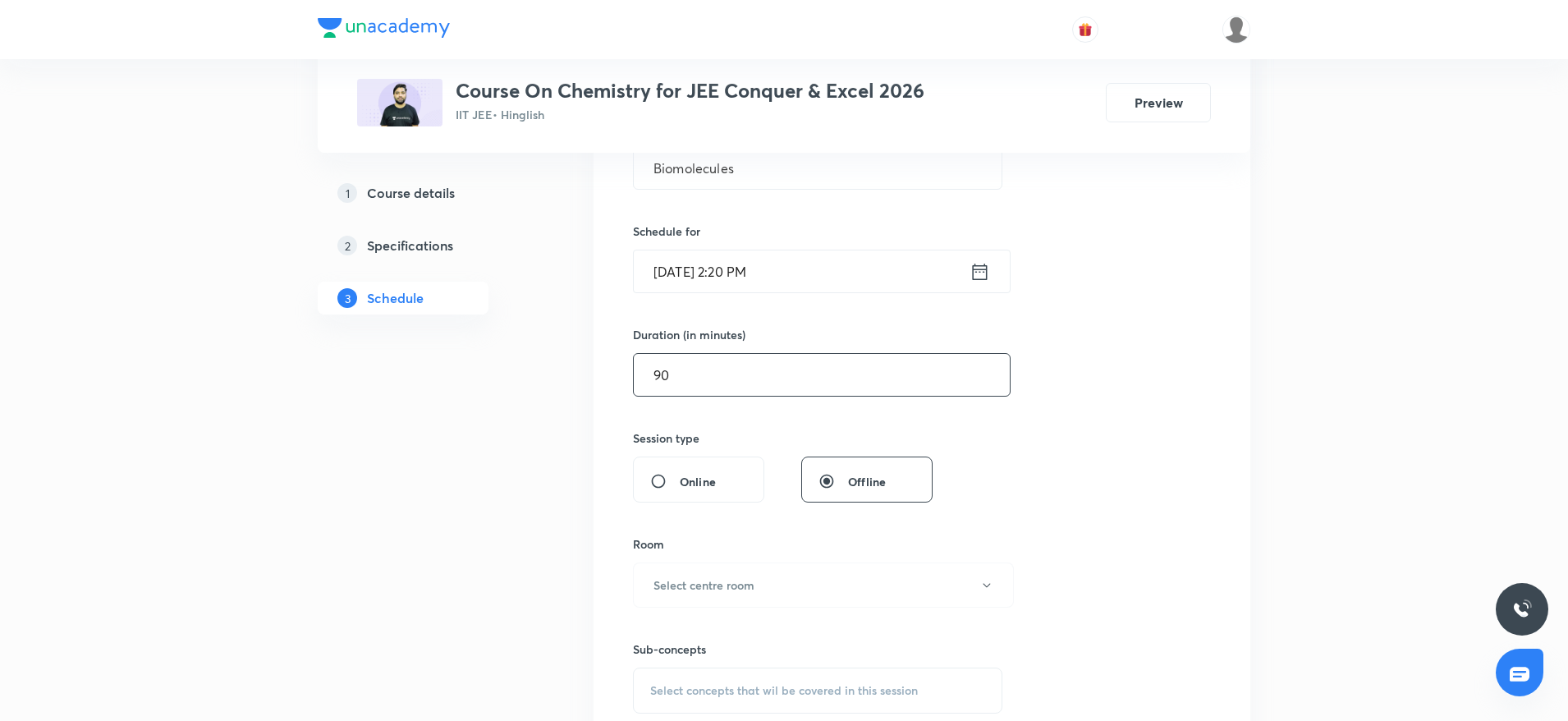
scroll to position [493, 0]
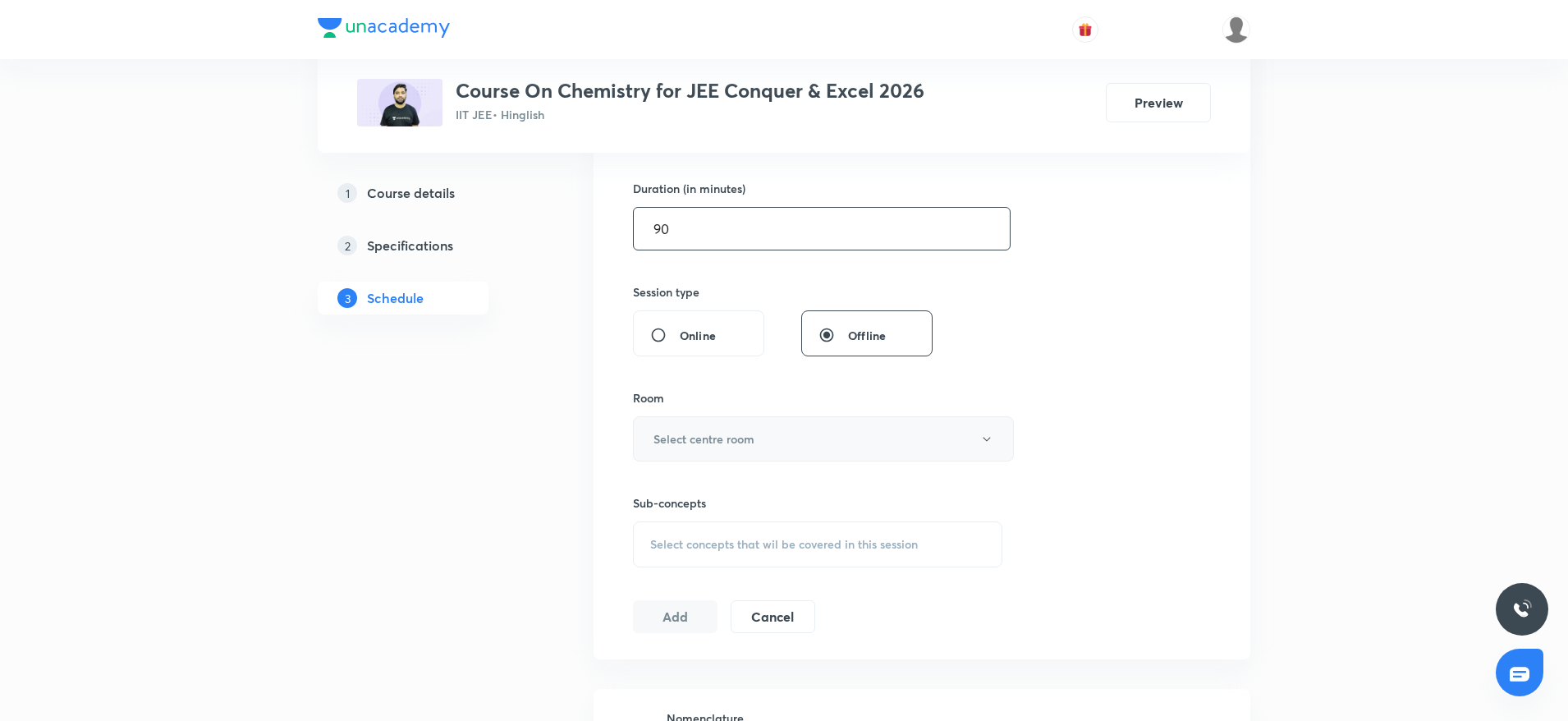
type input "90"
click at [769, 444] on button "Select centre room" at bounding box center [823, 438] width 381 height 45
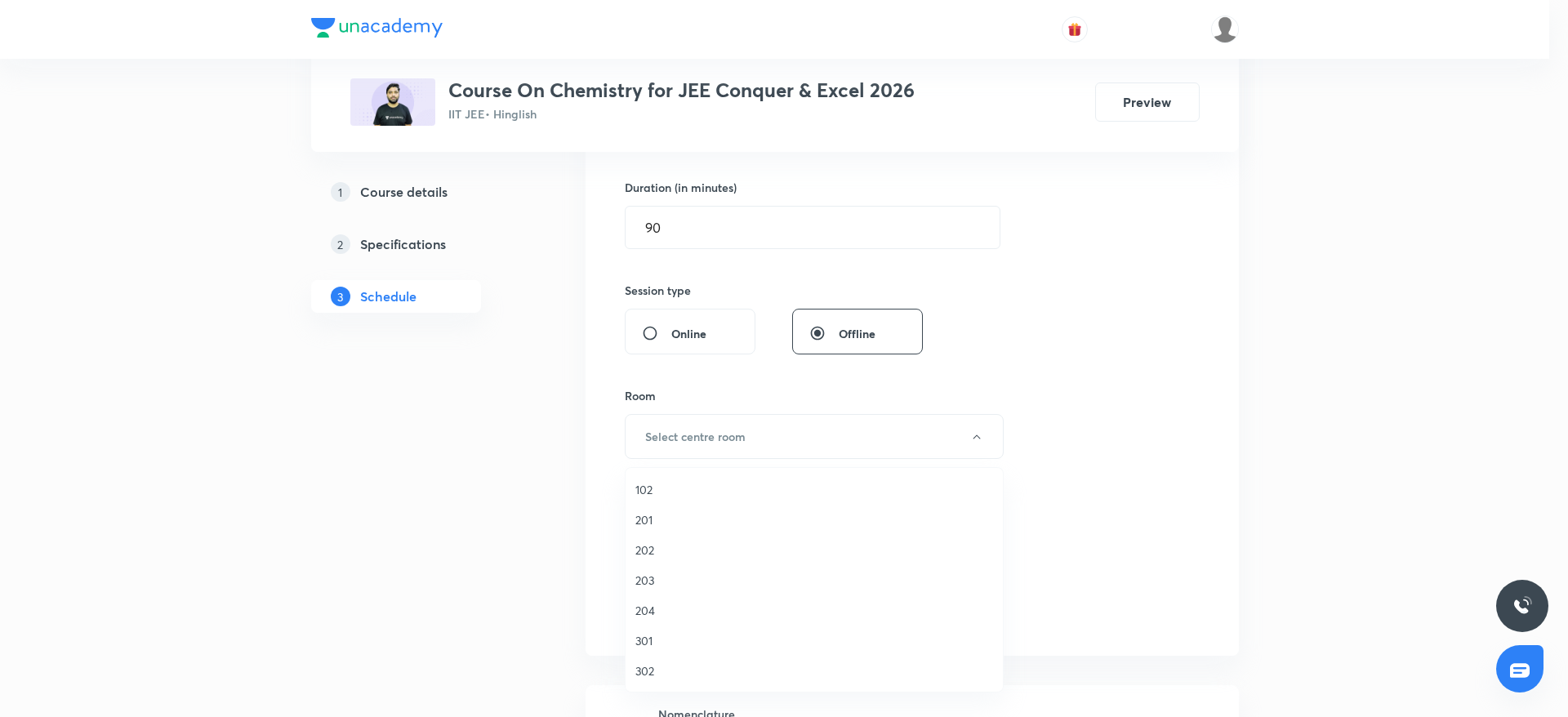
click at [655, 647] on span "301" at bounding box center [813, 640] width 358 height 17
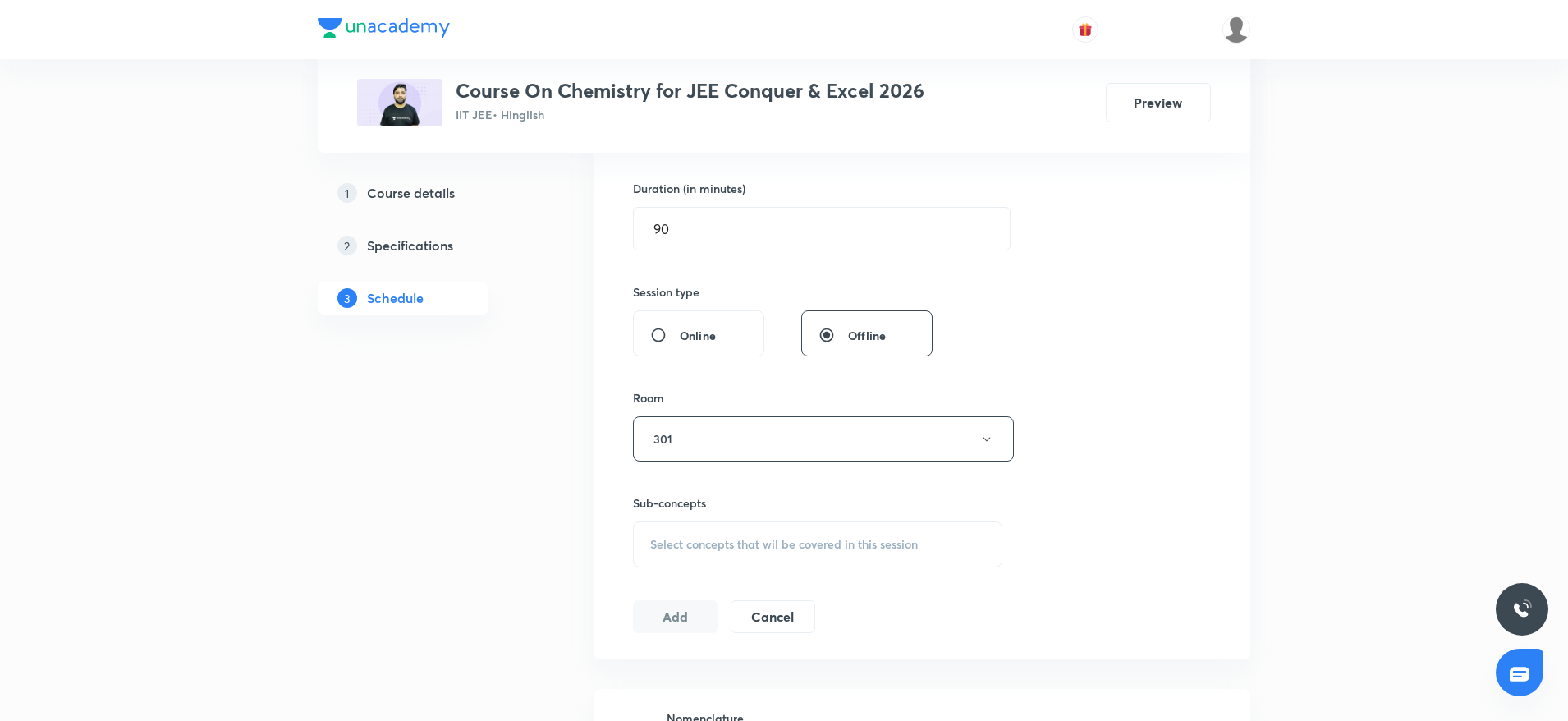
click at [851, 522] on div "Select concepts that wil be covered in this session" at bounding box center [818, 544] width 370 height 46
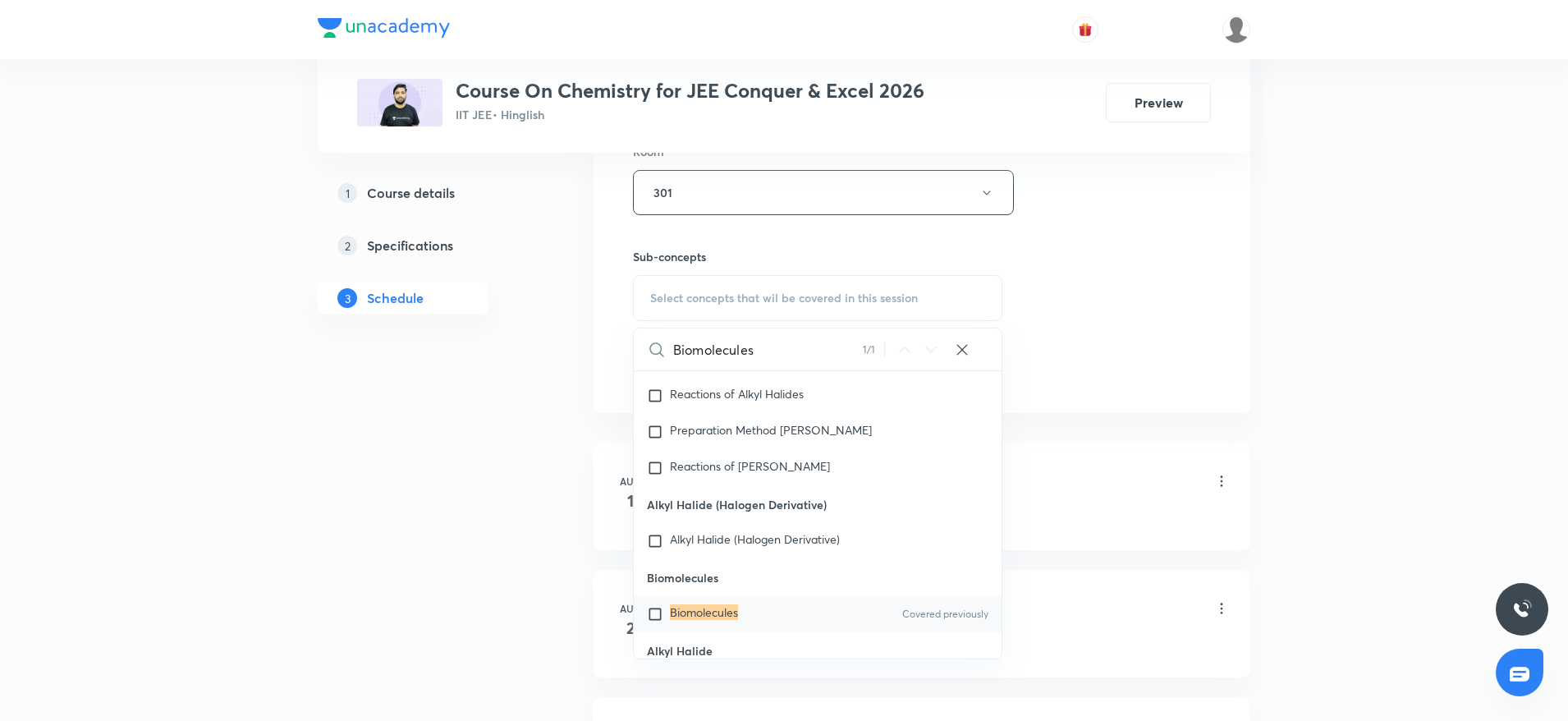
scroll to position [41947, 0]
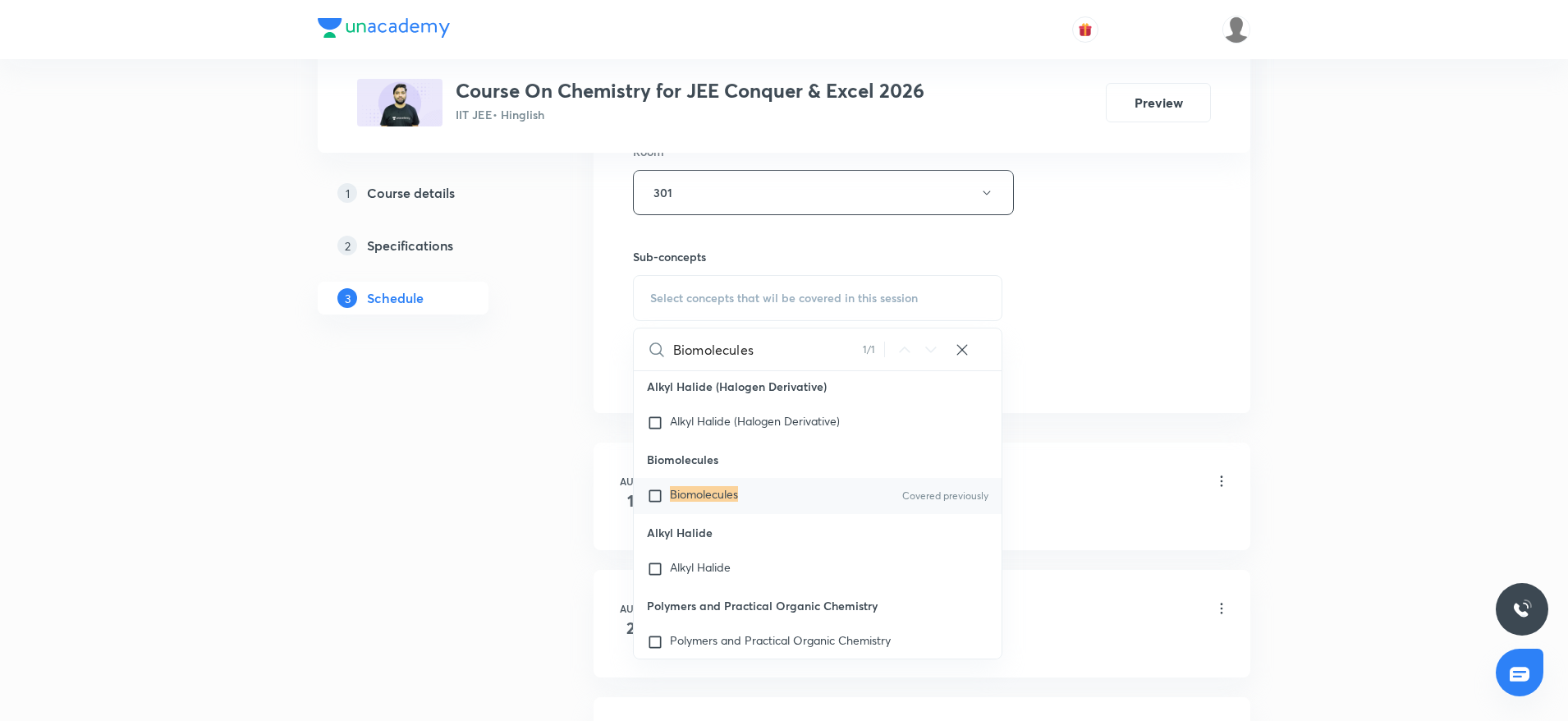
type input "Biomolecules"
click at [684, 501] on mark "Biomolecules" at bounding box center [704, 494] width 69 height 16
checkbox input "true"
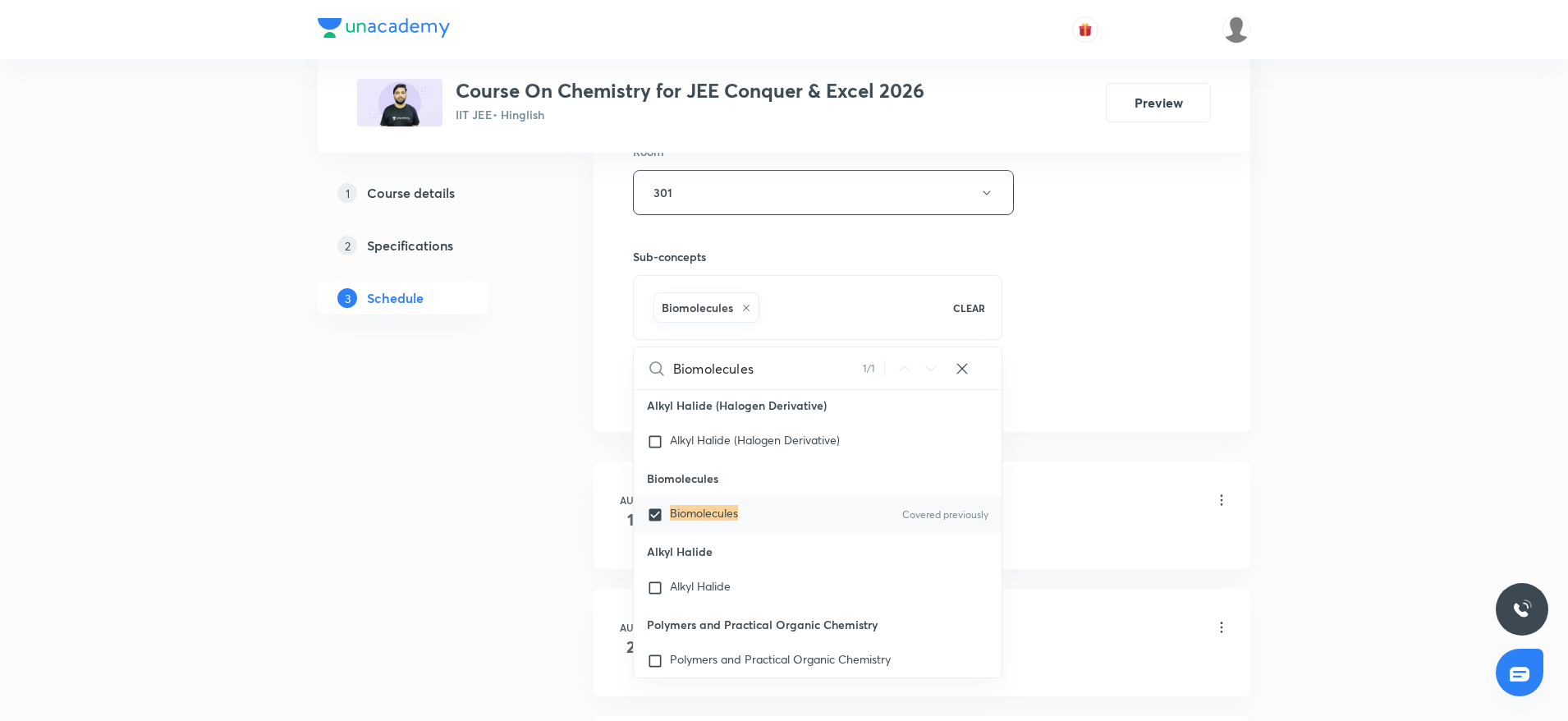
click at [1176, 230] on div "Session 46 Live class Session title 12/99 Biomolecules ​ Schedule for Oct 6, 20…" at bounding box center [922, 10] width 578 height 790
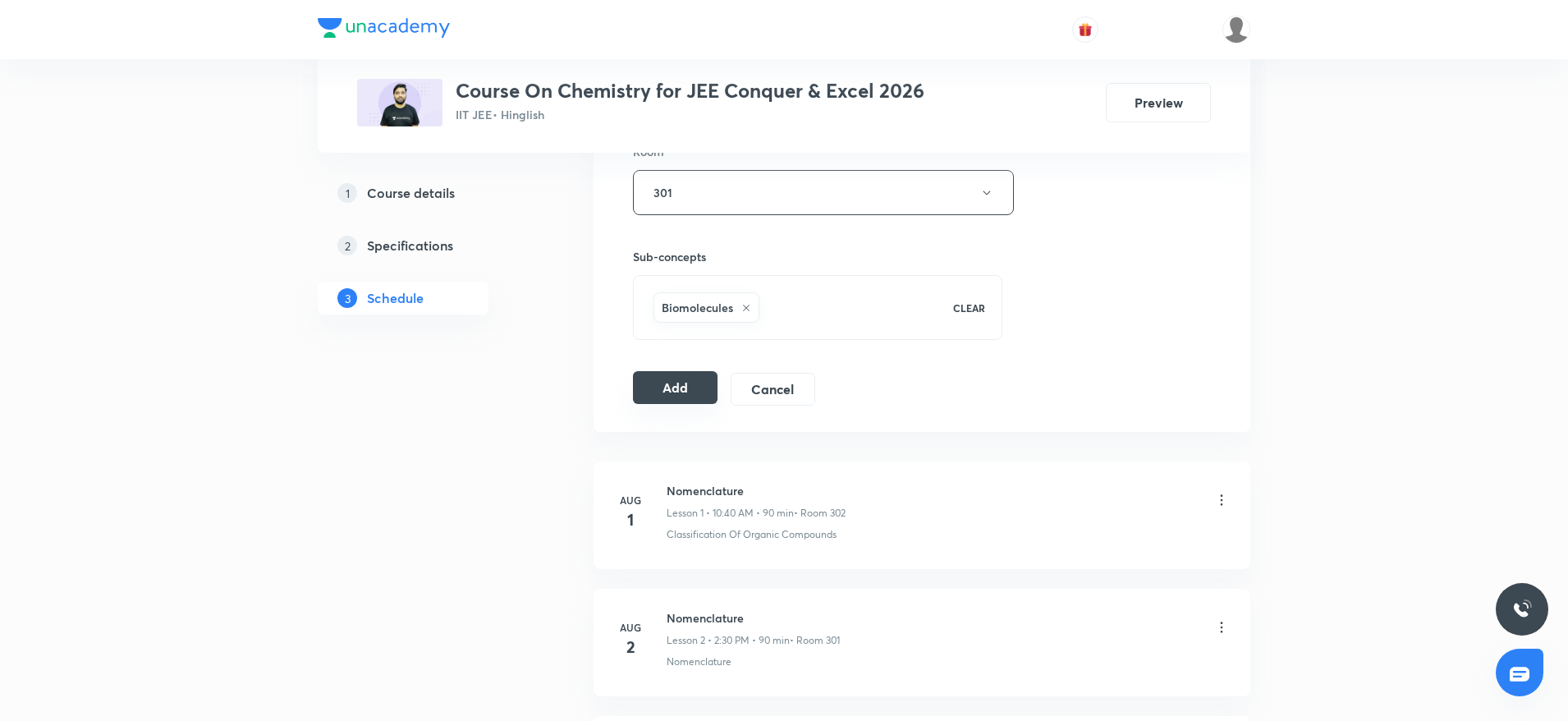
click at [684, 387] on button "Add" at bounding box center [675, 387] width 85 height 33
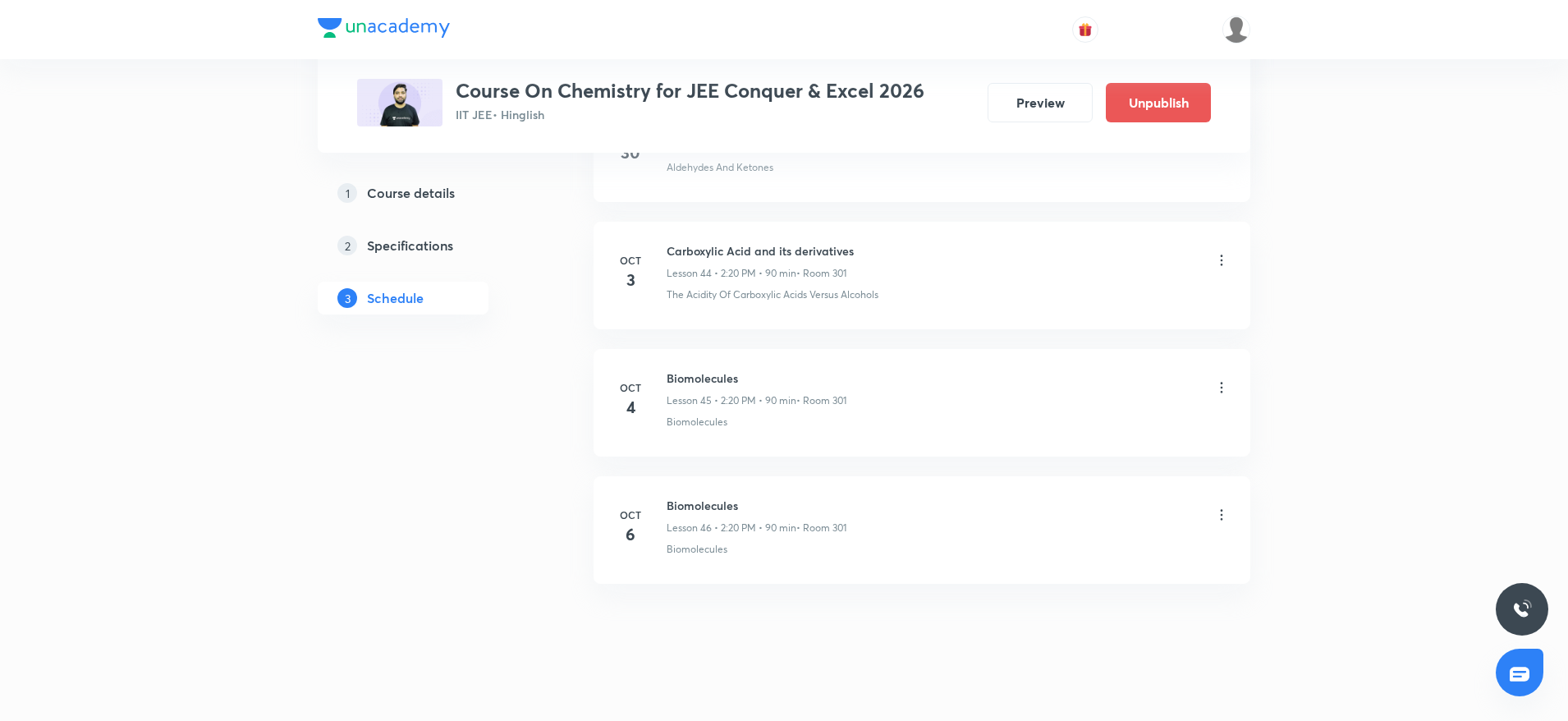
scroll to position [5695, 0]
